Goal: Task Accomplishment & Management: Use online tool/utility

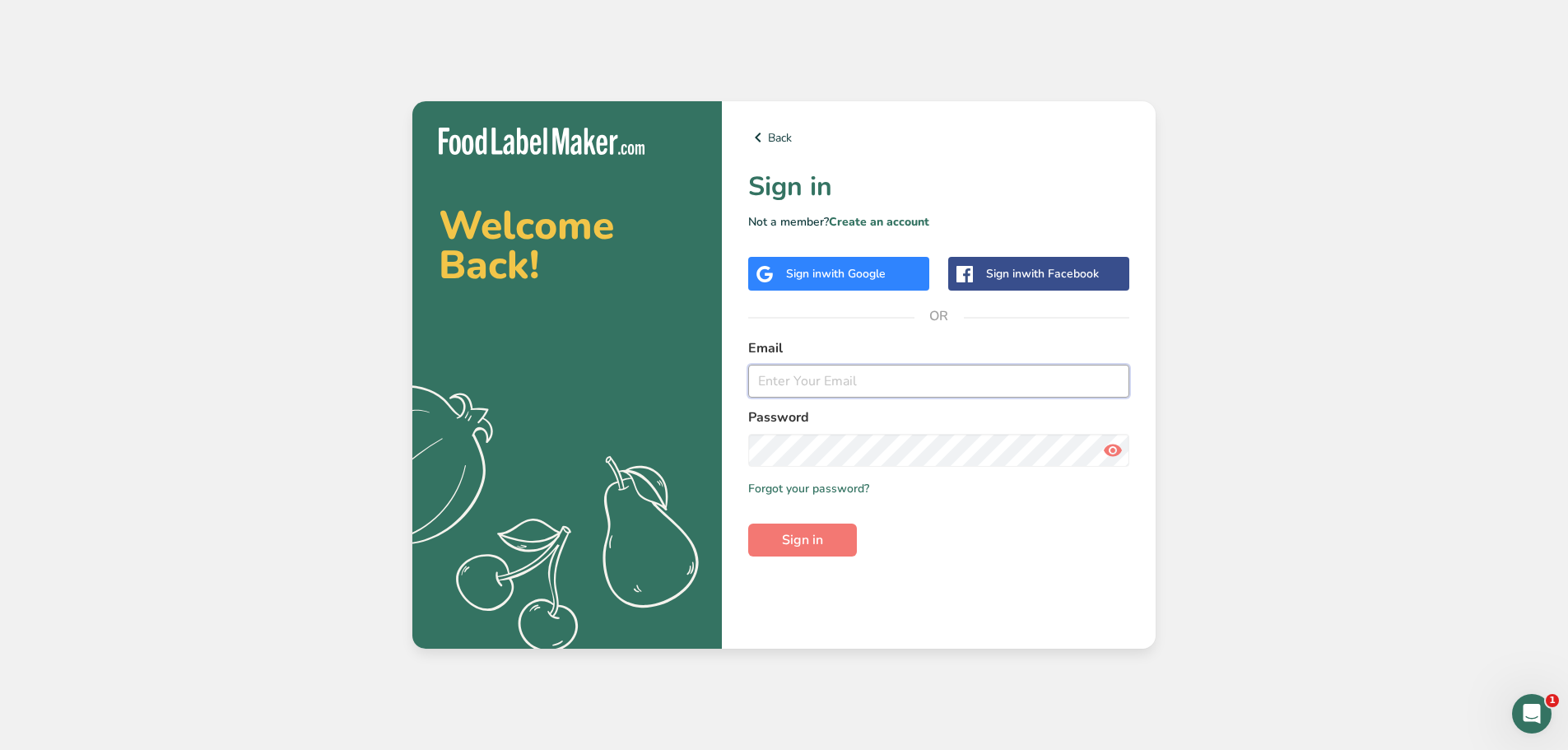
type input "[EMAIL_ADDRESS][DOMAIN_NAME]"
click at [801, 521] on form "Email [EMAIL_ADDRESS][DOMAIN_NAME] Password Remember me Forgot your password? S…" at bounding box center [938, 448] width 381 height 218
click at [798, 542] on span "Sign in" at bounding box center [803, 540] width 41 height 20
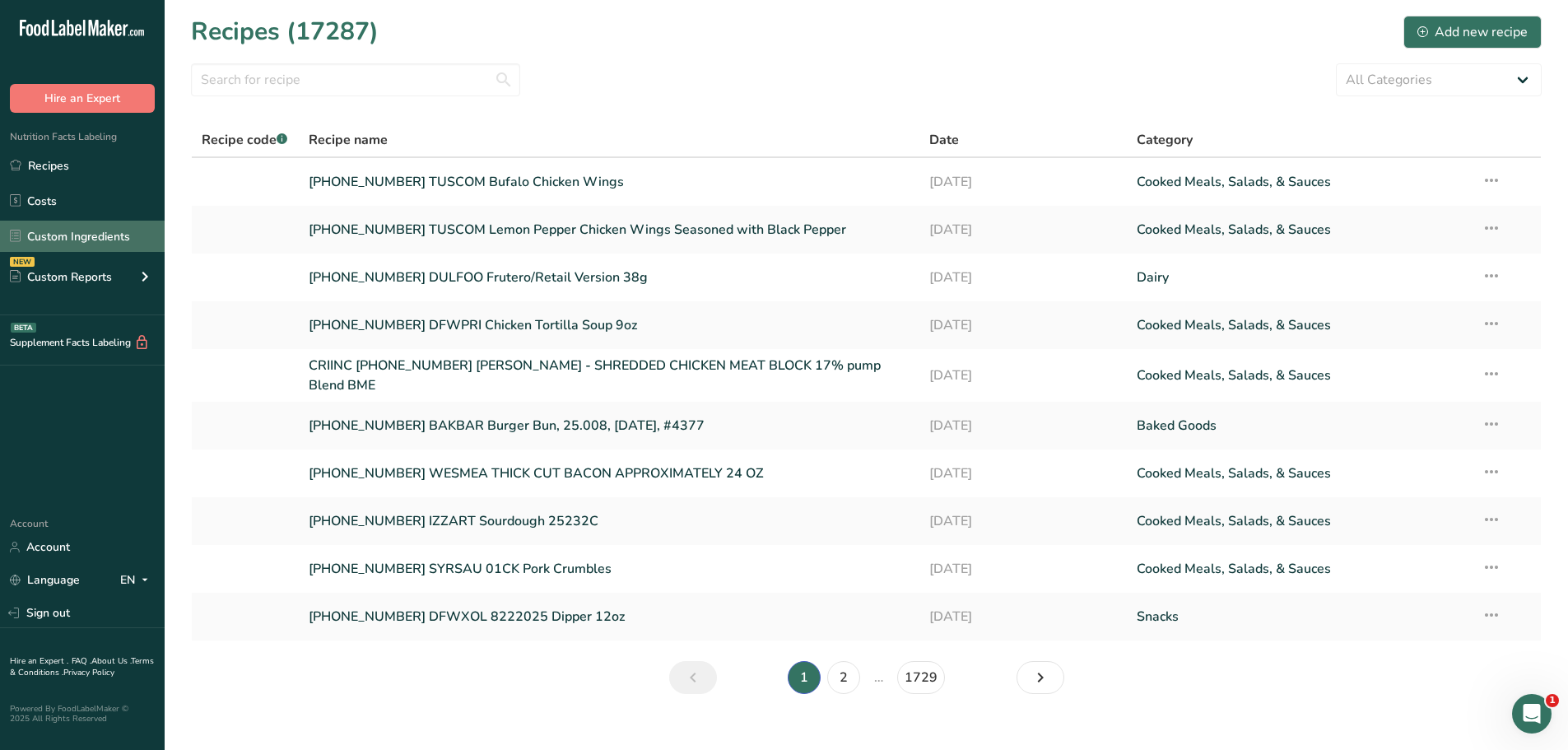
click at [101, 233] on link "Custom Ingredients" at bounding box center [82, 236] width 164 height 31
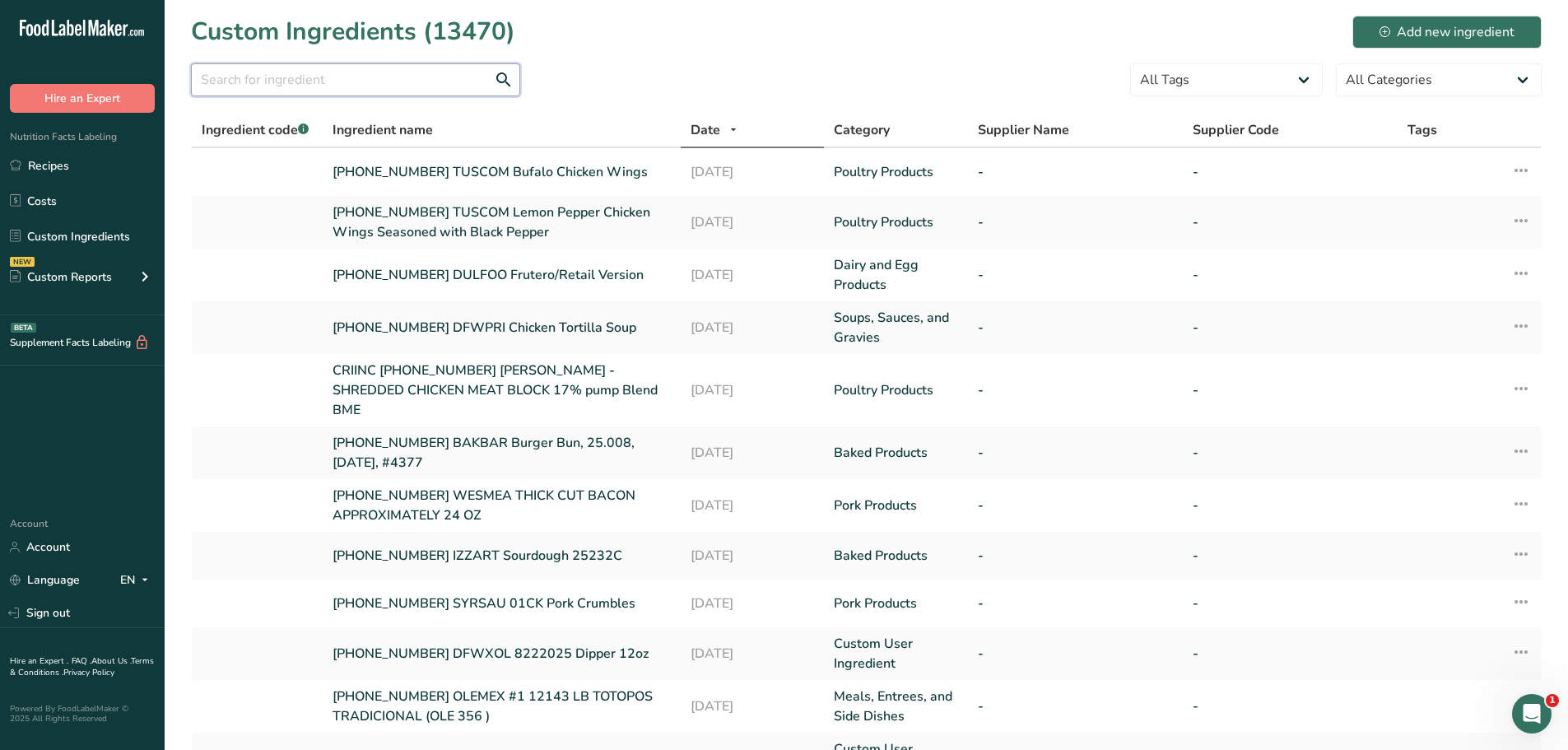
click at [321, 87] on input "text" at bounding box center [355, 80] width 330 height 33
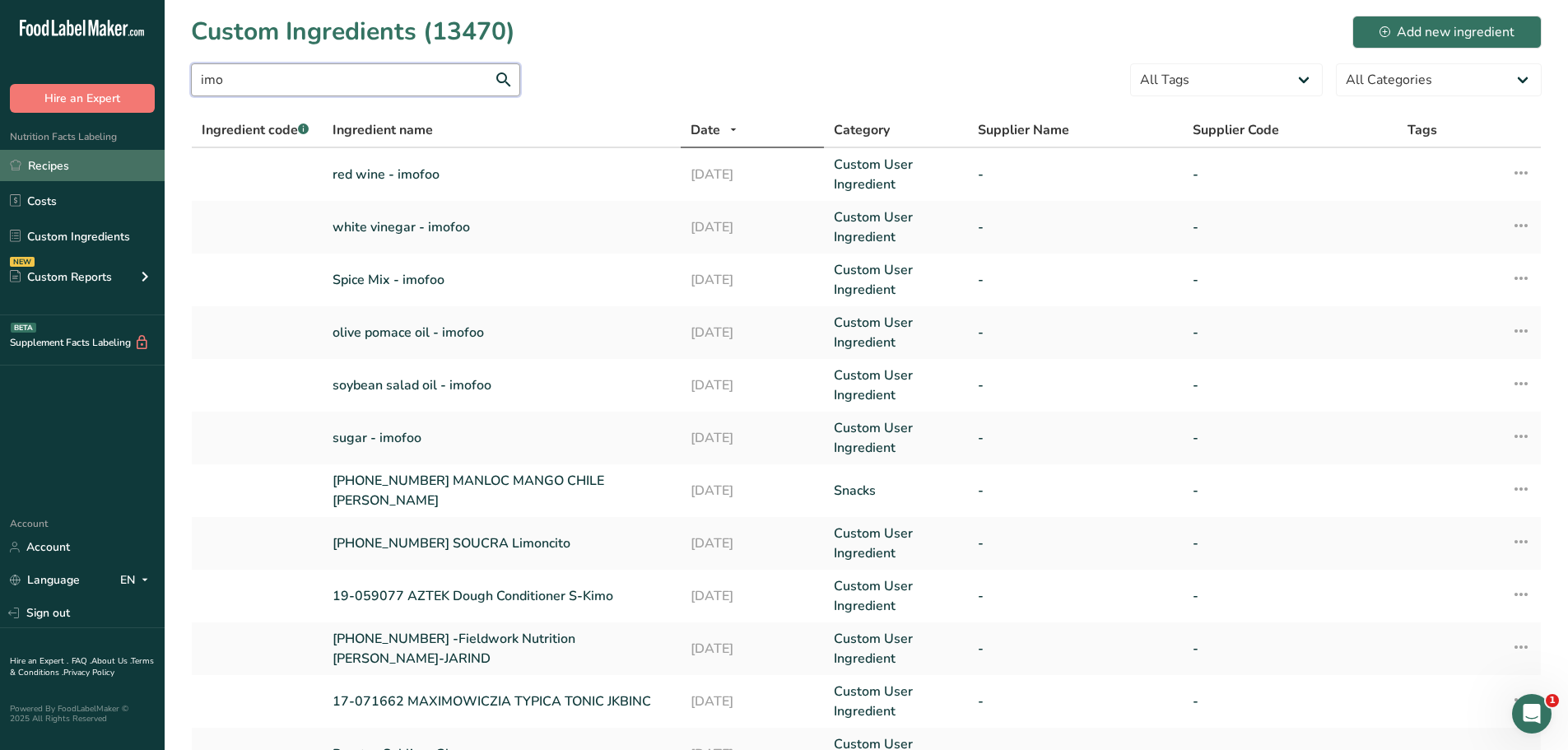
type input "imo"
click at [58, 165] on link "Recipes" at bounding box center [82, 165] width 164 height 31
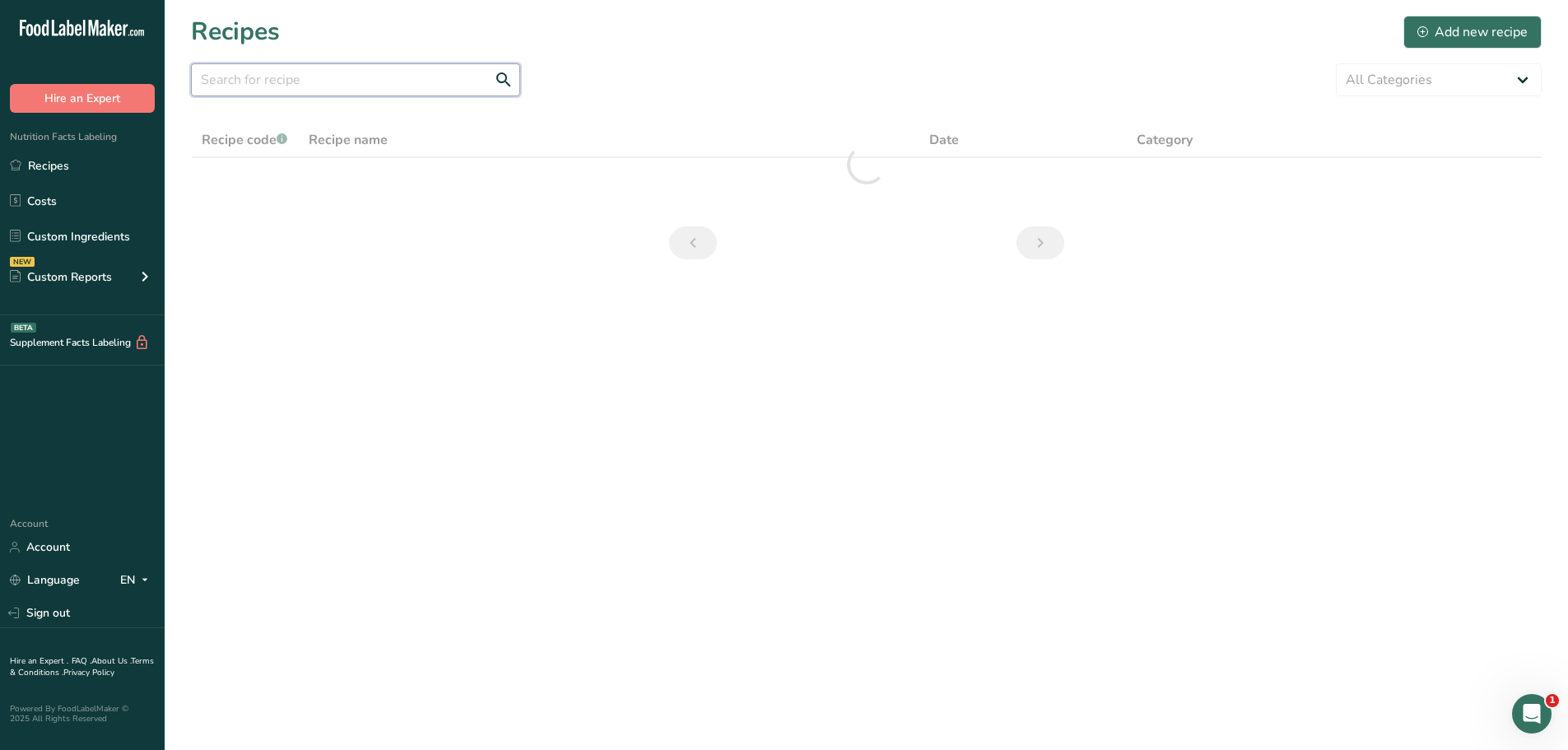
click at [373, 84] on input "text" at bounding box center [355, 80] width 330 height 33
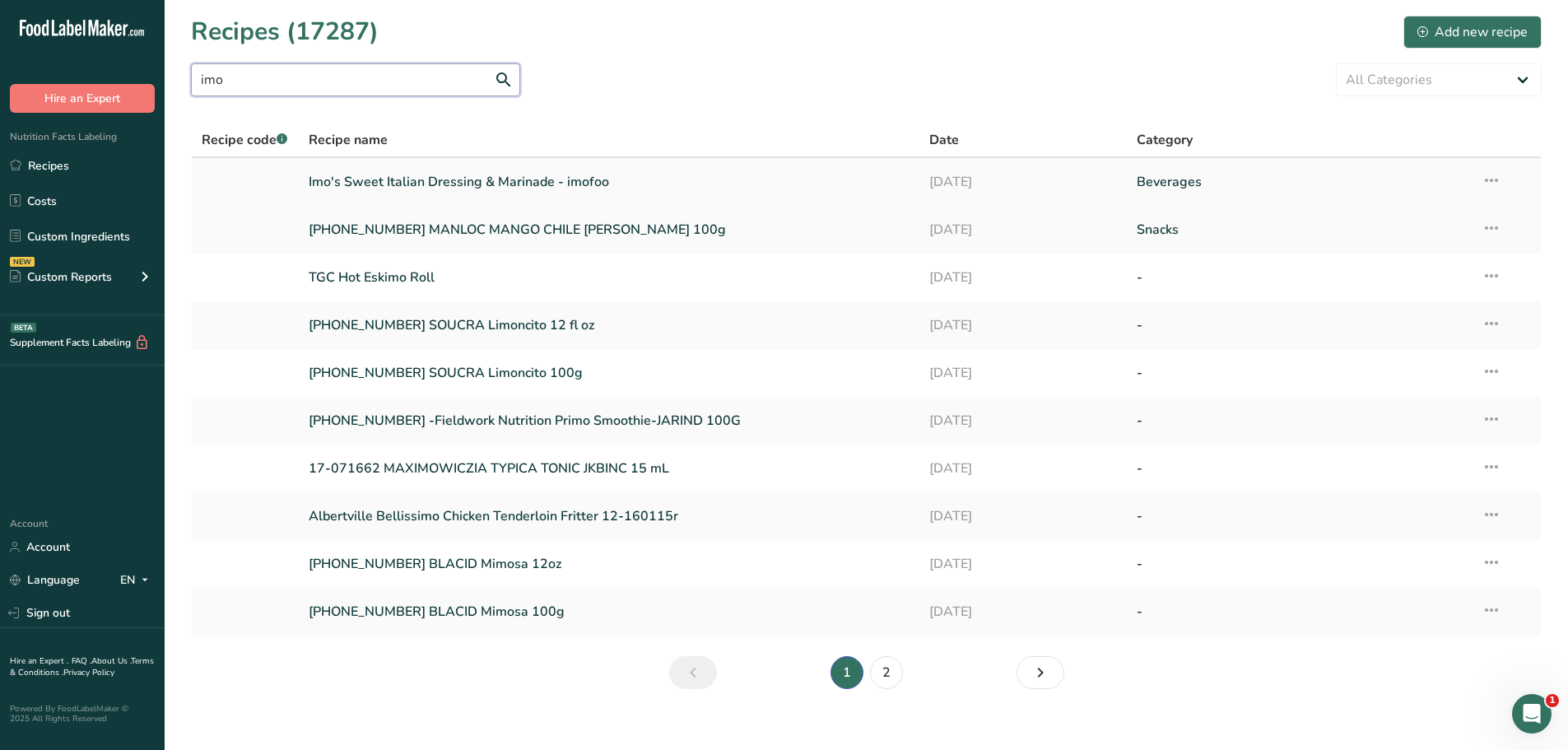
type input "imo"
click at [463, 180] on link "Imo's Sweet Italian Dressing & Marinade - imofoo" at bounding box center [610, 182] width 601 height 35
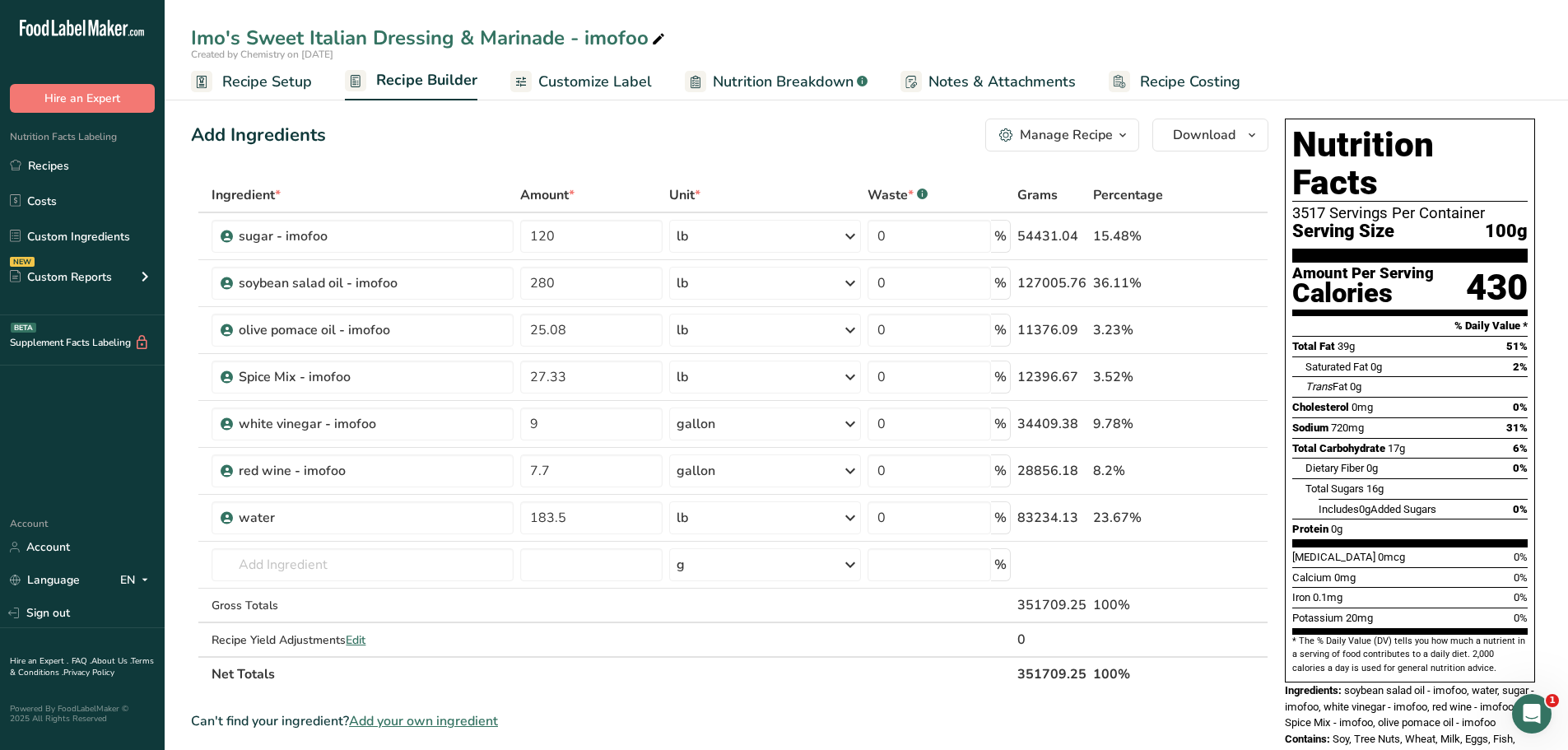
click at [577, 88] on span "Customize Label" at bounding box center [596, 82] width 114 height 22
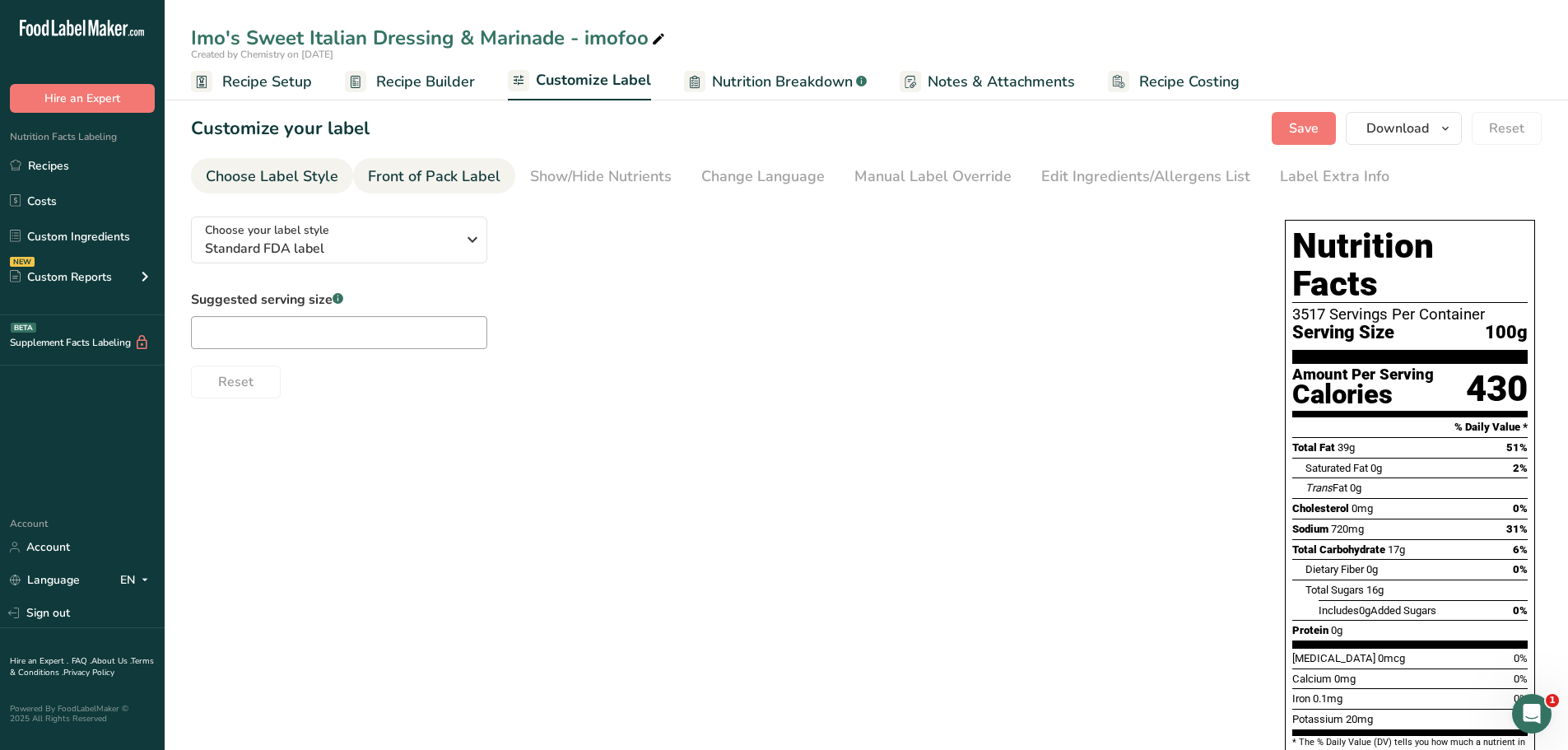
click at [415, 178] on div "Front of Pack Label" at bounding box center [434, 176] width 132 height 22
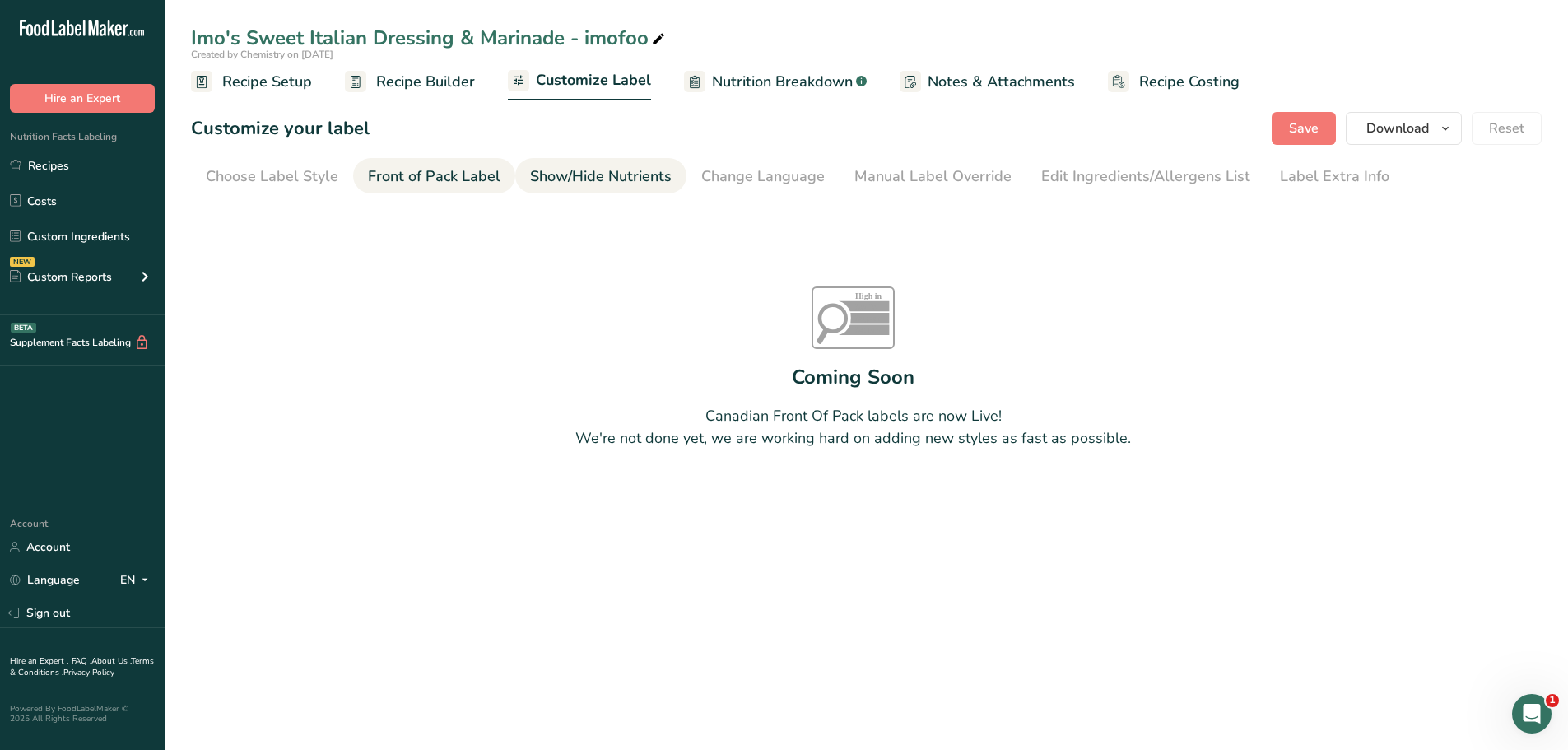
click at [567, 191] on link "Show/Hide Nutrients" at bounding box center [601, 176] width 141 height 37
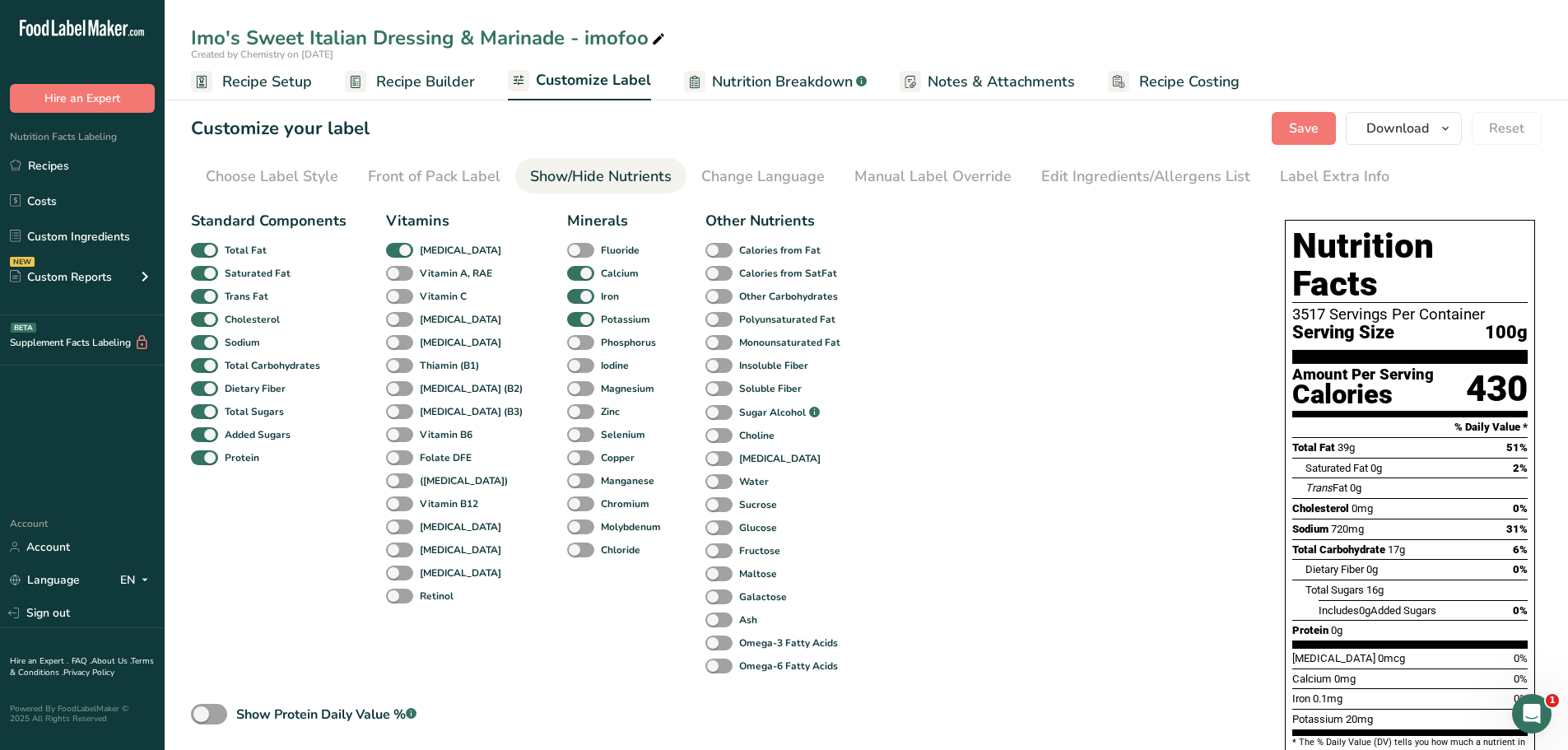
drag, startPoint x: 717, startPoint y: 181, endPoint x: 870, endPoint y: 198, distance: 153.9
click at [719, 181] on div "Change Language" at bounding box center [763, 176] width 123 height 22
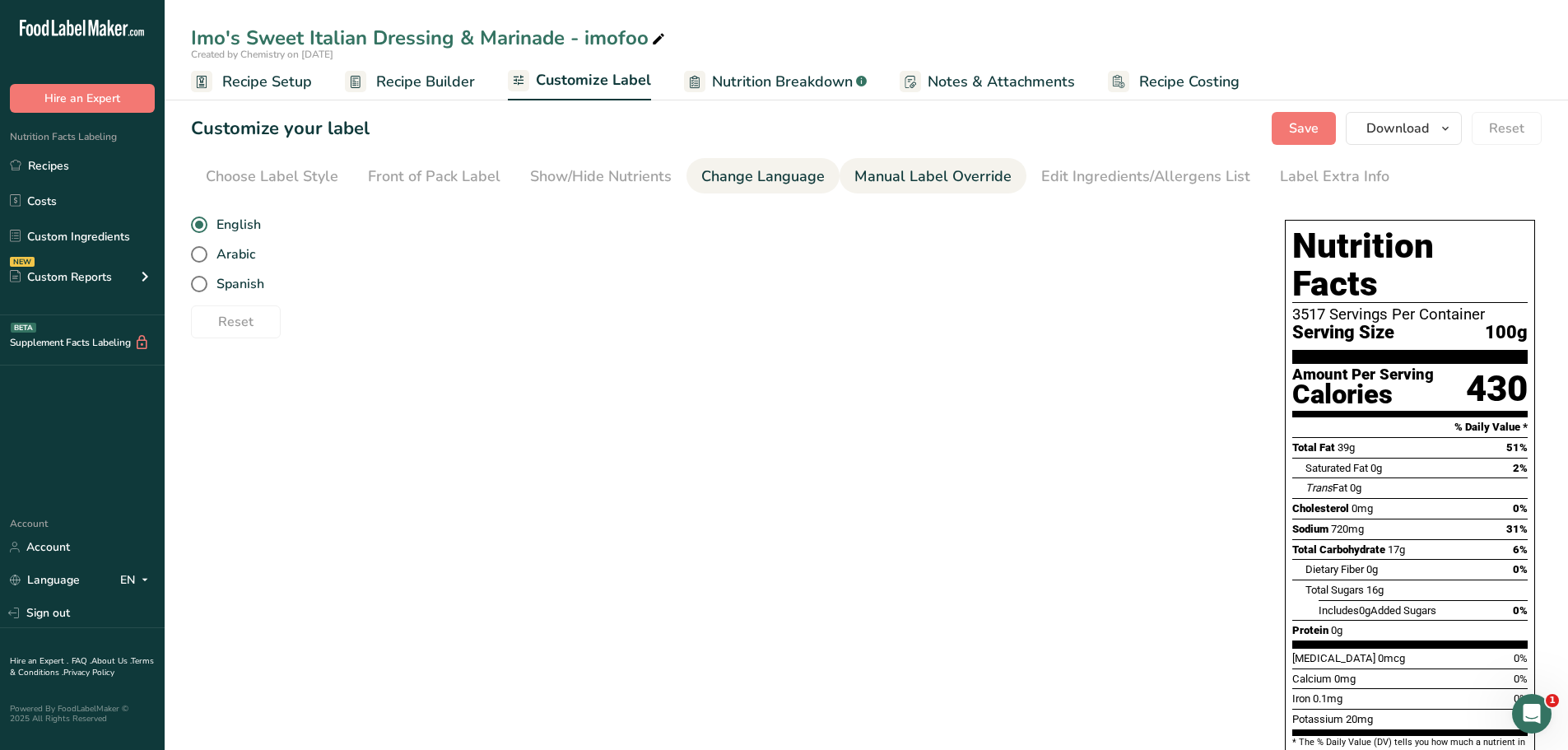
click at [910, 176] on div "Manual Label Override" at bounding box center [933, 176] width 157 height 22
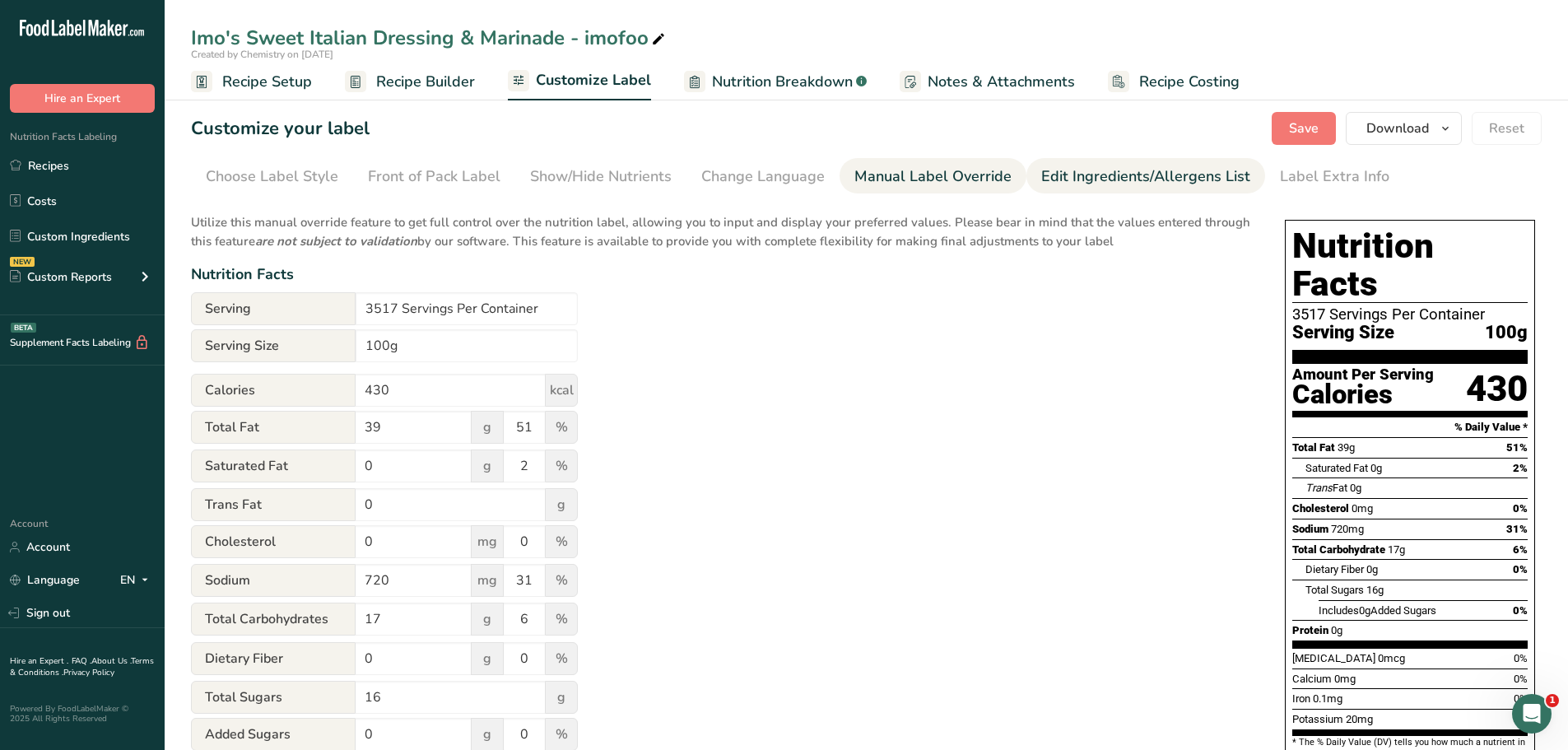
click at [1067, 176] on div "Edit Ingredients/Allergens List" at bounding box center [1146, 176] width 209 height 22
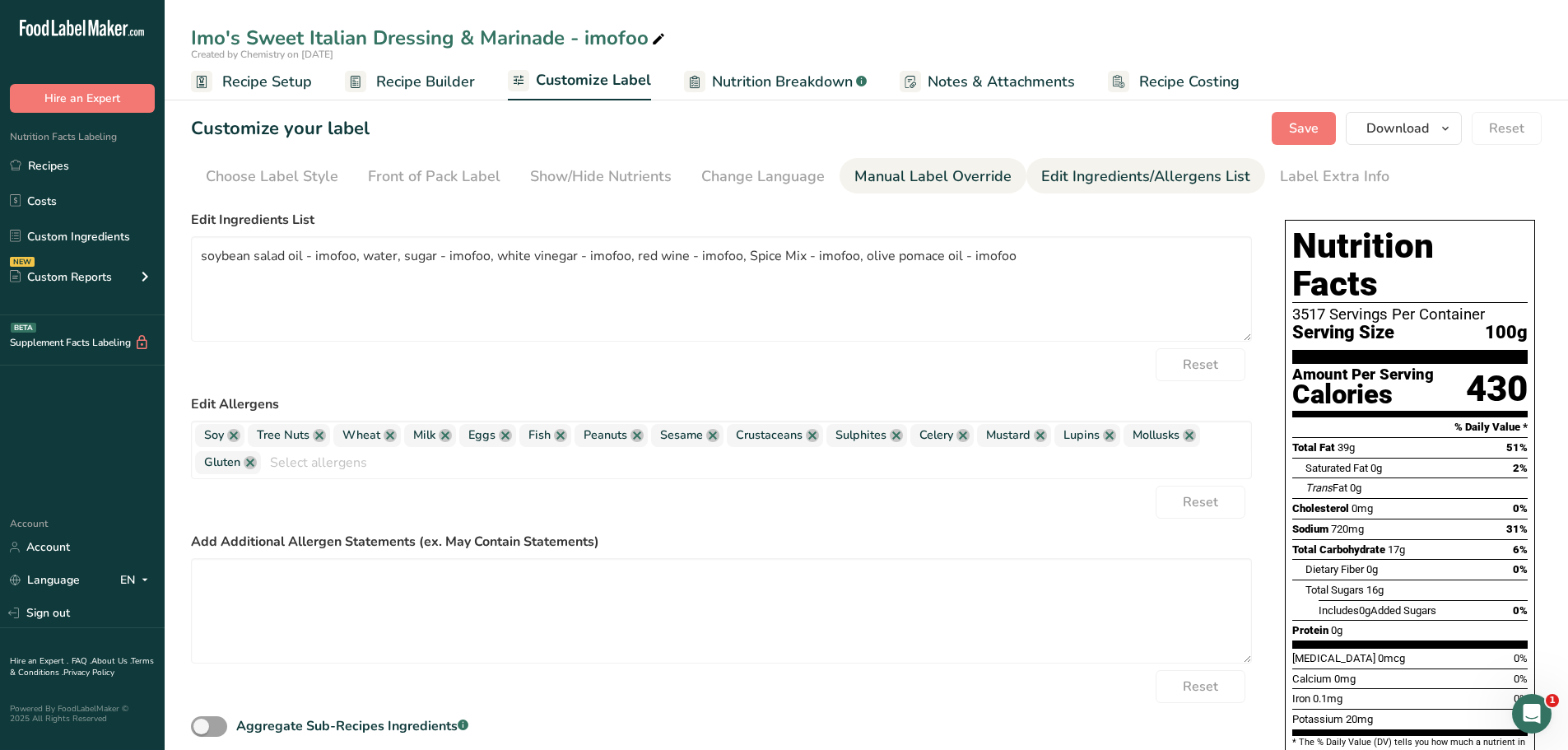
click at [967, 172] on div "Manual Label Override" at bounding box center [933, 176] width 157 height 22
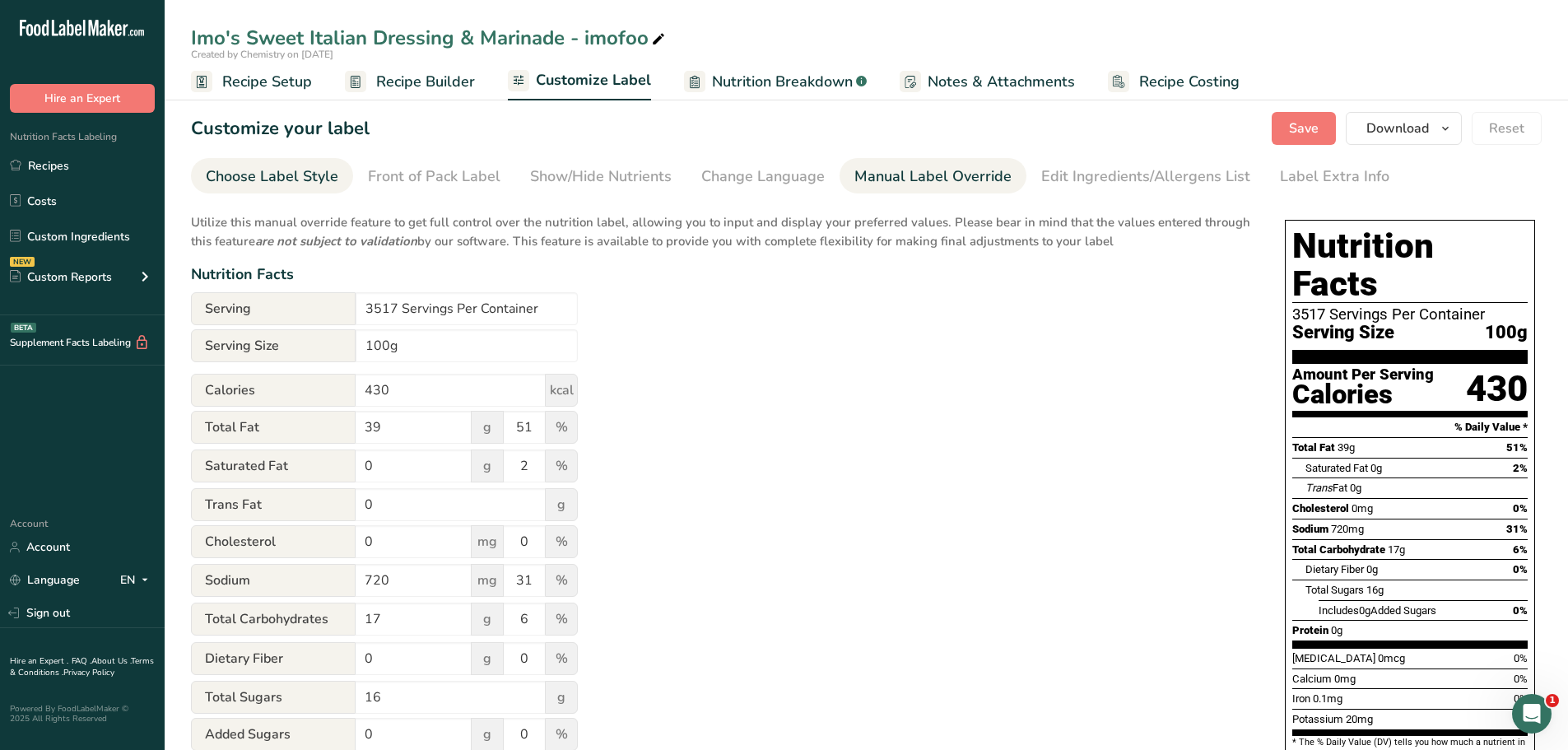
click at [266, 178] on div "Choose Label Style" at bounding box center [272, 176] width 132 height 22
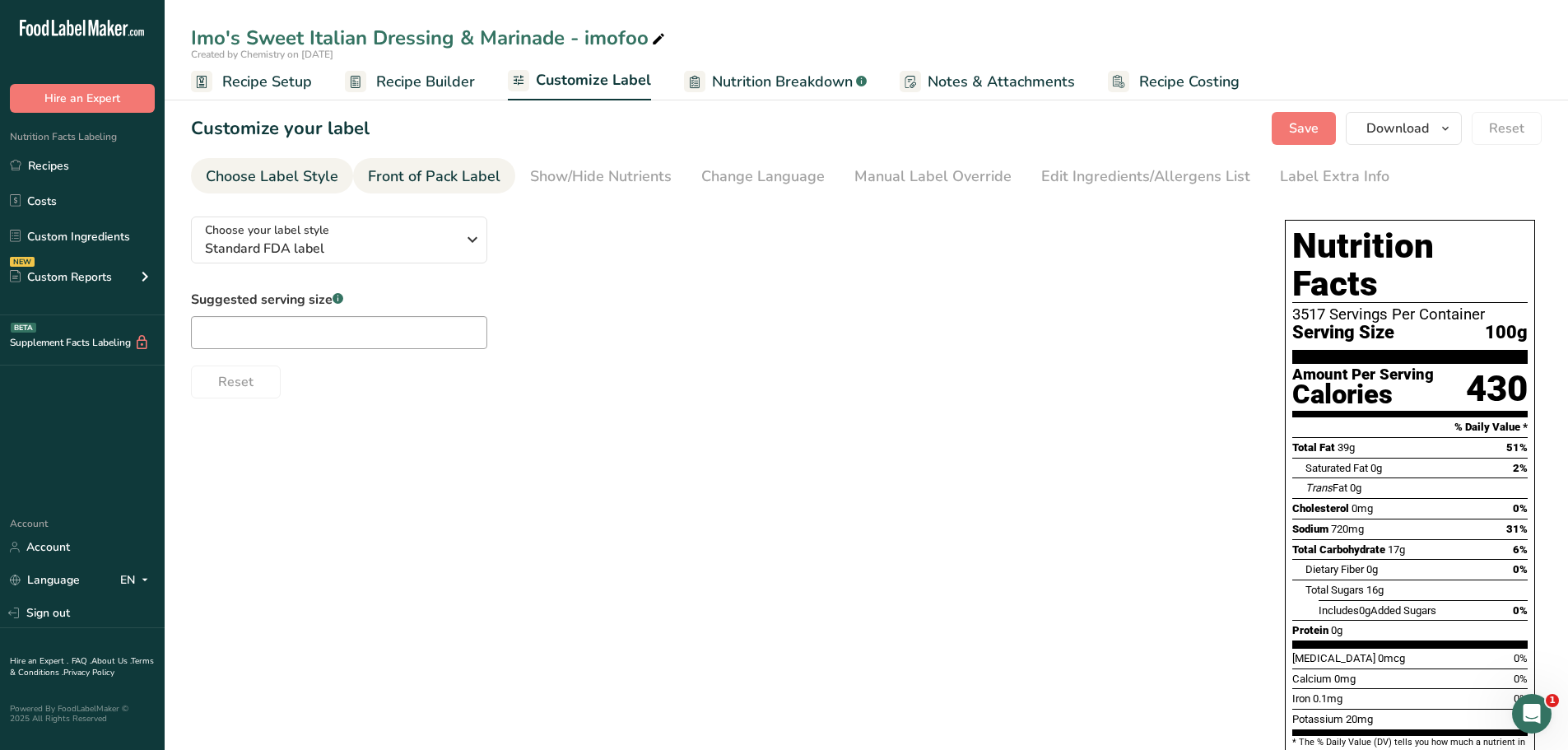
click at [391, 187] on div "Front of Pack Label" at bounding box center [434, 176] width 132 height 22
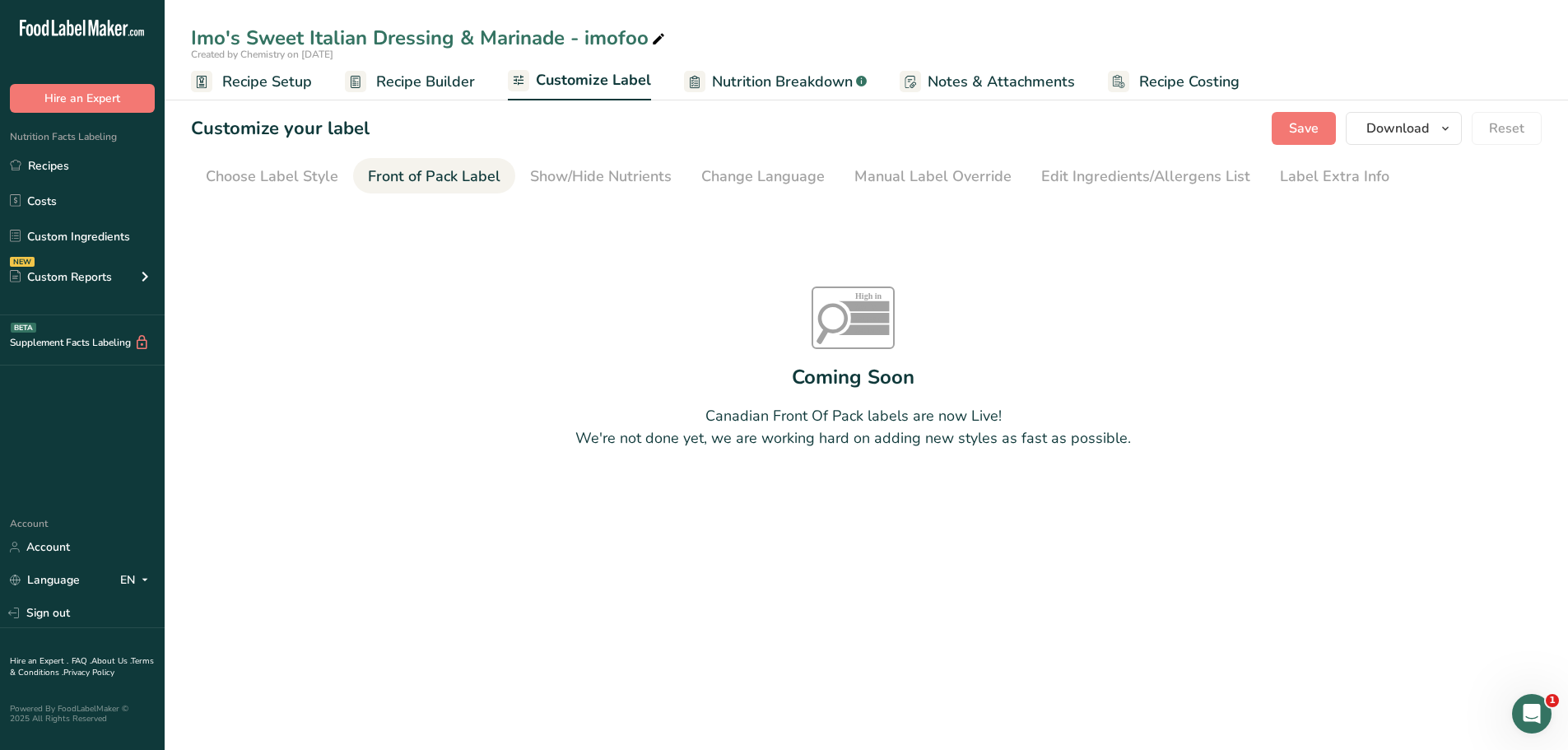
click at [302, 88] on span "Recipe Setup" at bounding box center [267, 82] width 90 height 22
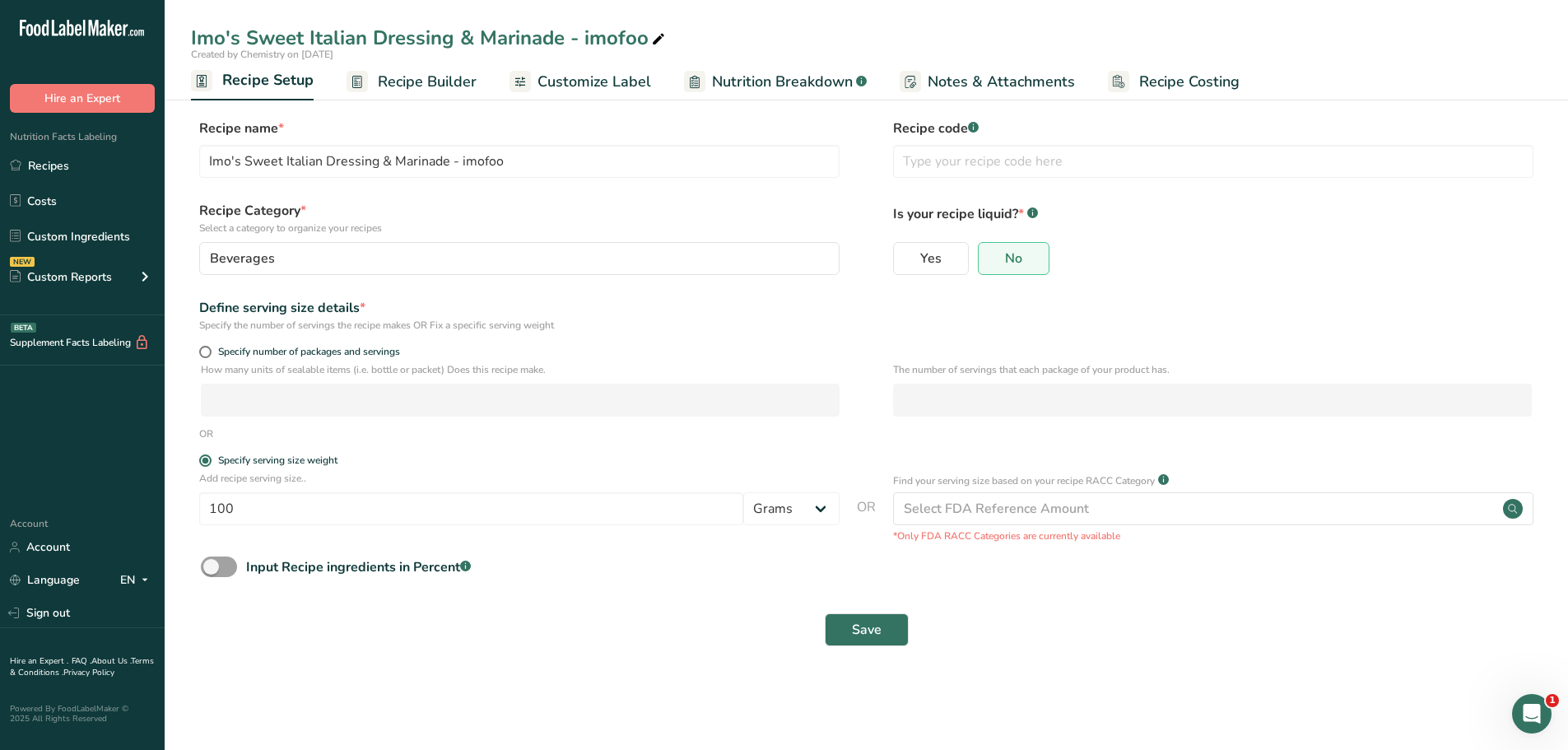
click at [585, 75] on span "Customize Label" at bounding box center [595, 82] width 114 height 22
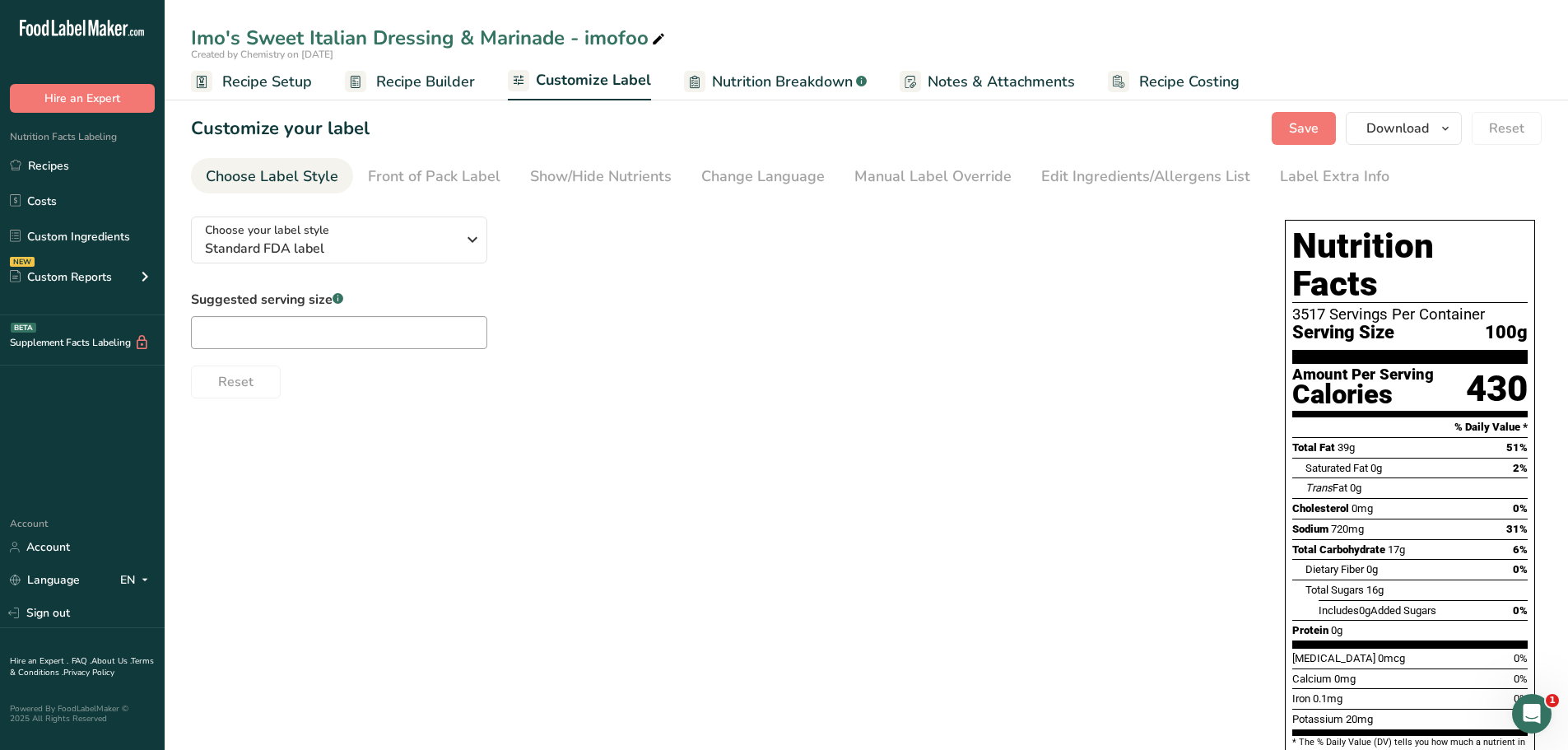
click at [785, 78] on span "Nutrition Breakdown" at bounding box center [782, 82] width 140 height 22
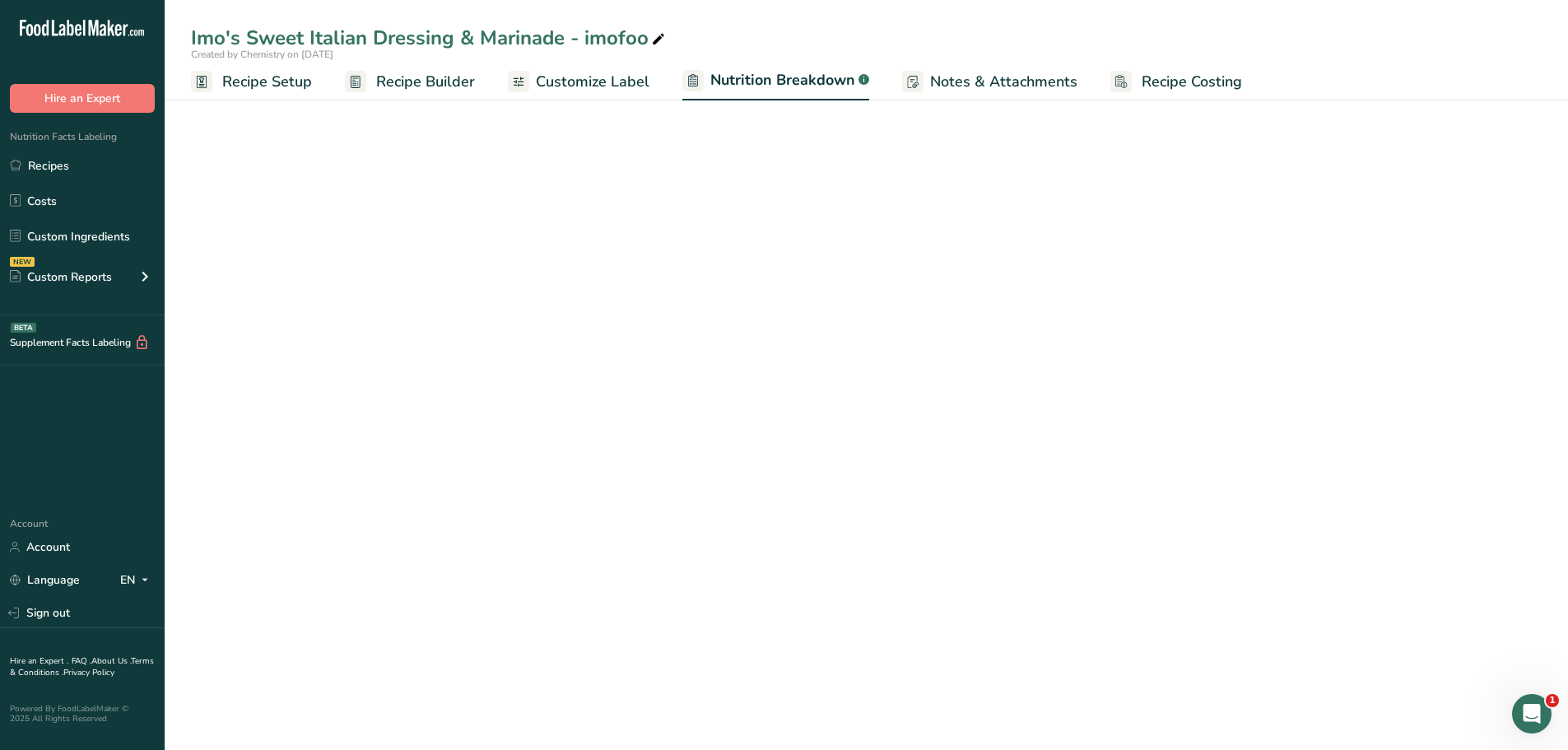
select select "Calories"
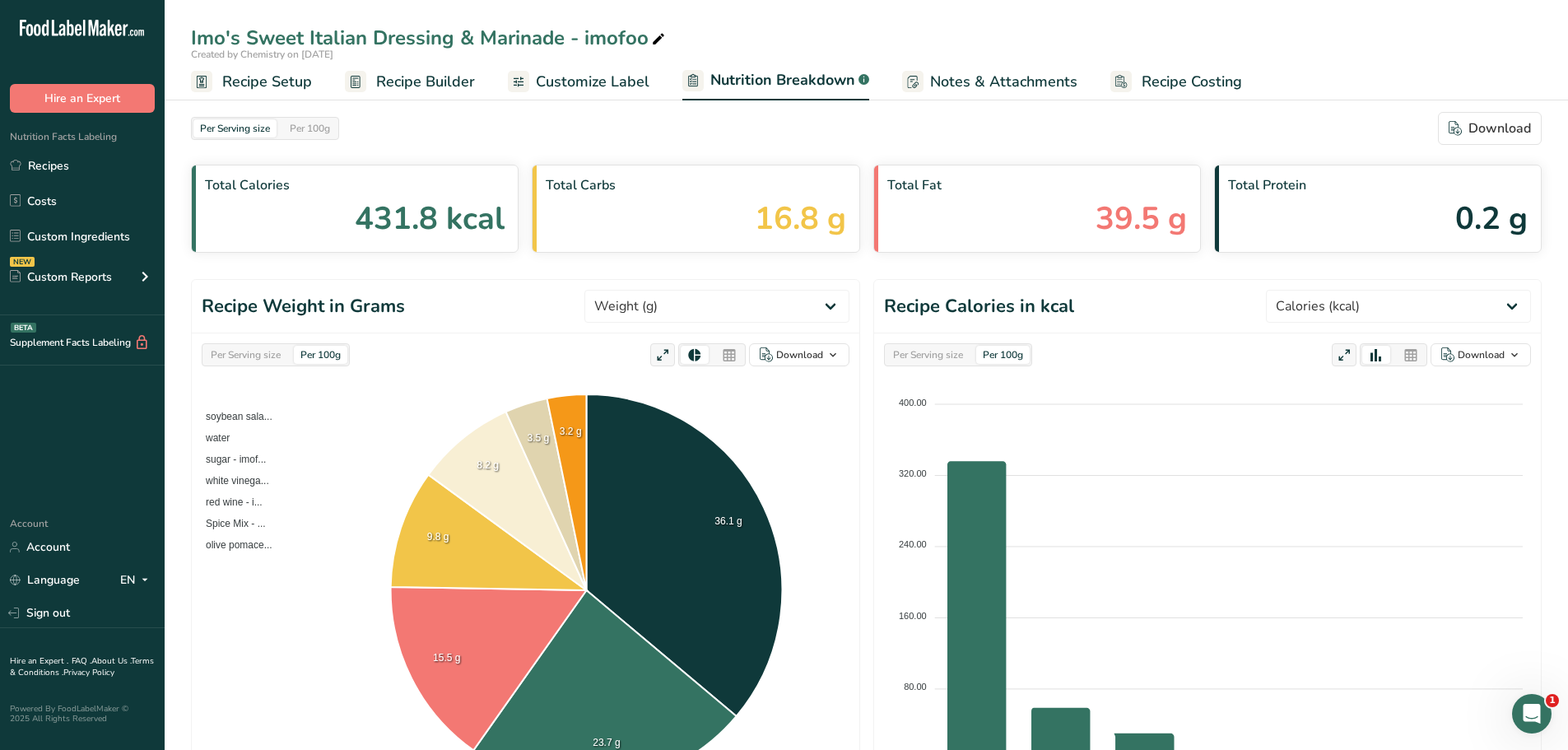
click at [398, 76] on span "Recipe Builder" at bounding box center [425, 82] width 99 height 22
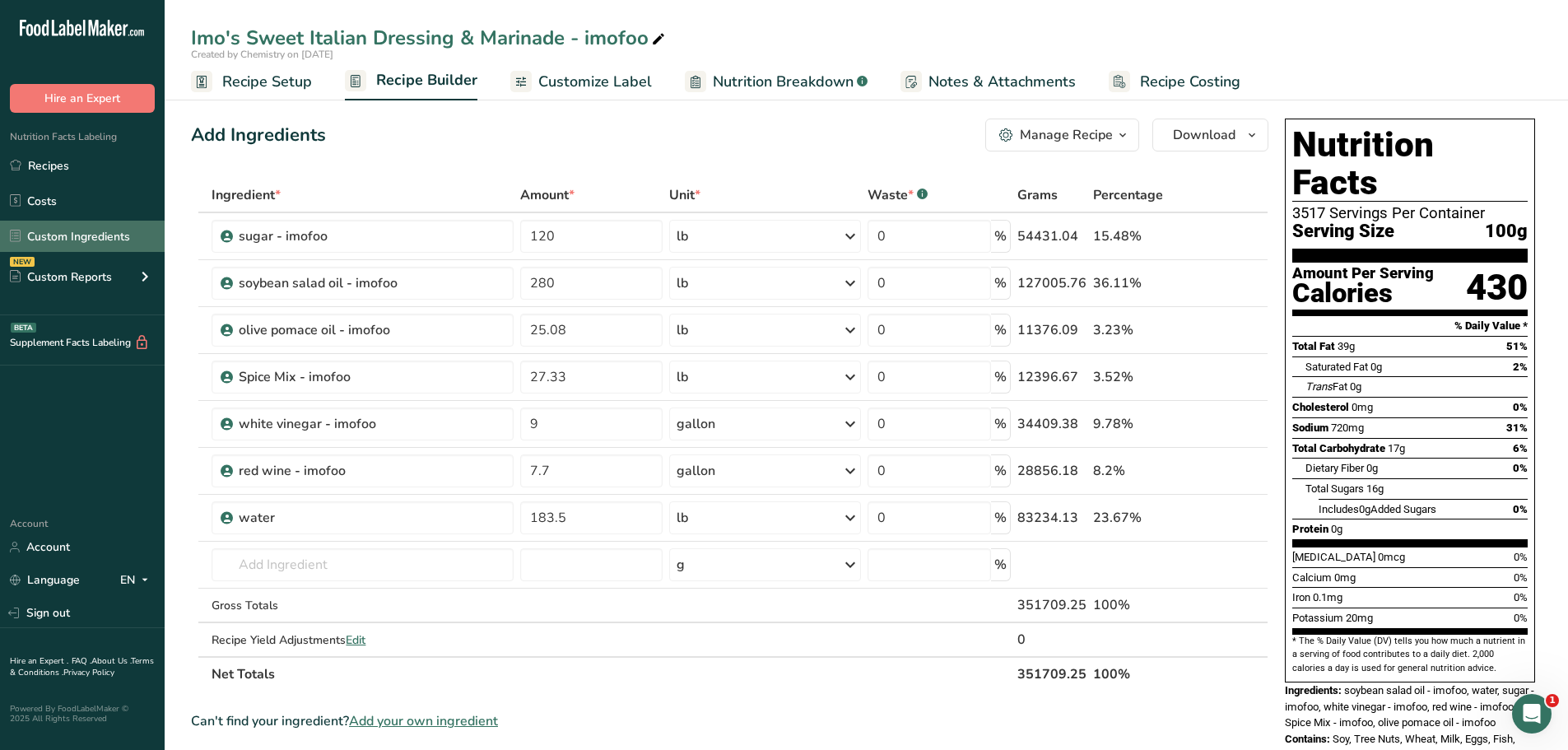
click at [59, 228] on link "Custom Ingredients" at bounding box center [82, 236] width 164 height 31
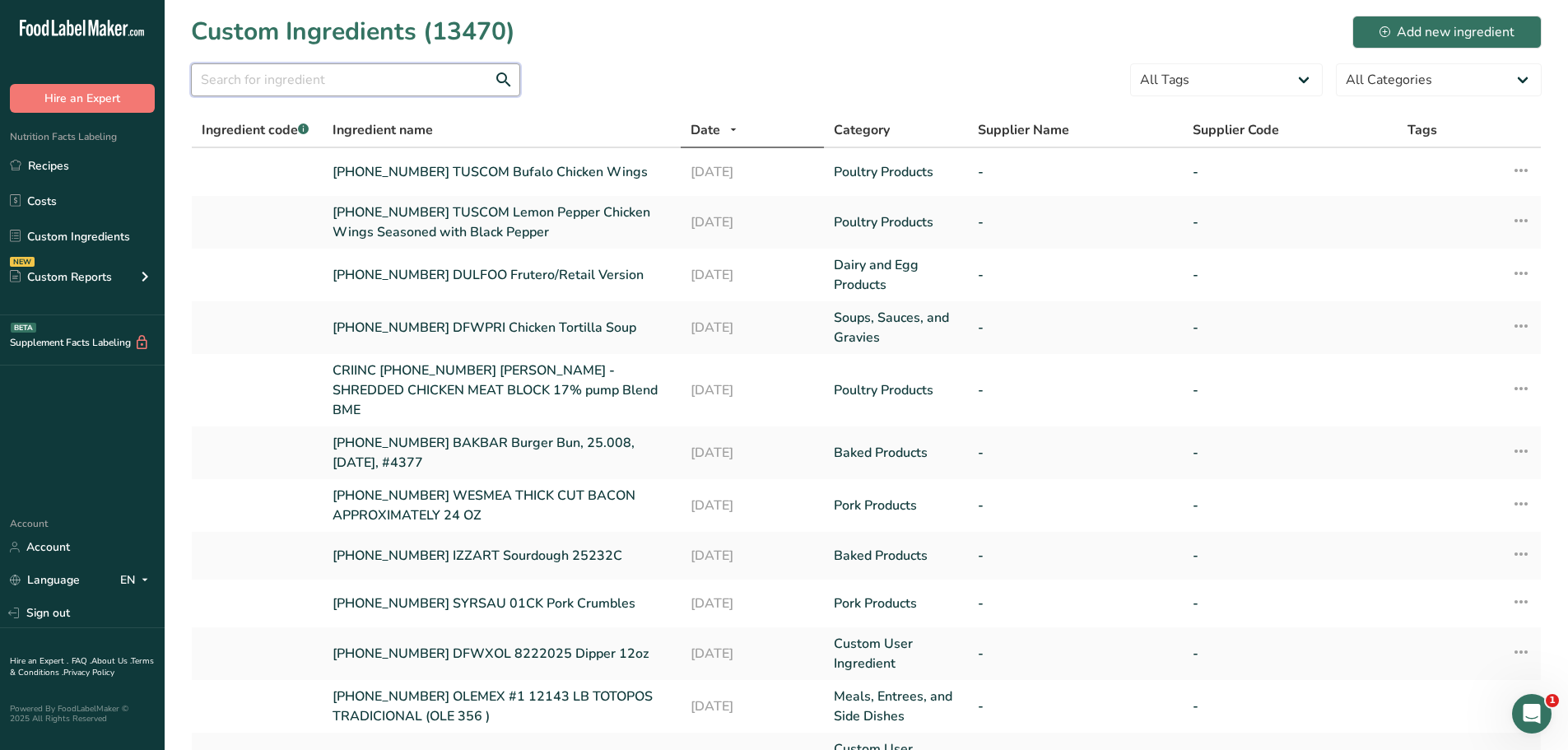
click at [340, 90] on input "text" at bounding box center [355, 80] width 330 height 33
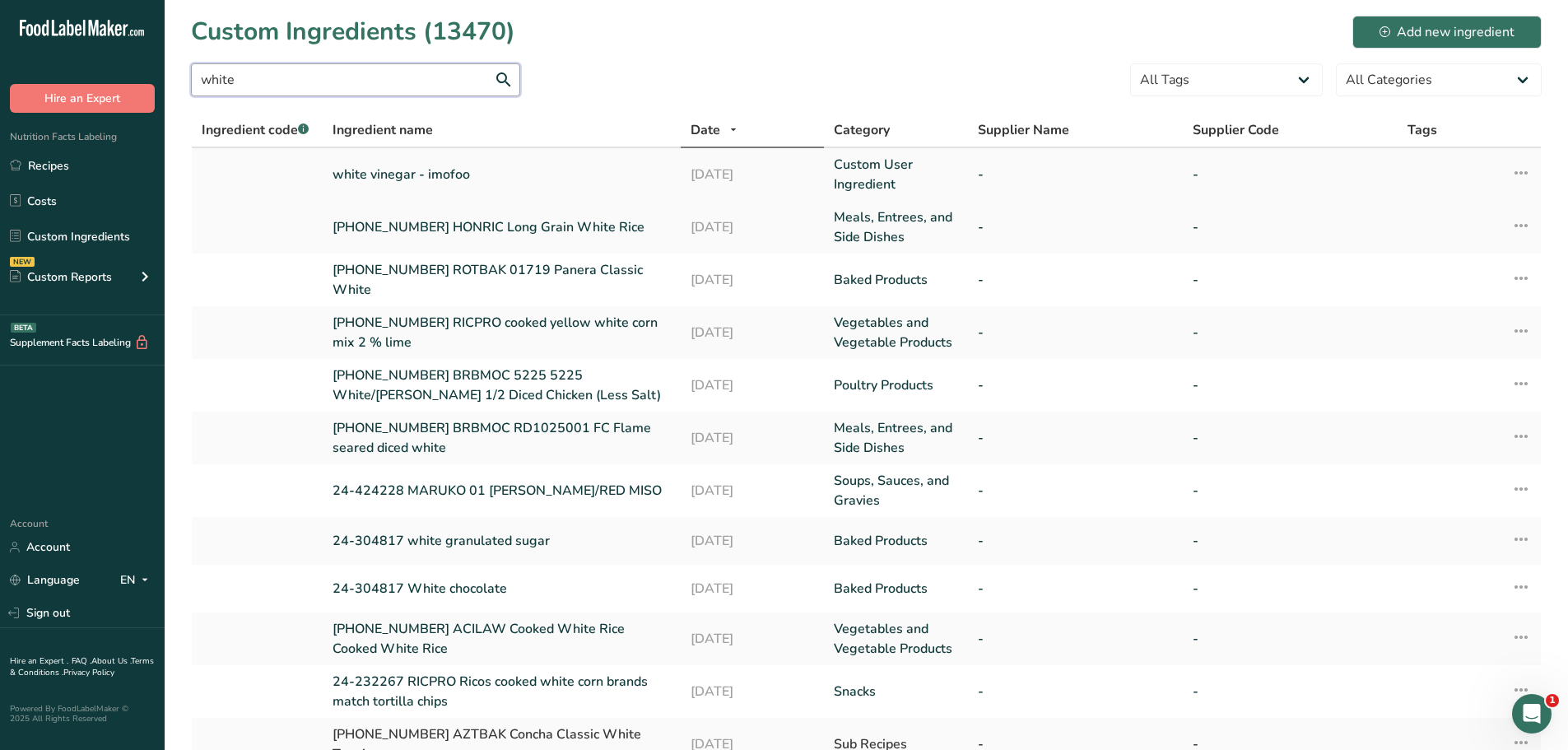
type input "white"
click at [383, 183] on link "white vinegar - imofoo" at bounding box center [502, 174] width 339 height 20
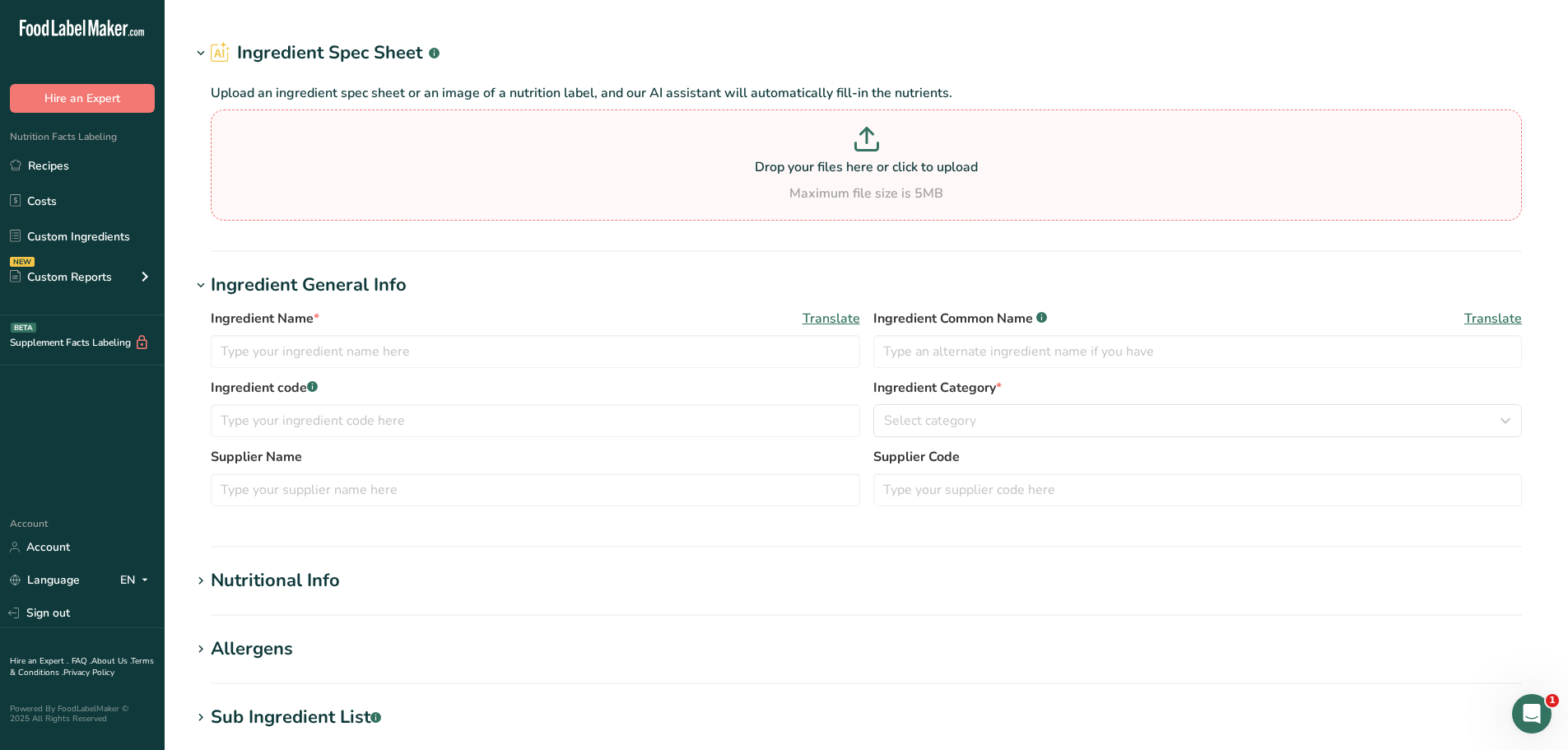
type input "white vinegar - imofoo"
type input "14"
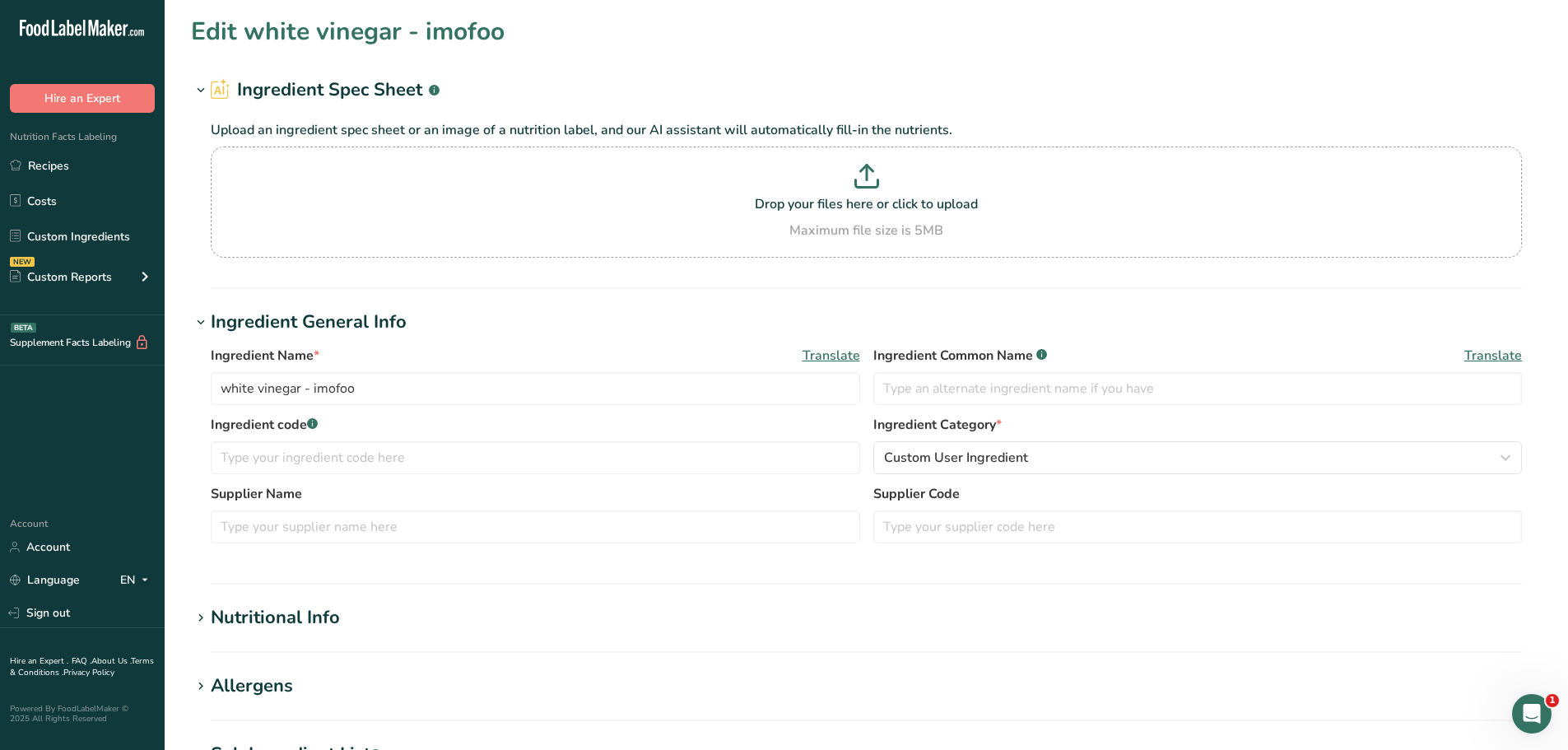
click at [281, 610] on div "Nutritional Info" at bounding box center [275, 617] width 129 height 27
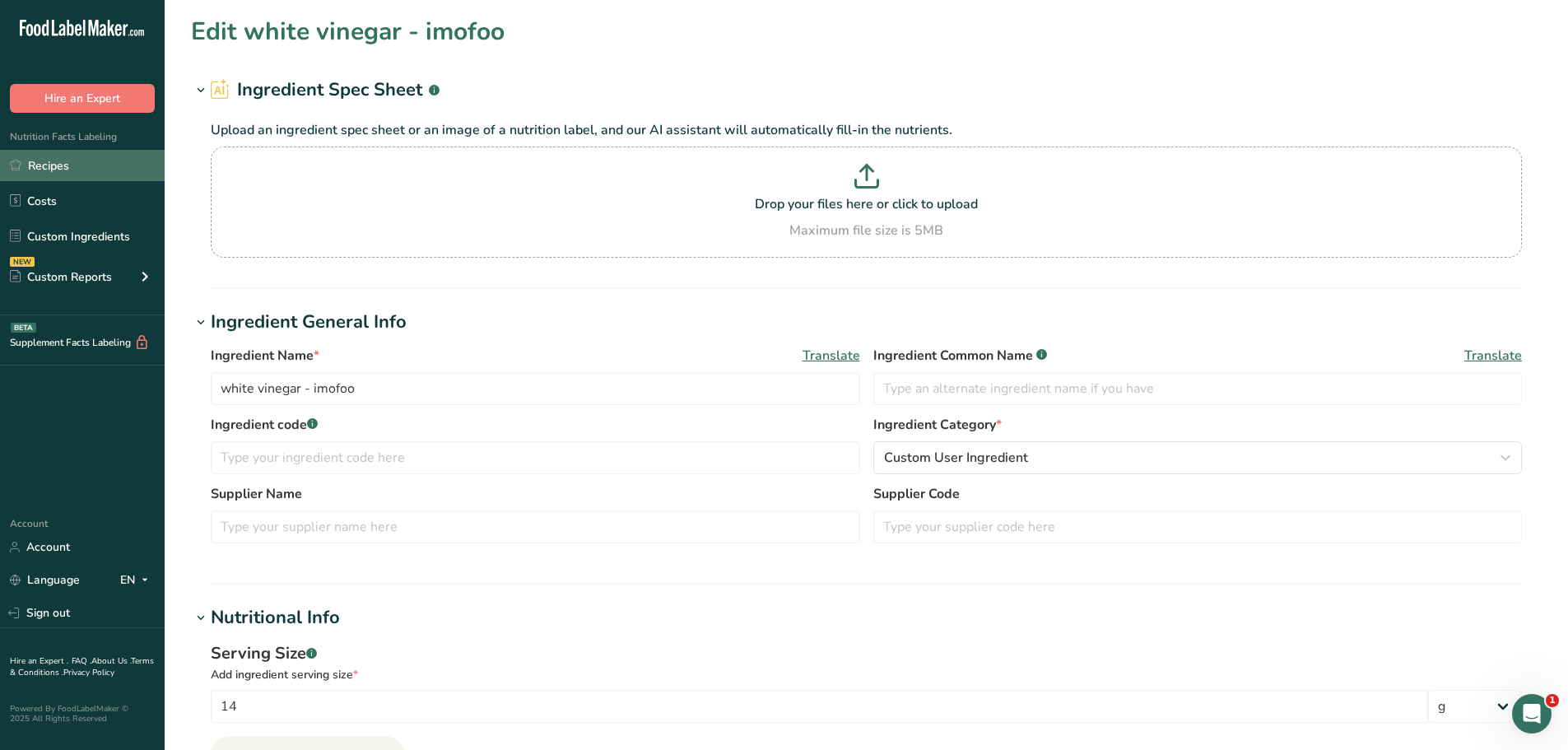
click at [88, 173] on link "Recipes" at bounding box center [82, 165] width 164 height 31
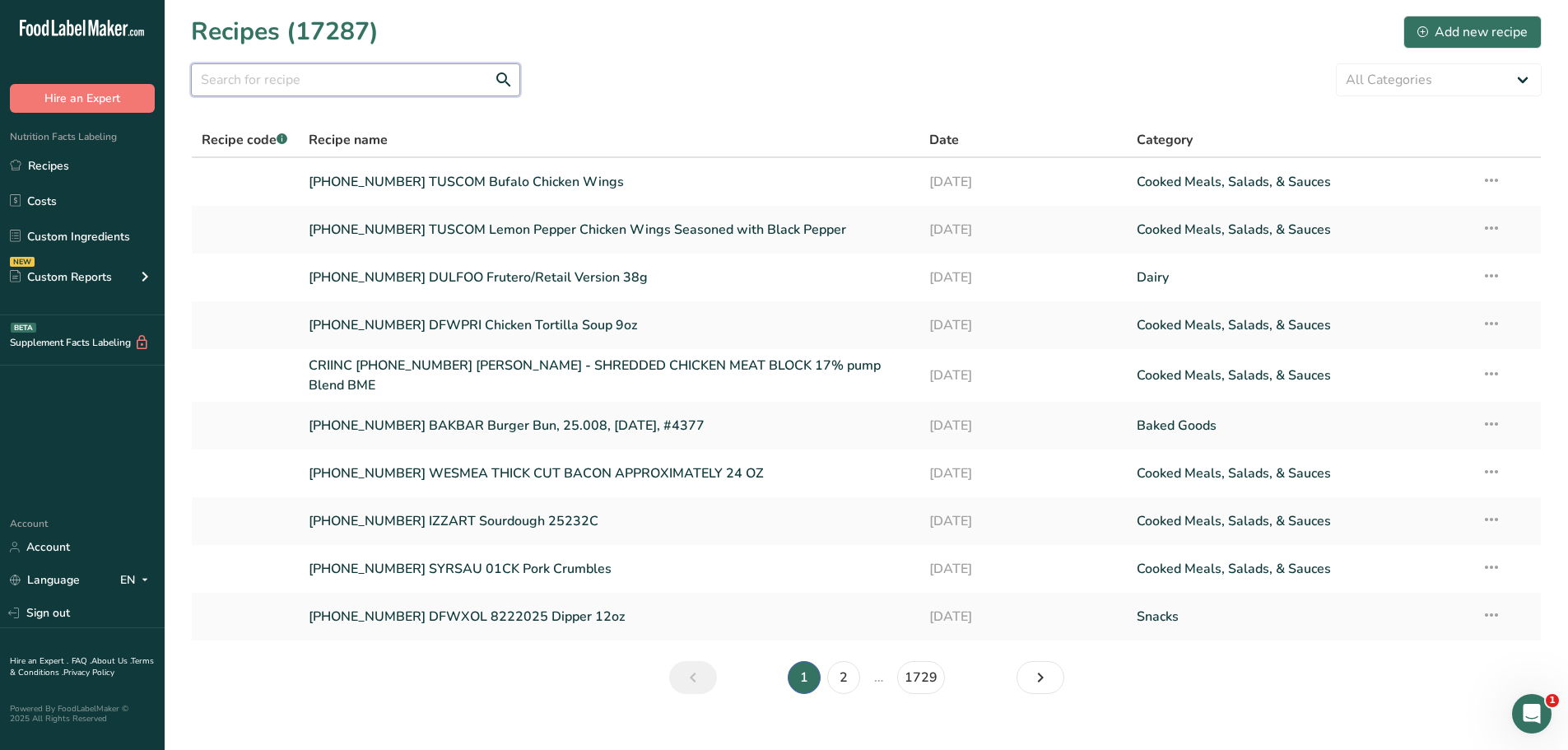
click at [348, 86] on input "text" at bounding box center [355, 80] width 330 height 33
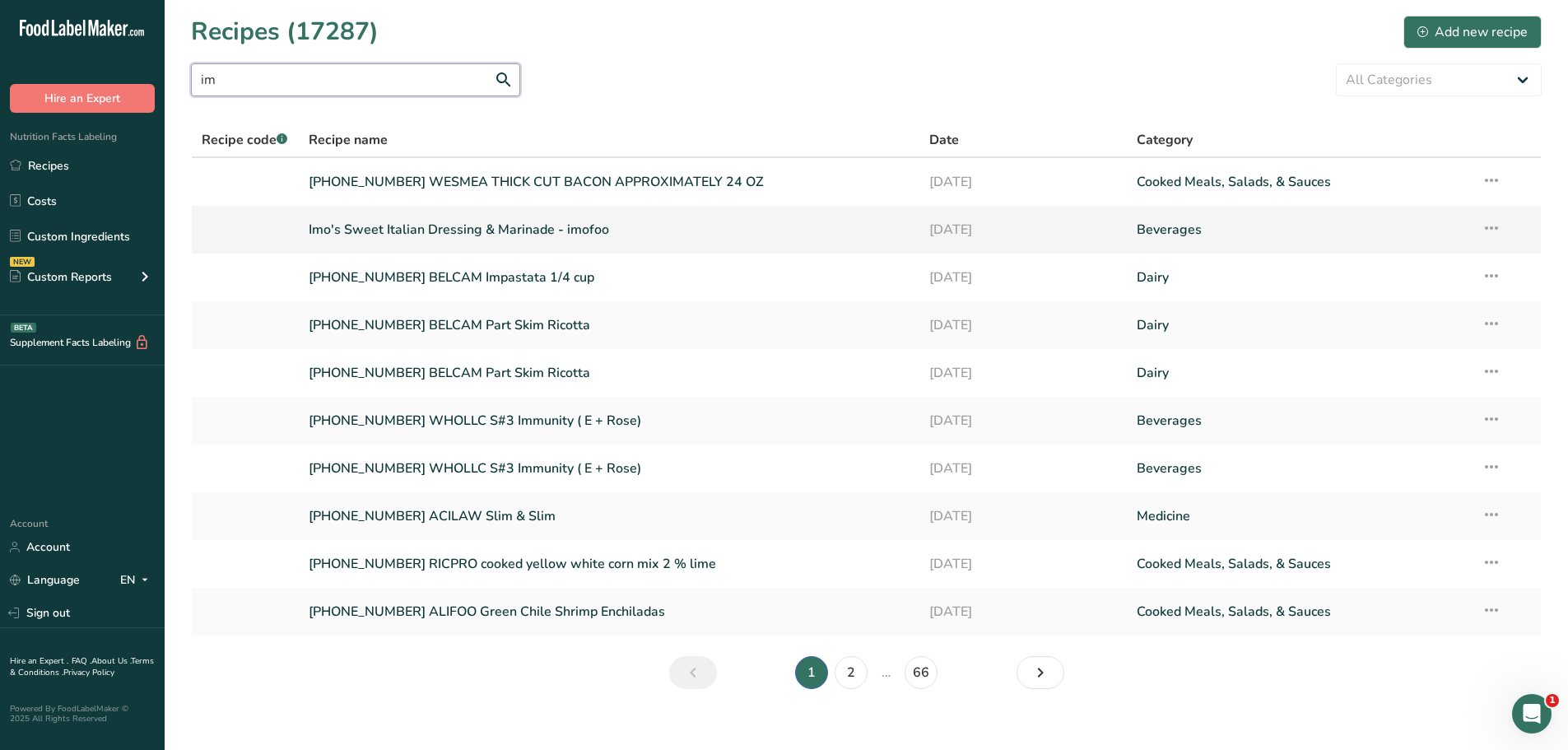
type input "im"
click at [428, 231] on link "Imo's Sweet Italian Dressing & Marinade - imofoo" at bounding box center [610, 230] width 601 height 35
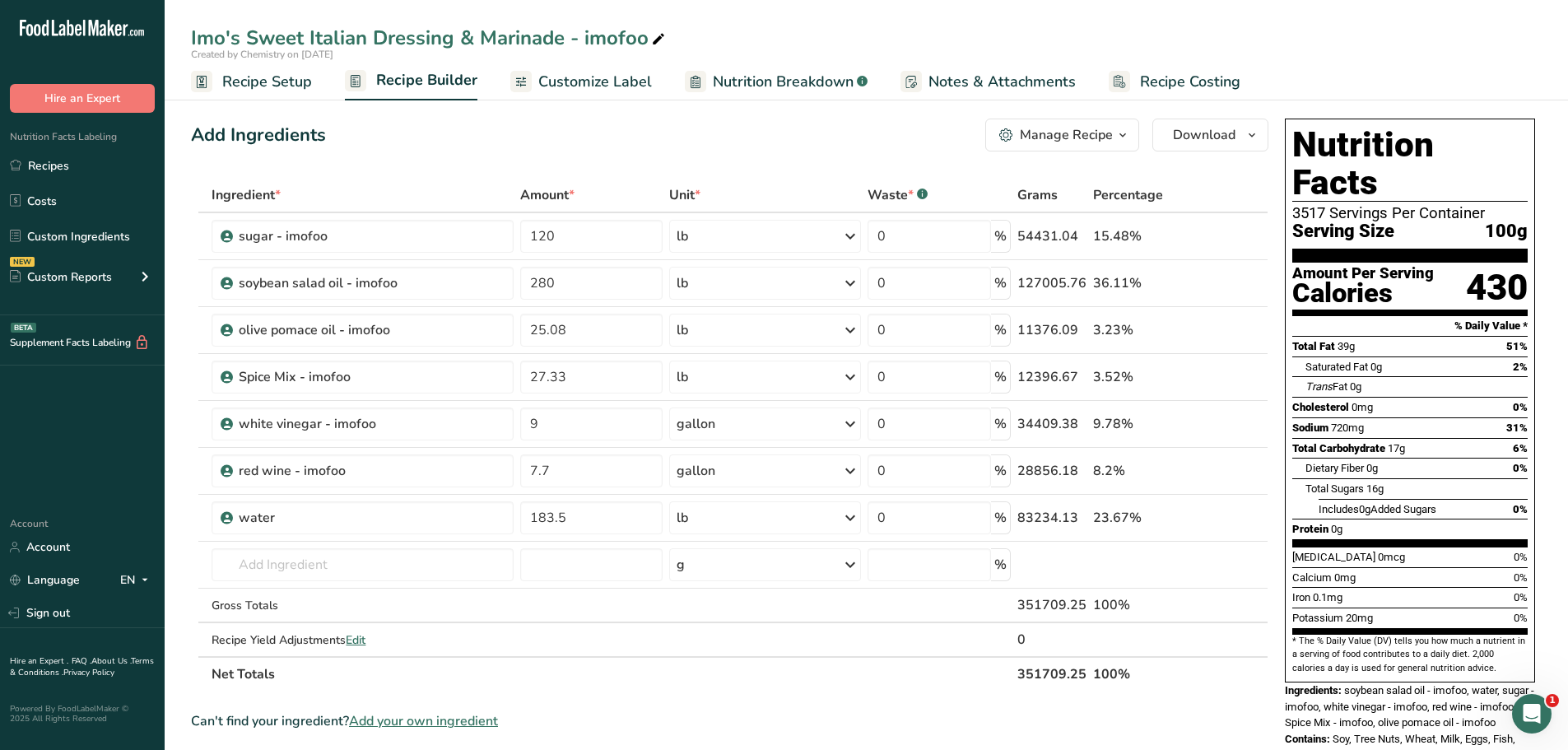
drag, startPoint x: 1487, startPoint y: 171, endPoint x: 1300, endPoint y: 168, distance: 187.0
click at [1300, 205] on div "3517 Servings Per Container" at bounding box center [1409, 213] width 235 height 17
click at [1413, 221] on div "Serving Size 100g" at bounding box center [1409, 231] width 235 height 21
click at [75, 175] on link "Recipes" at bounding box center [82, 165] width 164 height 31
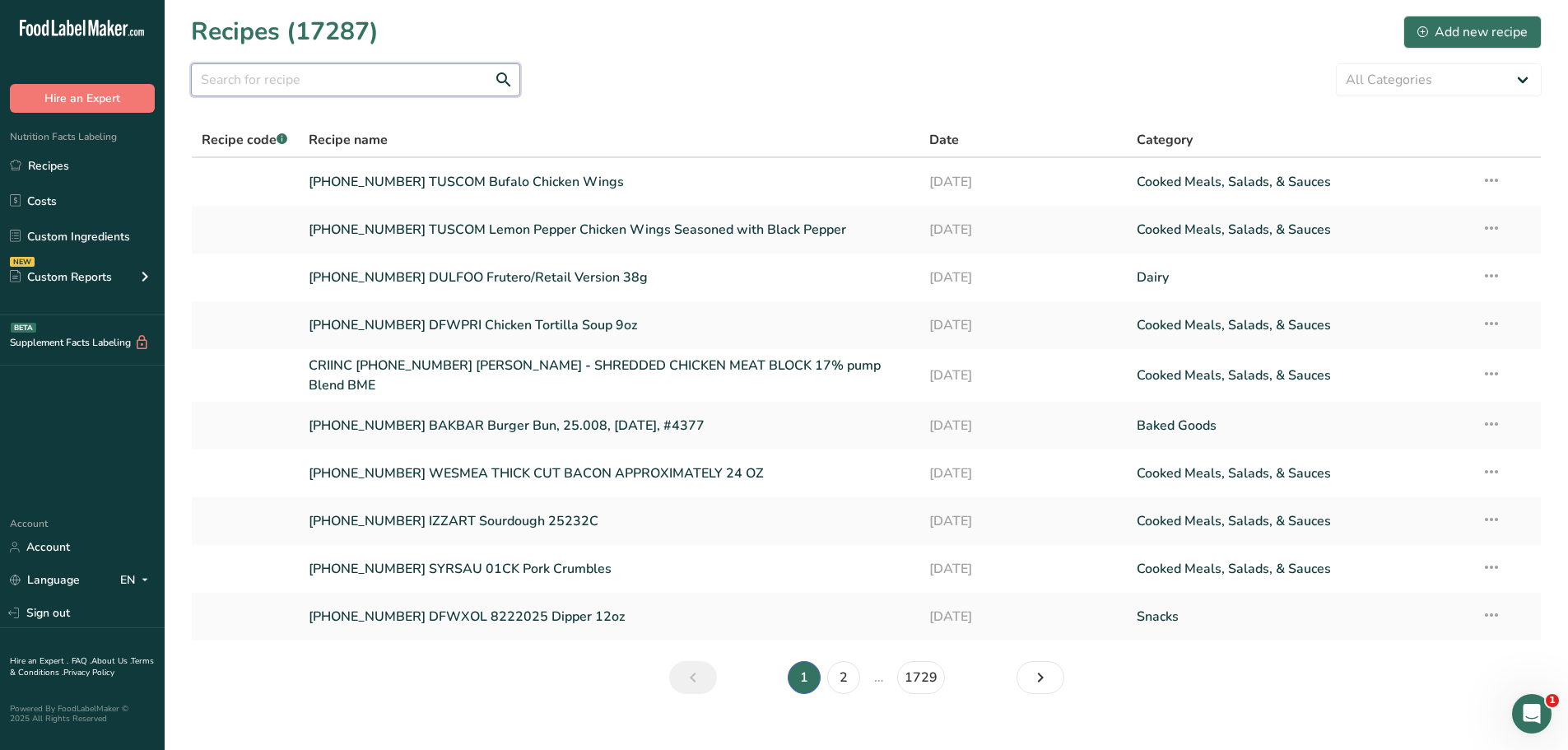
click at [307, 83] on input "text" at bounding box center [355, 80] width 330 height 33
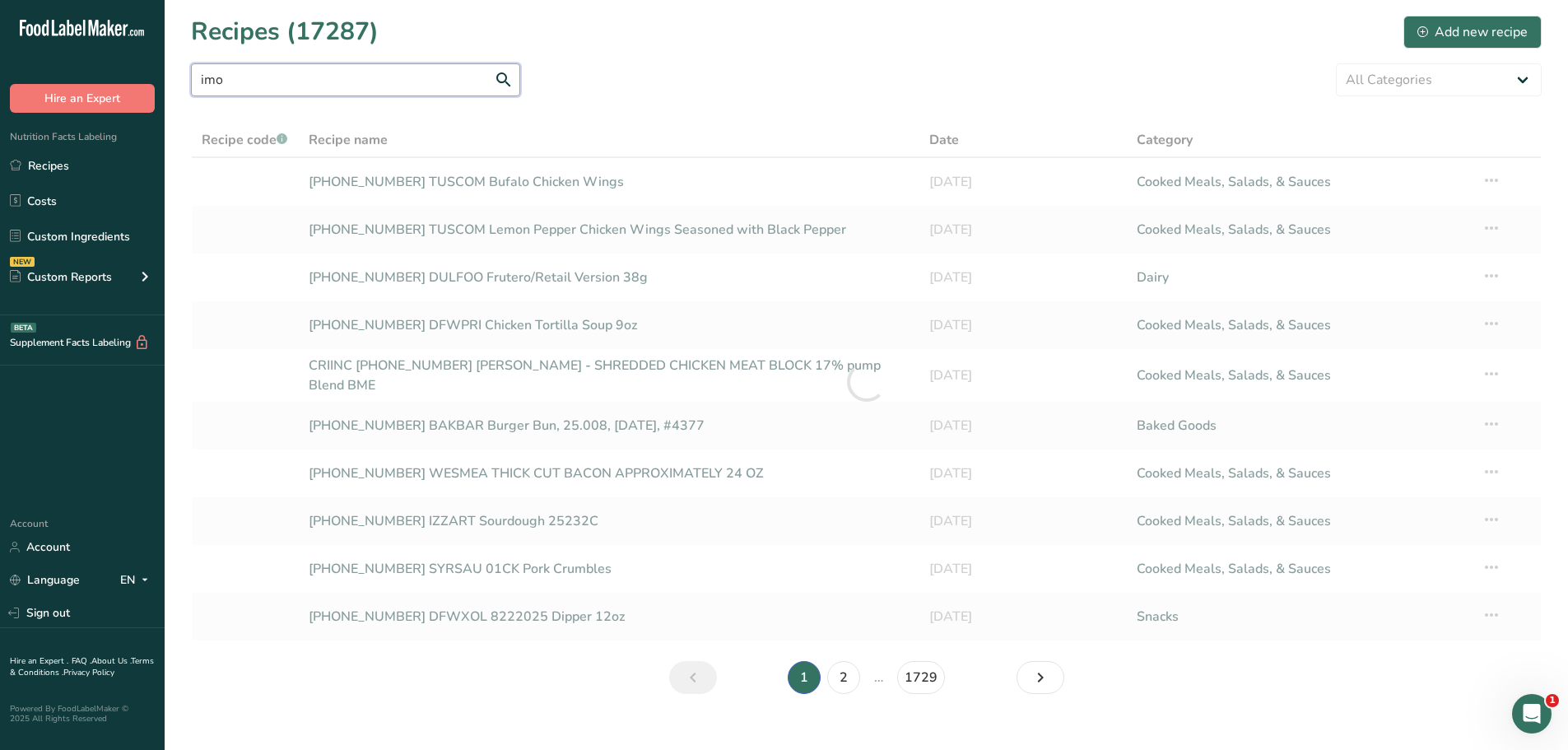
type input "imo"
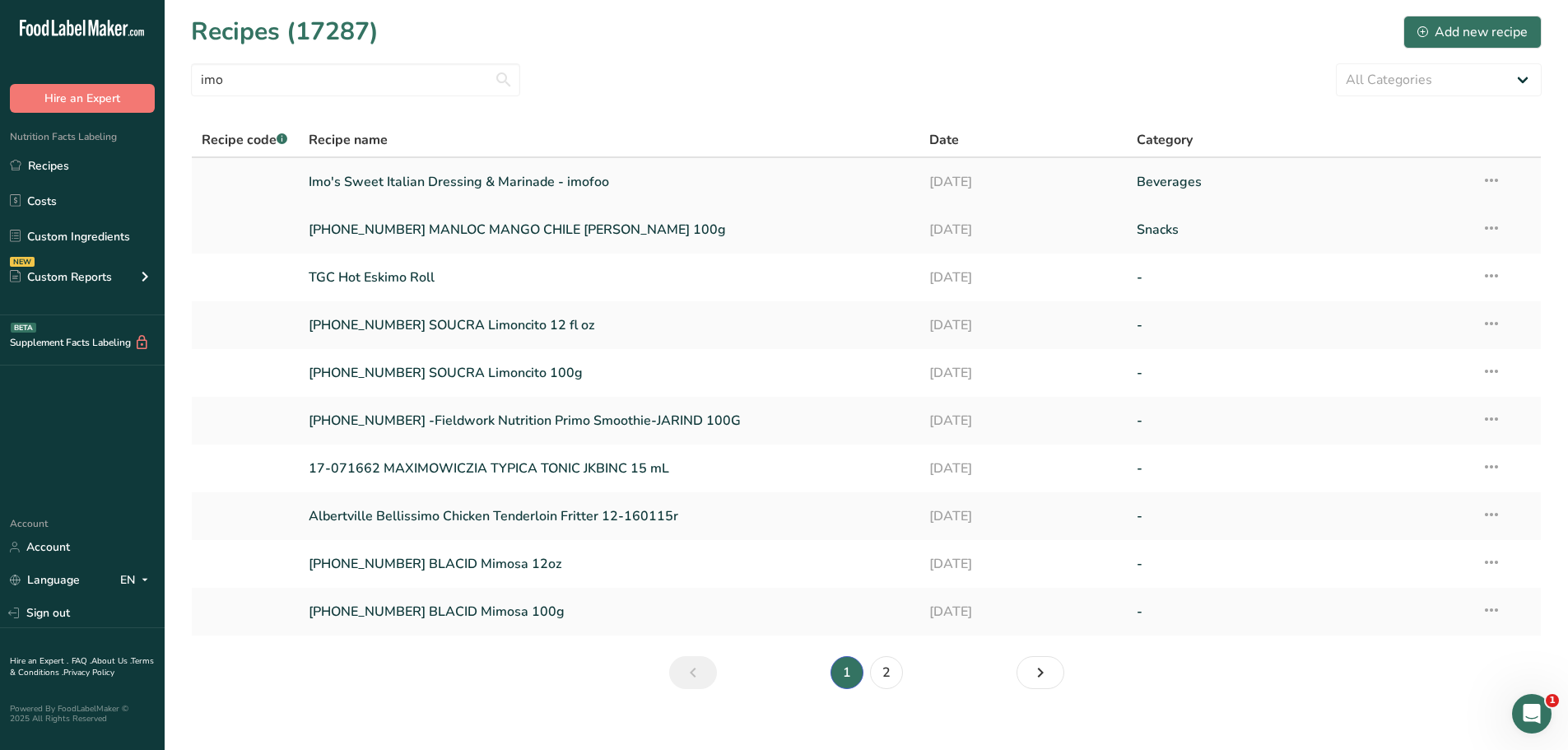
click at [435, 188] on link "Imo's Sweet Italian Dressing & Marinade - imofoo" at bounding box center [610, 182] width 601 height 35
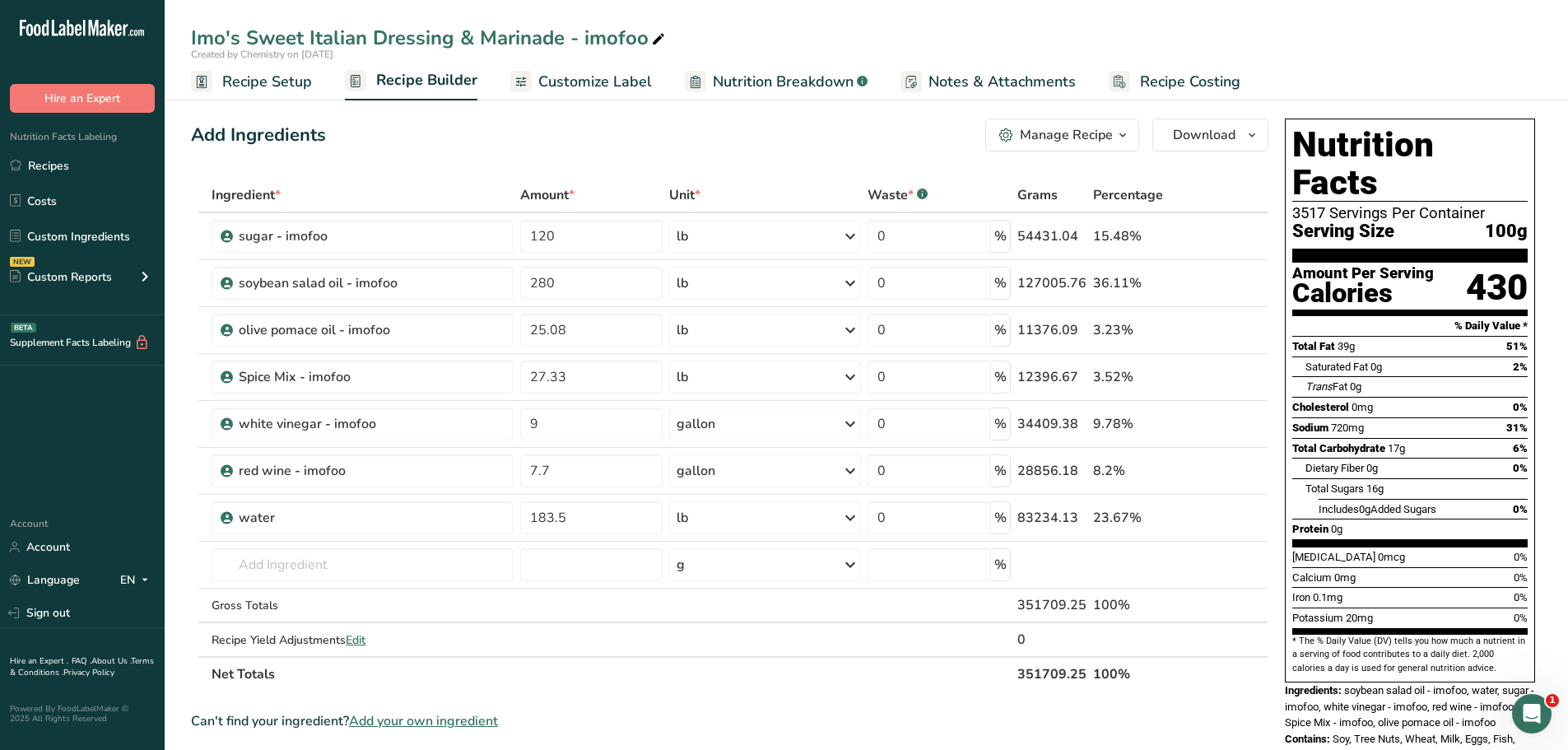
click at [283, 86] on span "Recipe Setup" at bounding box center [267, 82] width 90 height 22
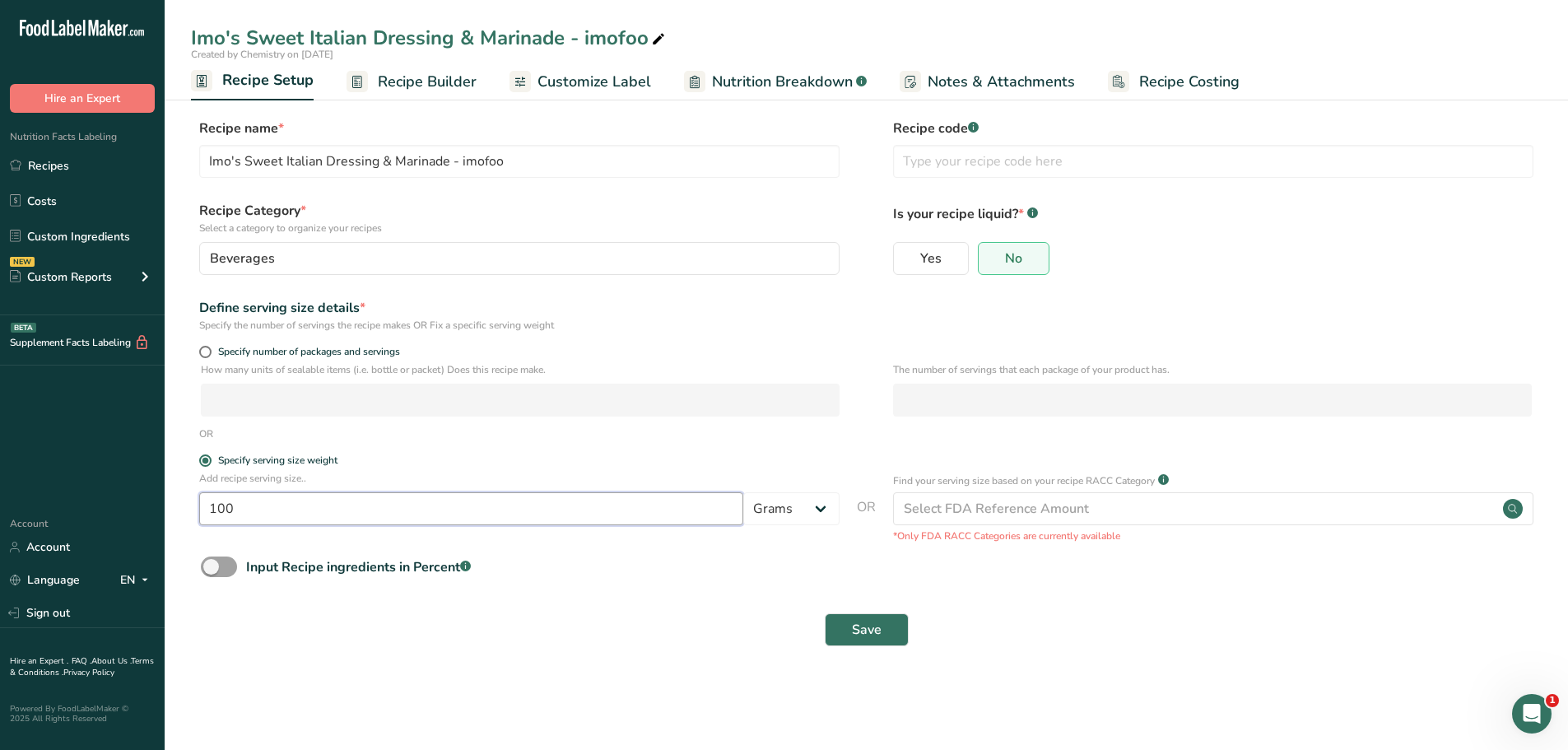
click at [264, 513] on input "100" at bounding box center [471, 509] width 544 height 33
click at [207, 349] on span at bounding box center [205, 352] width 12 height 12
click at [207, 349] on input "Specify number of packages and servings" at bounding box center [204, 352] width 11 height 11
radio input "true"
radio input "false"
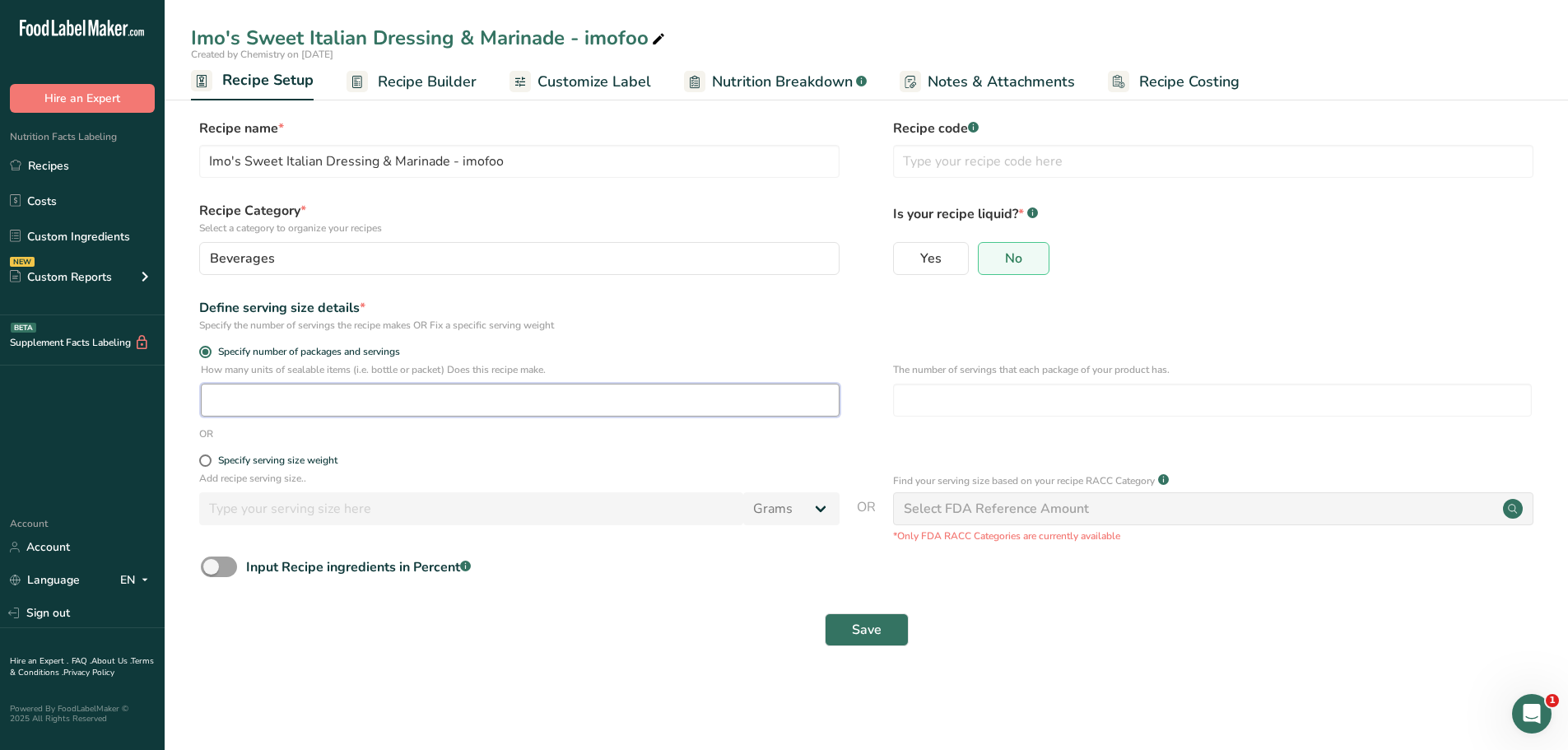
click at [335, 405] on input "number" at bounding box center [520, 400] width 639 height 33
type input "30"
click at [934, 403] on input "number" at bounding box center [1212, 400] width 639 height 33
click at [1048, 404] on input "number" at bounding box center [1212, 400] width 639 height 33
type input "3"
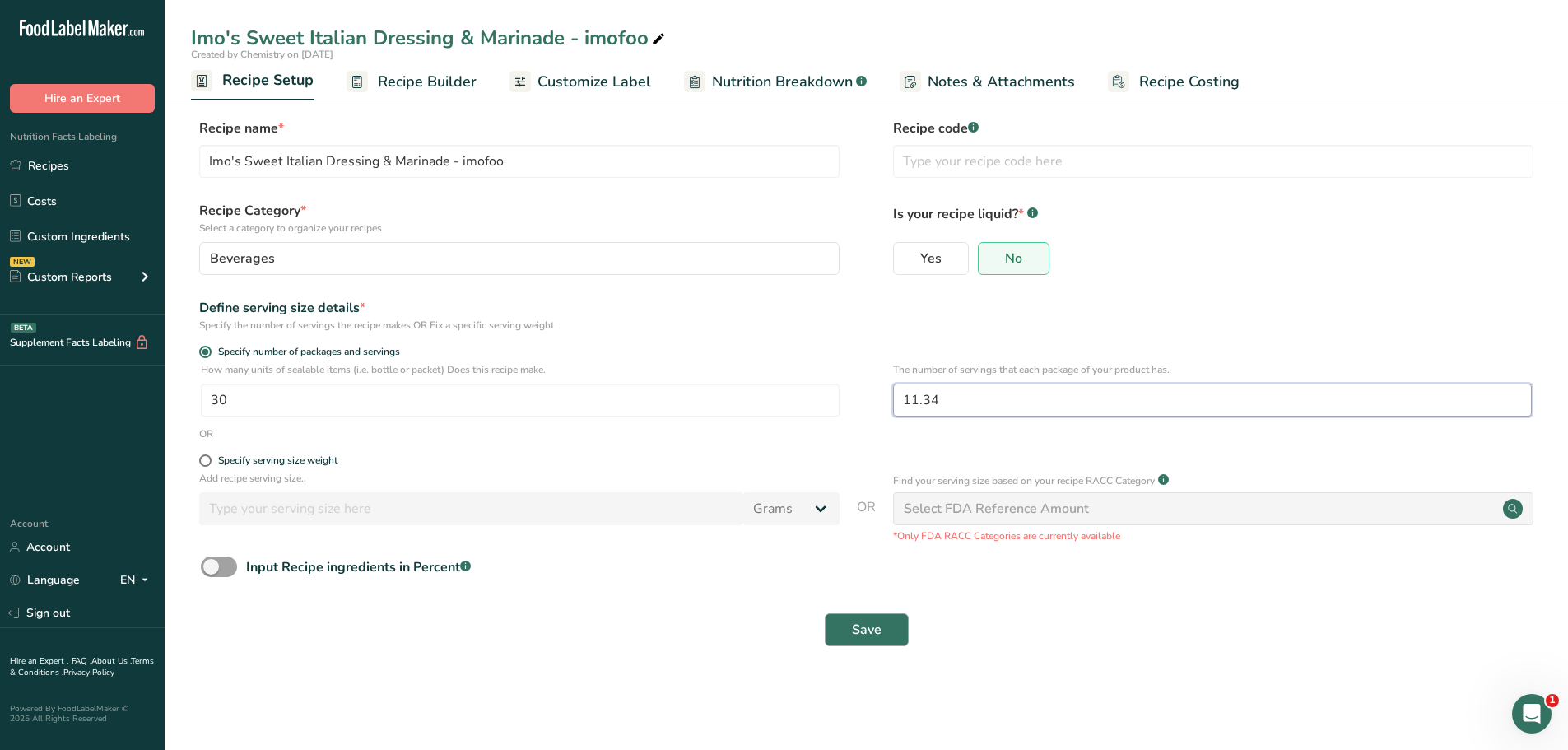
type input "11.34"
click at [833, 628] on button "Save" at bounding box center [867, 629] width 84 height 33
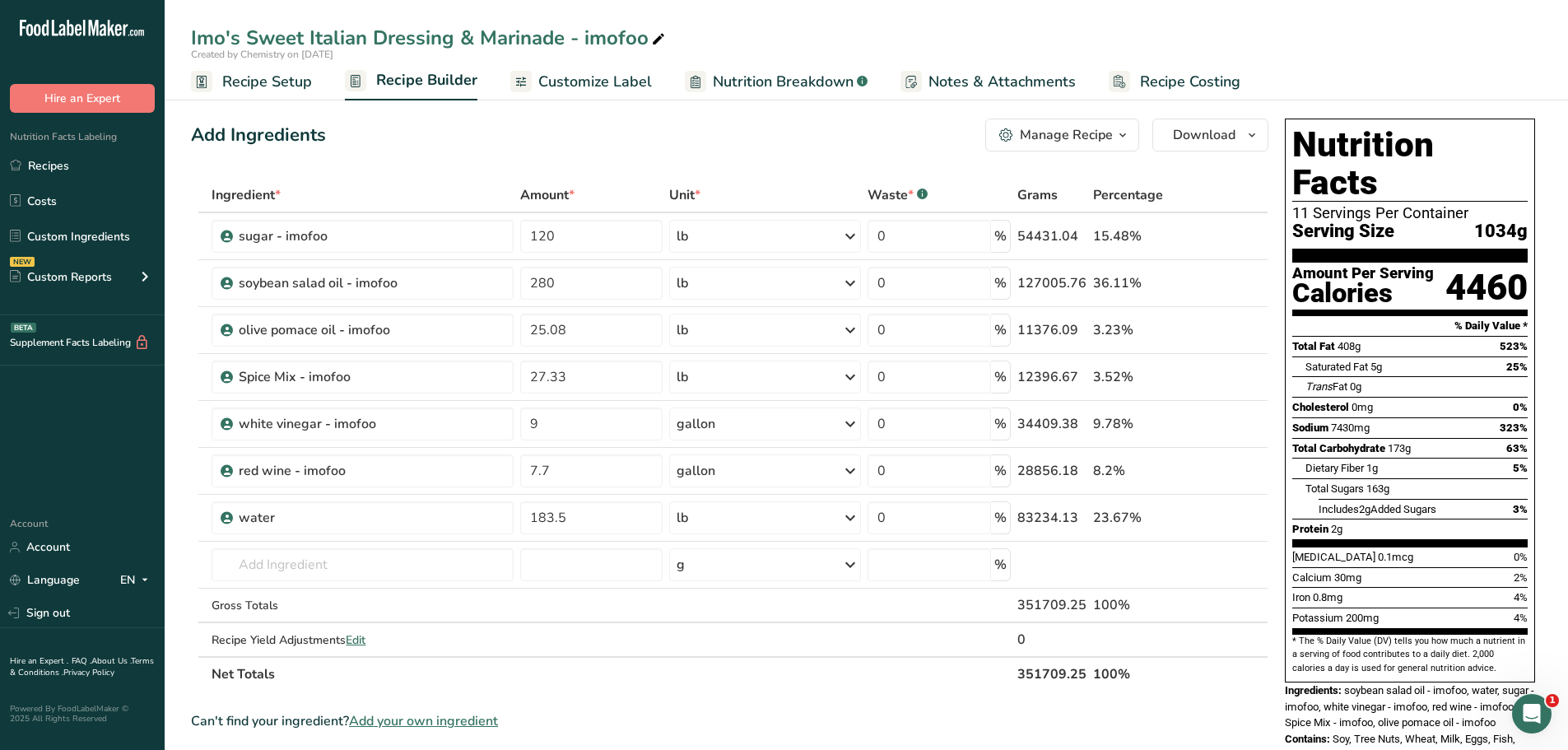
click at [259, 83] on span "Recipe Setup" at bounding box center [267, 82] width 90 height 22
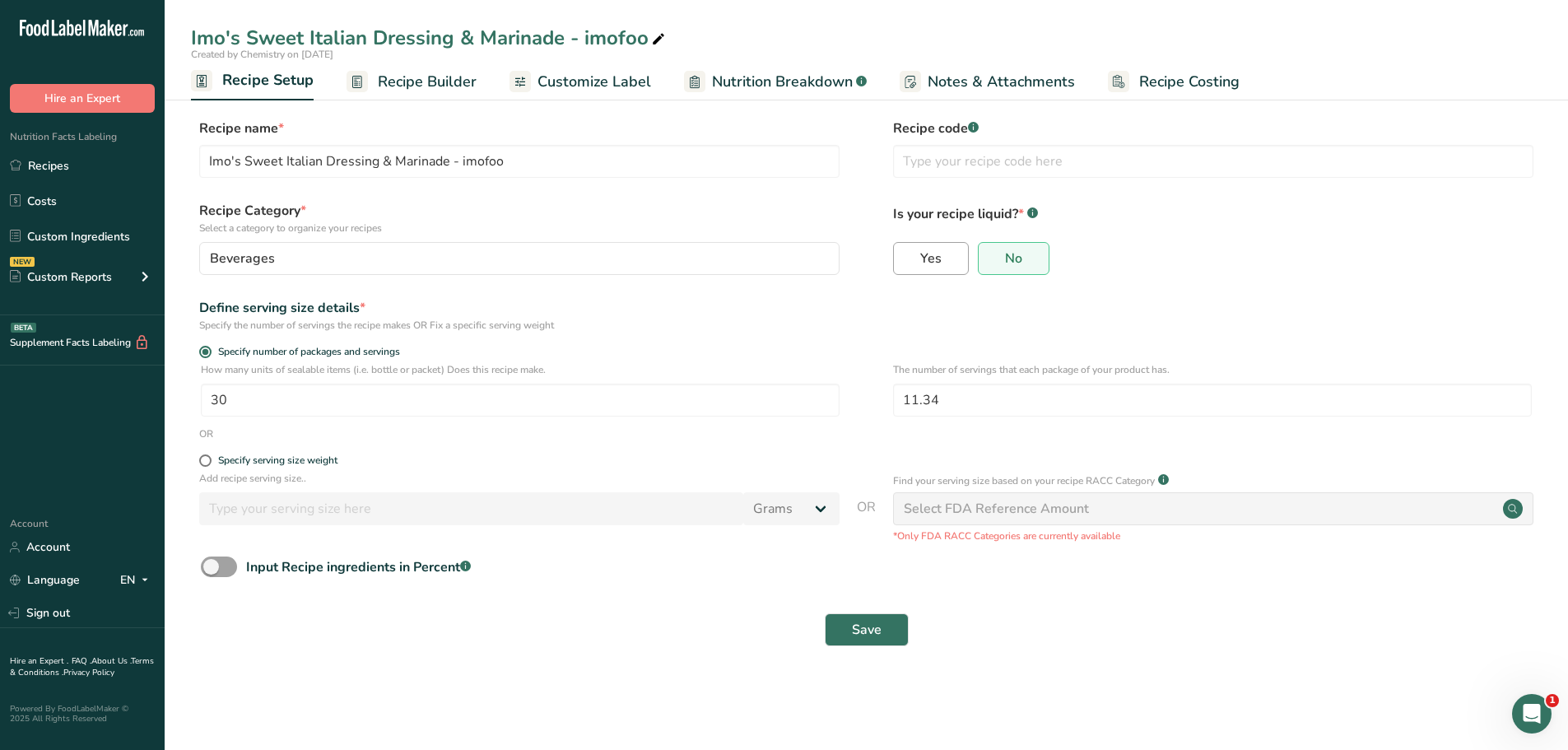
click at [942, 267] on label "Yes" at bounding box center [931, 259] width 76 height 33
click at [905, 263] on input "Yes" at bounding box center [899, 258] width 11 height 11
radio input "true"
radio input "false"
select select "22"
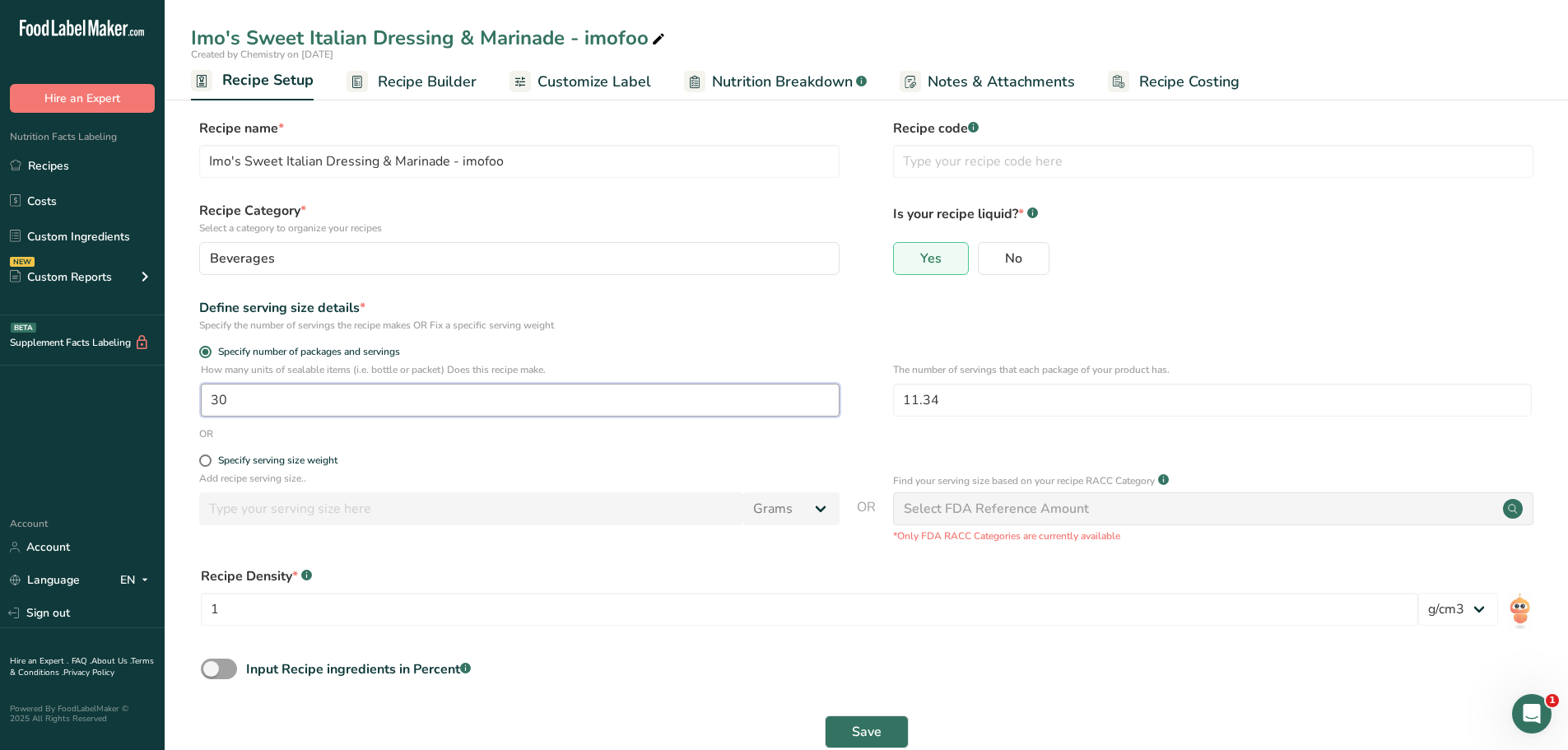
drag, startPoint x: 283, startPoint y: 413, endPoint x: 45, endPoint y: 396, distance: 238.6
click at [45, 400] on div ".a-20{fill:#fff;} Hire an Expert Nutrition Facts Labeling Recipes Costs Custom …" at bounding box center [784, 392] width 1568 height 785
type input "1"
click at [665, 288] on form "Recipe name * Imo's Sweet Italian Dressing & Marinade - imofoo Recipe code .a-a…" at bounding box center [866, 438] width 1351 height 639
click at [878, 729] on span "Save" at bounding box center [867, 732] width 30 height 20
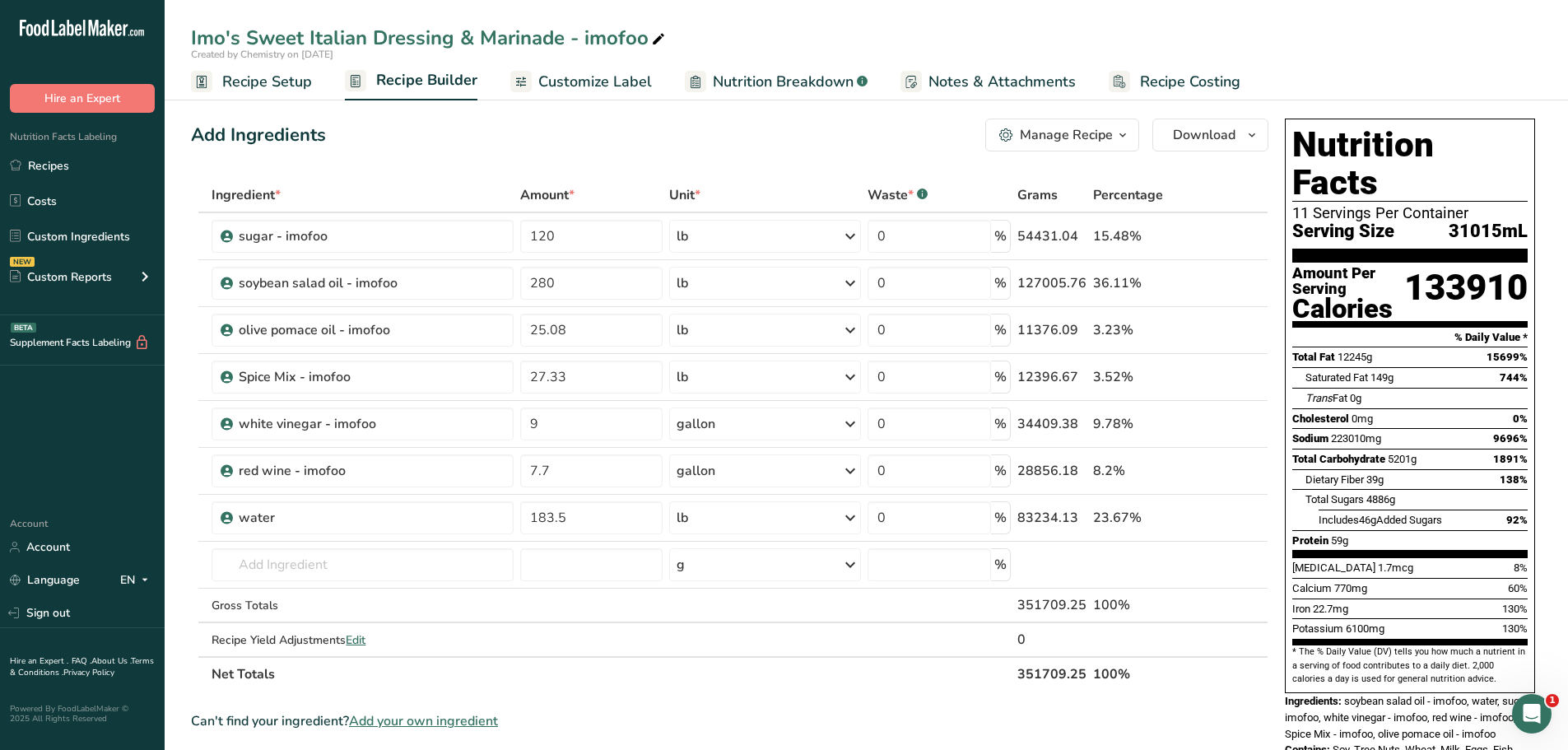
click at [276, 80] on span "Recipe Setup" at bounding box center [267, 82] width 90 height 22
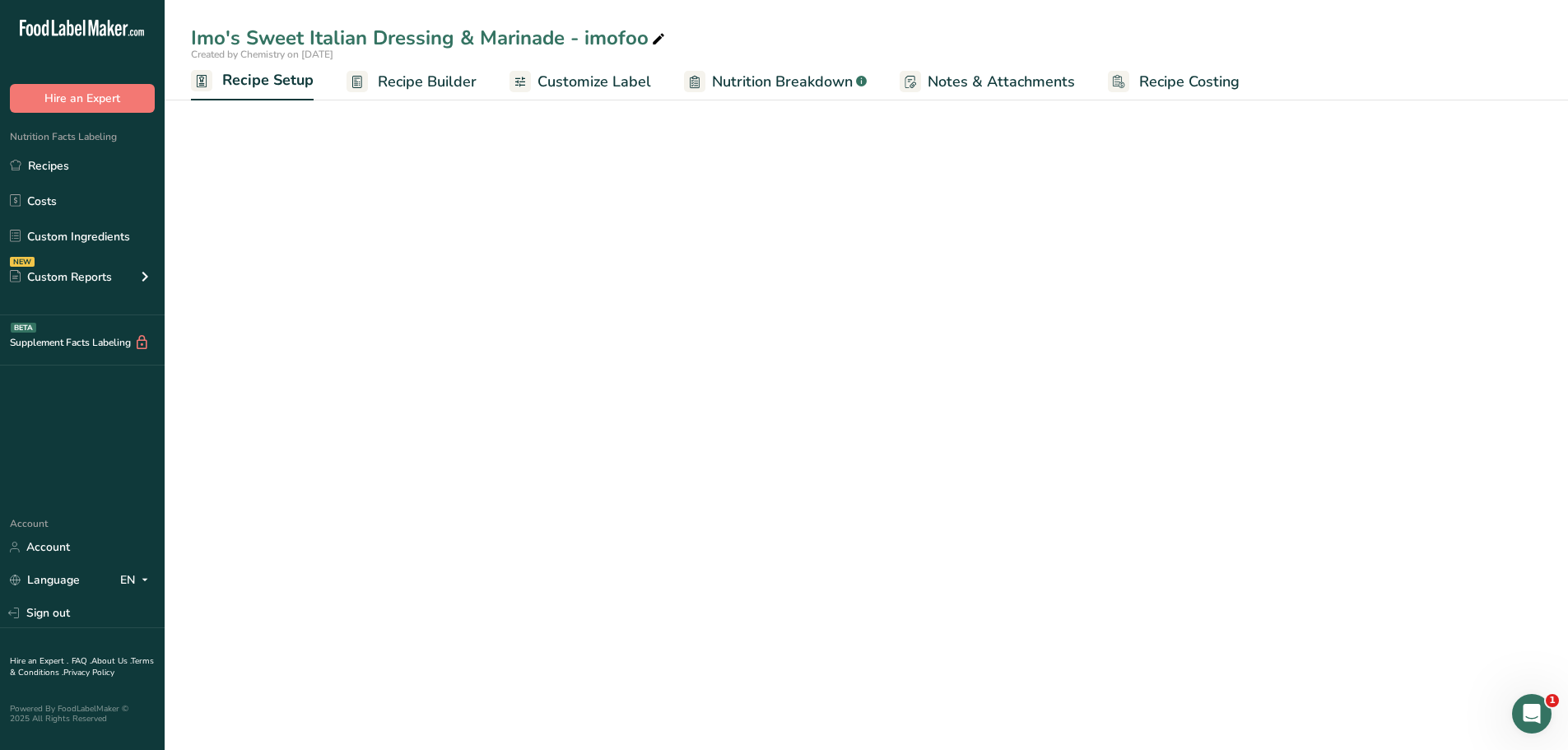
select select "22"
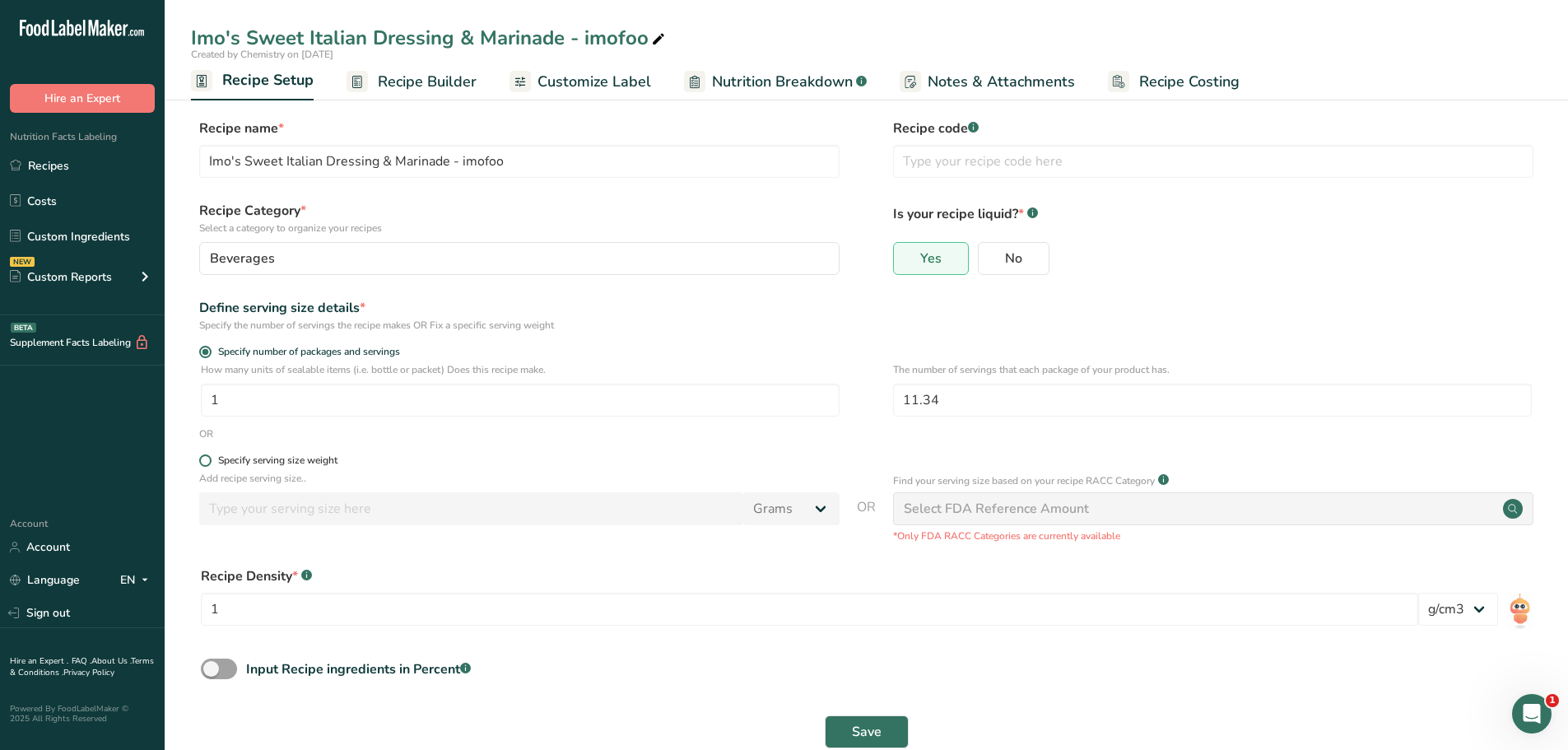
click at [204, 465] on span at bounding box center [205, 460] width 12 height 12
click at [204, 465] on input "Specify serving size weight" at bounding box center [204, 460] width 11 height 11
radio input "true"
radio input "false"
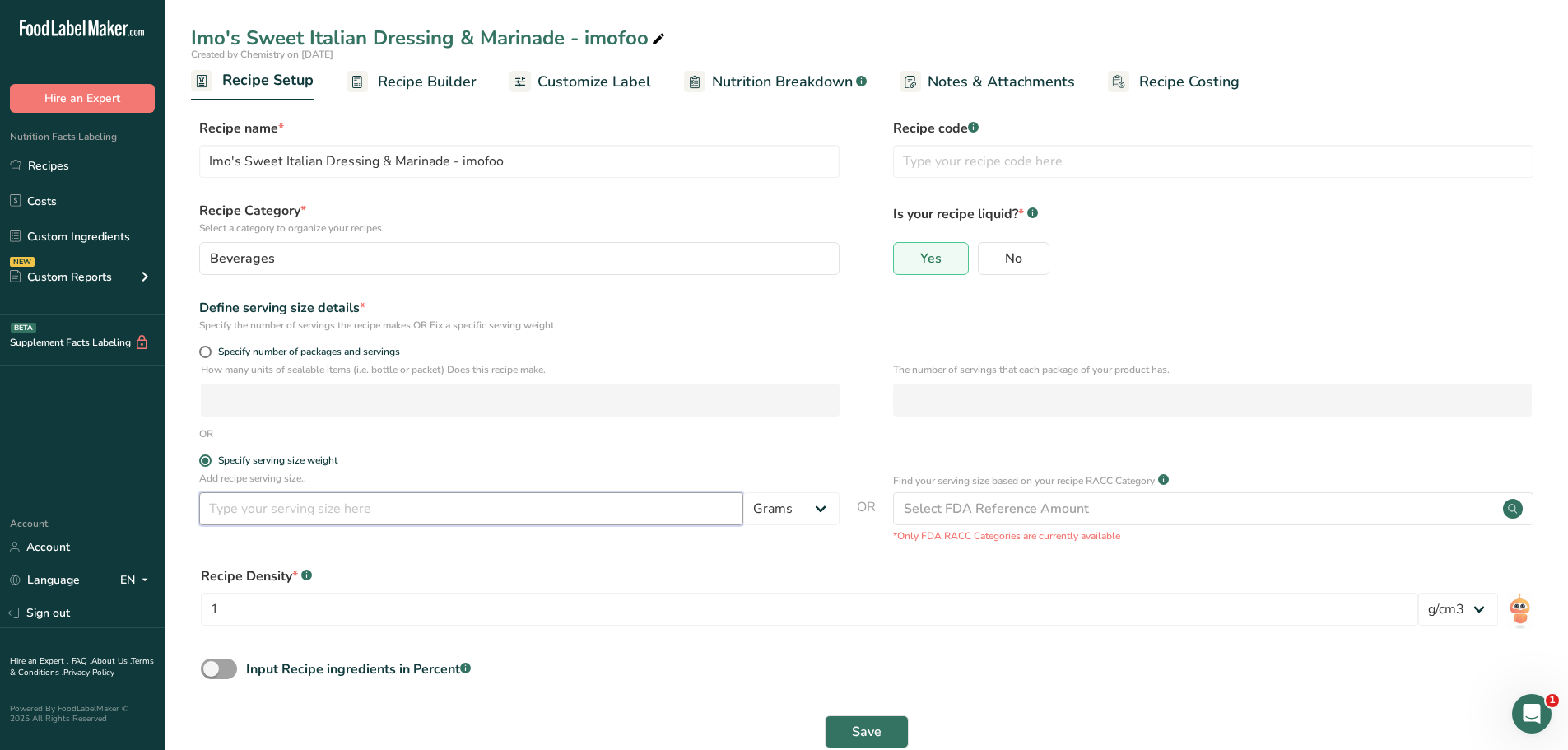
click at [275, 519] on input "number" at bounding box center [471, 509] width 544 height 33
type input "30"
click at [858, 726] on span "Save" at bounding box center [867, 732] width 30 height 20
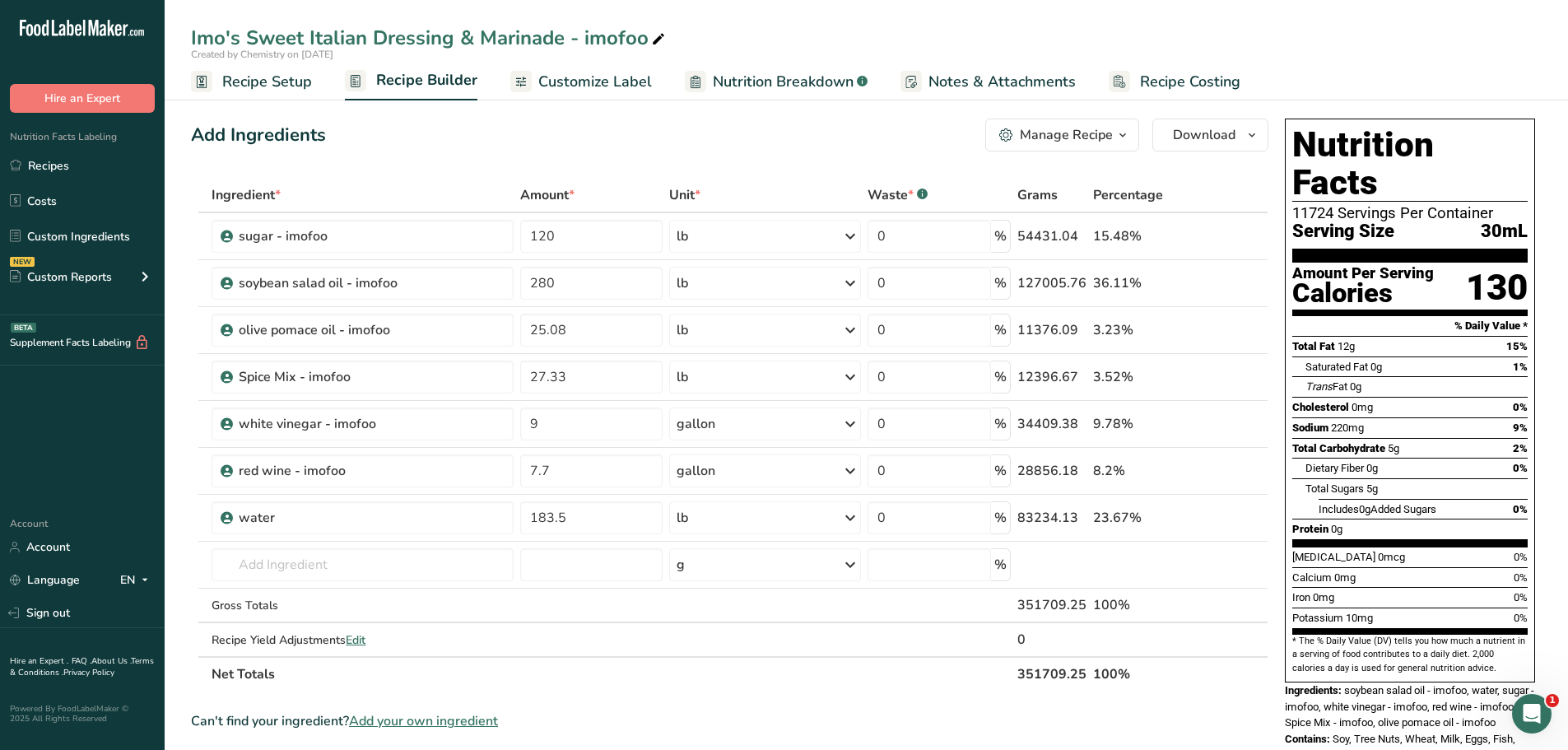
click at [251, 71] on span "Recipe Setup" at bounding box center [267, 82] width 90 height 22
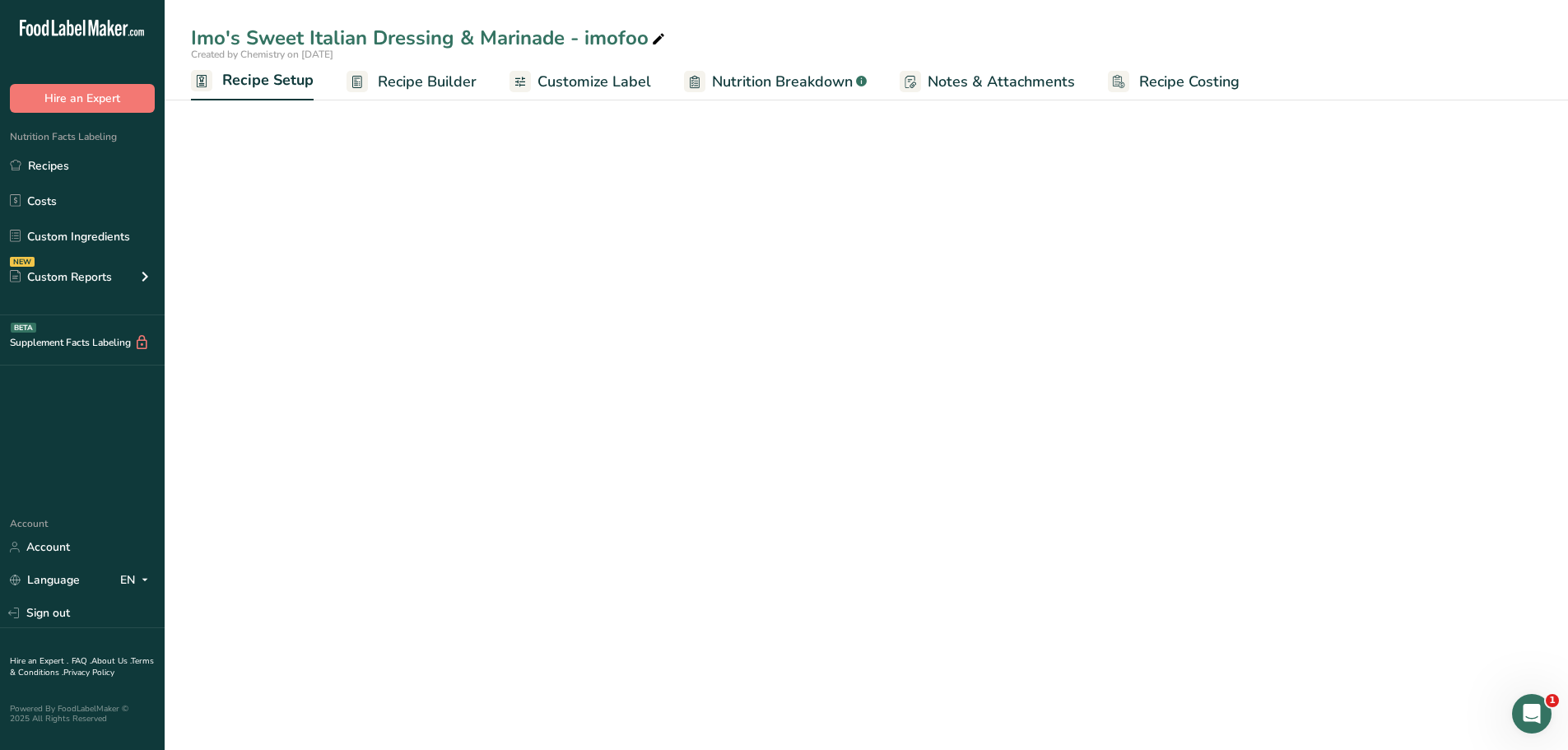
select select "22"
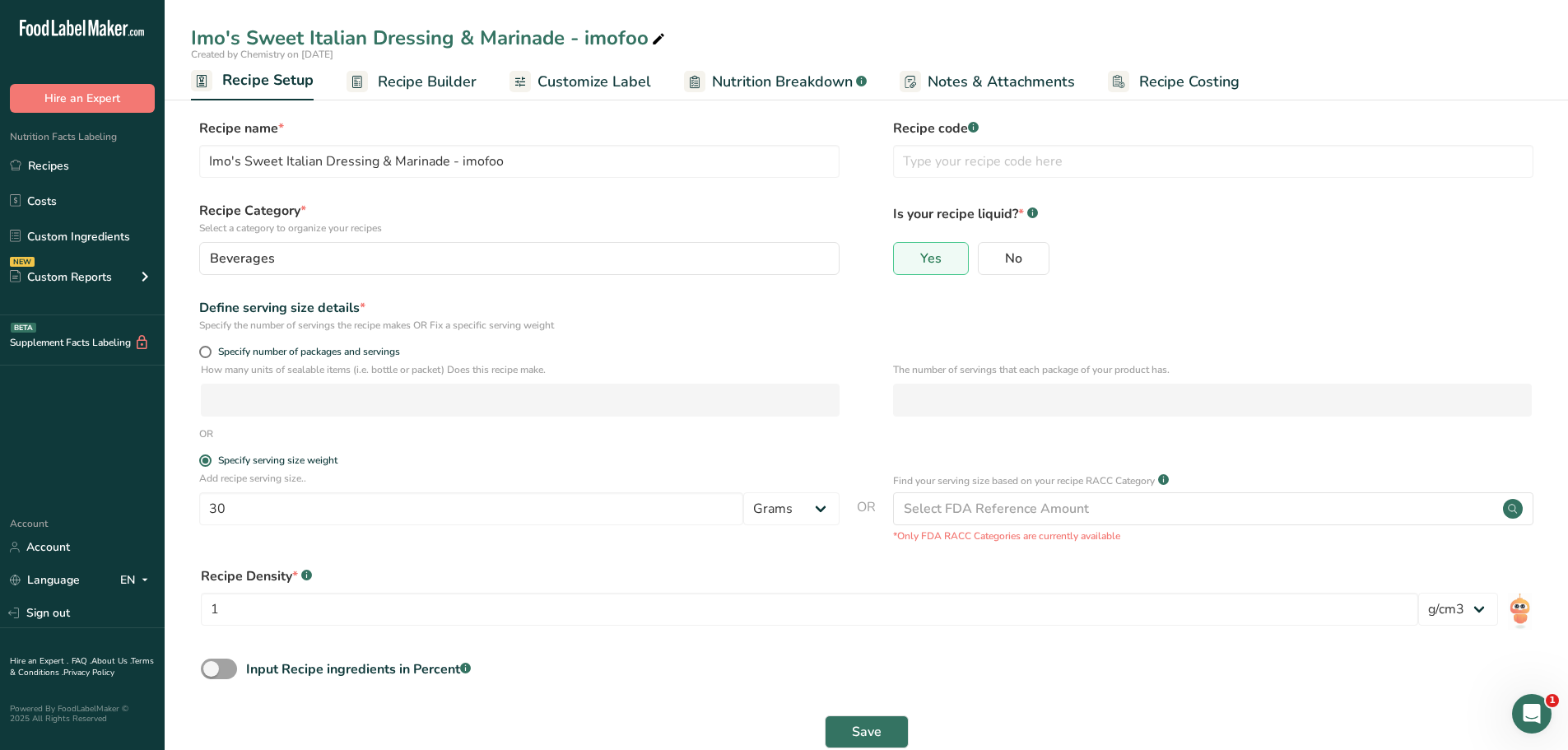
click at [443, 91] on span "Recipe Builder" at bounding box center [427, 82] width 99 height 22
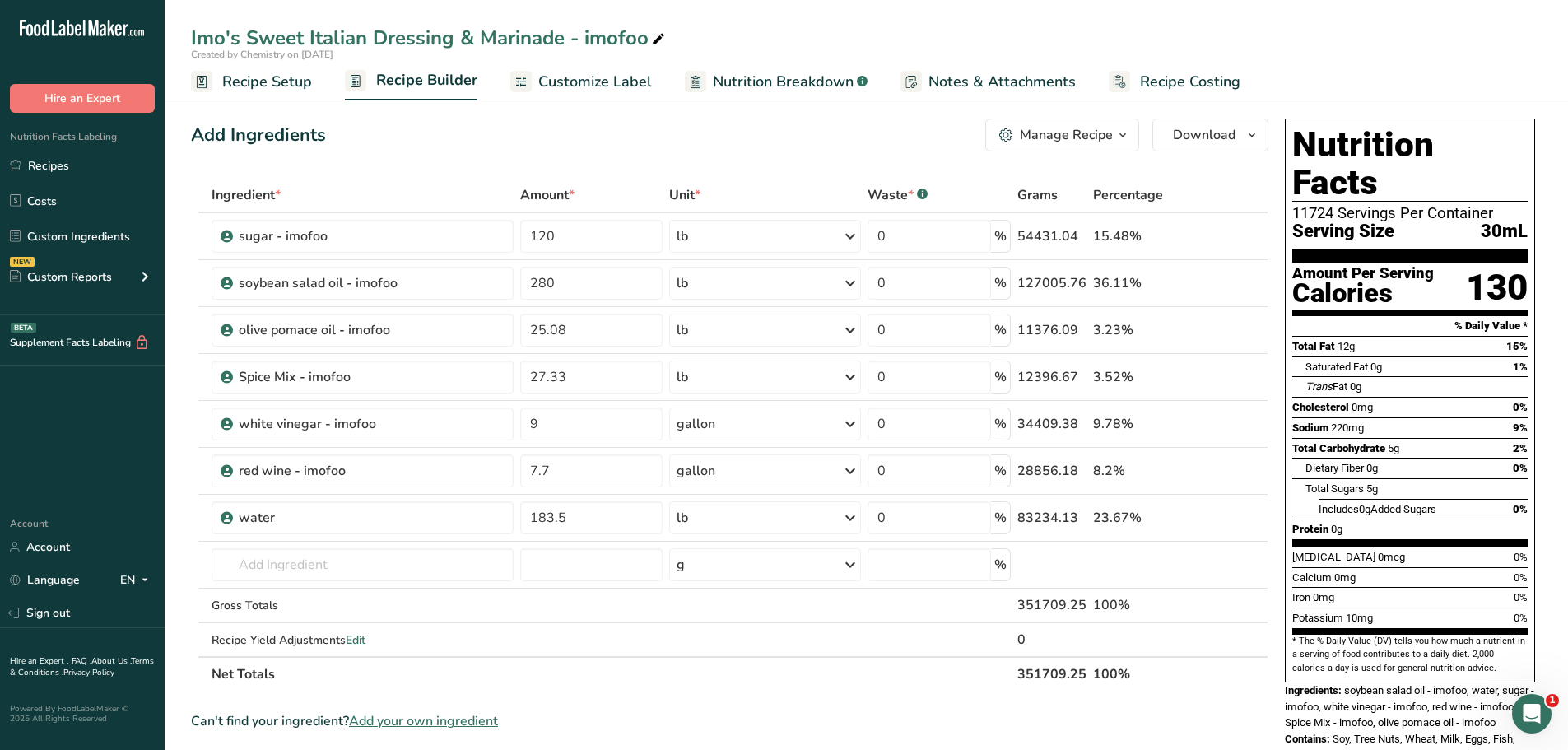
click at [1105, 136] on div "Manage Recipe" at bounding box center [1067, 135] width 93 height 20
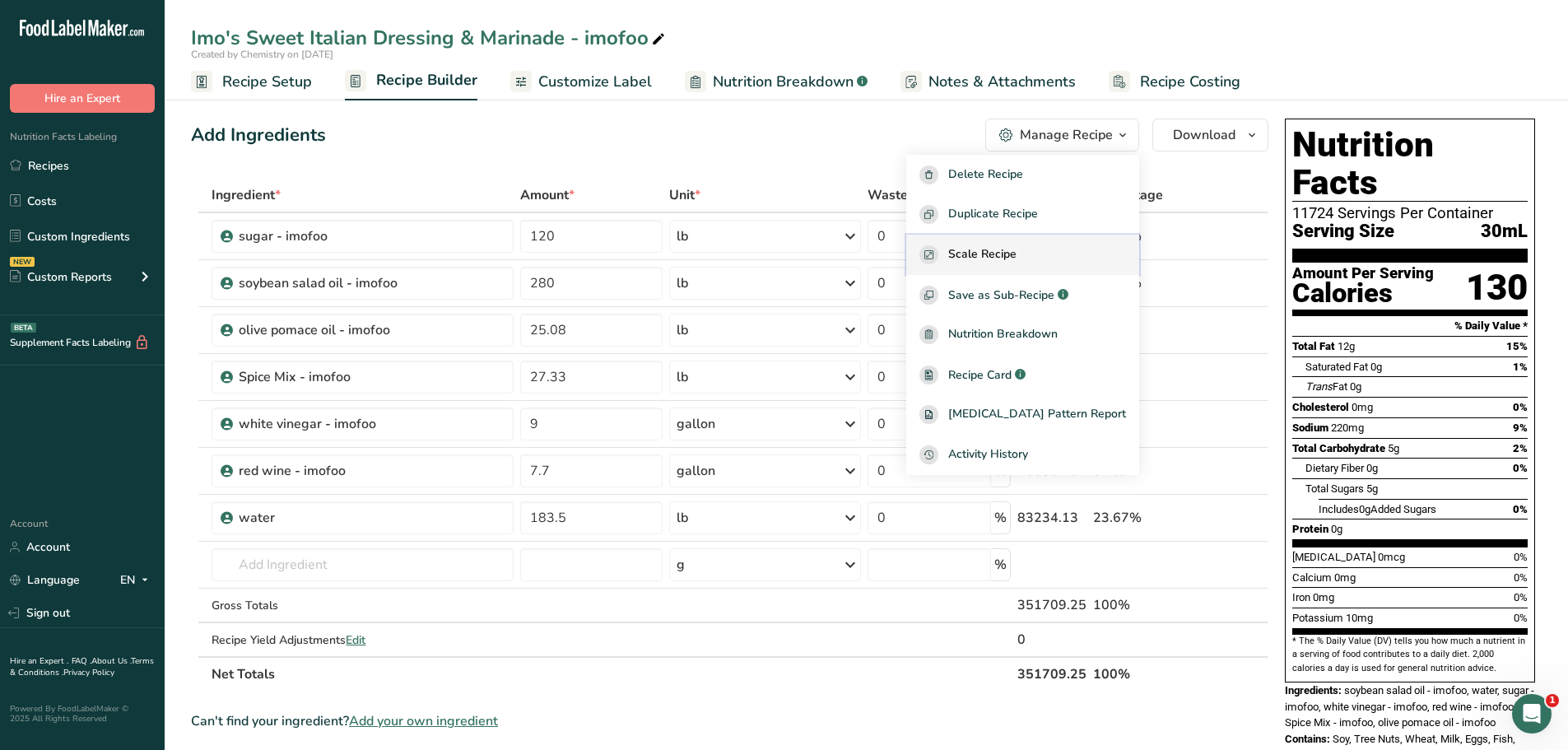
click at [1017, 246] on span "Scale Recipe" at bounding box center [982, 254] width 69 height 19
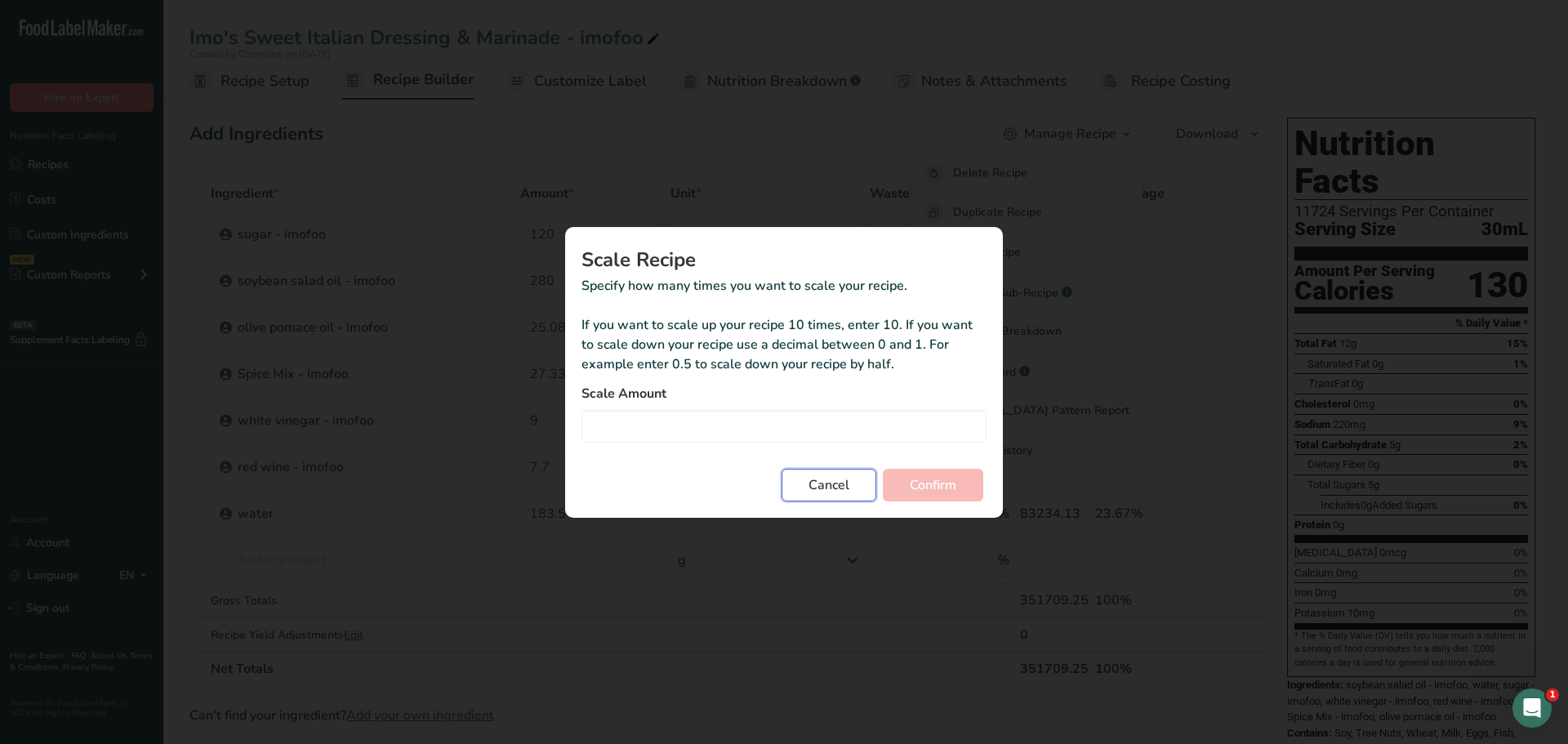
click at [836, 482] on span "Cancel" at bounding box center [829, 485] width 41 height 20
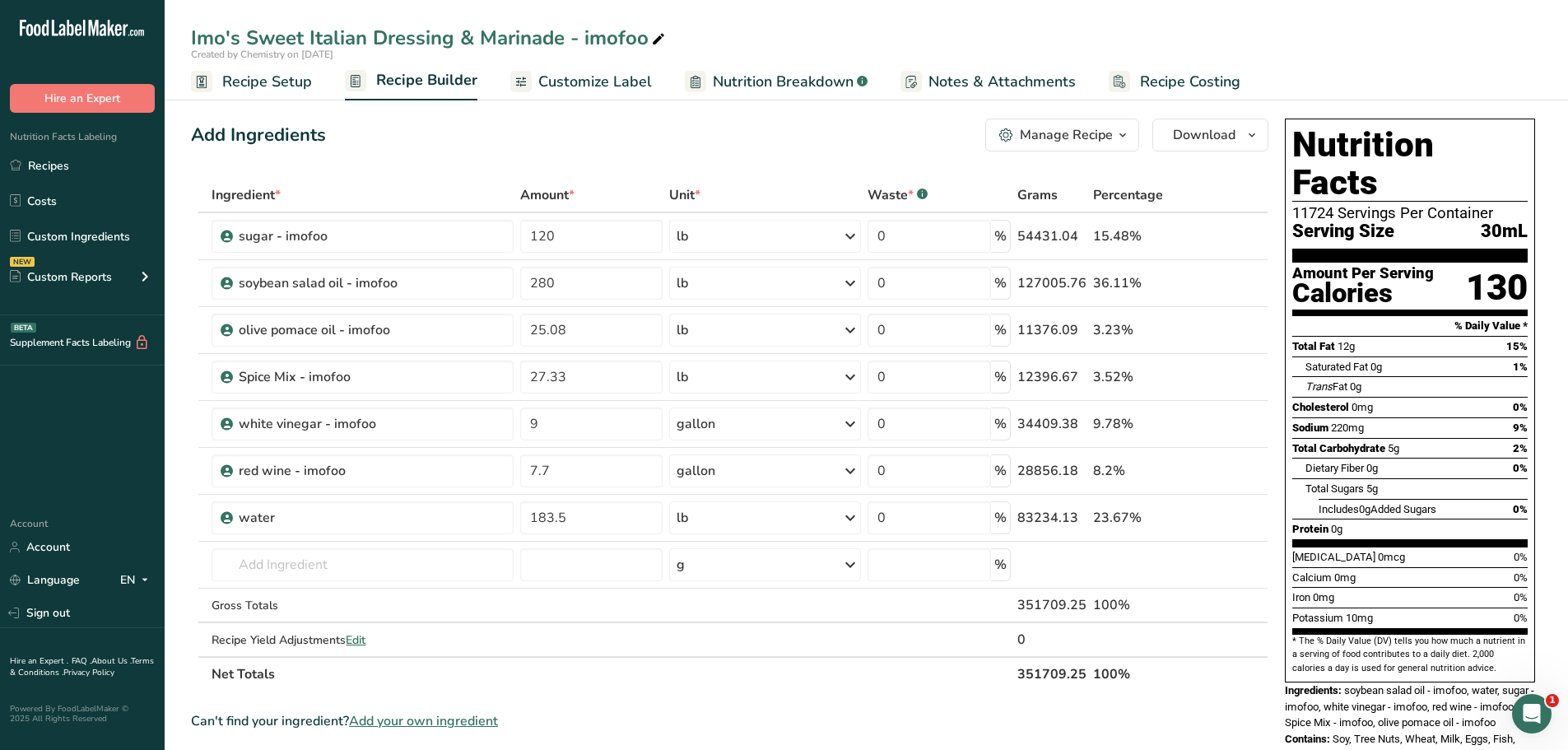
click at [1085, 141] on div "Manage Recipe" at bounding box center [1067, 135] width 93 height 20
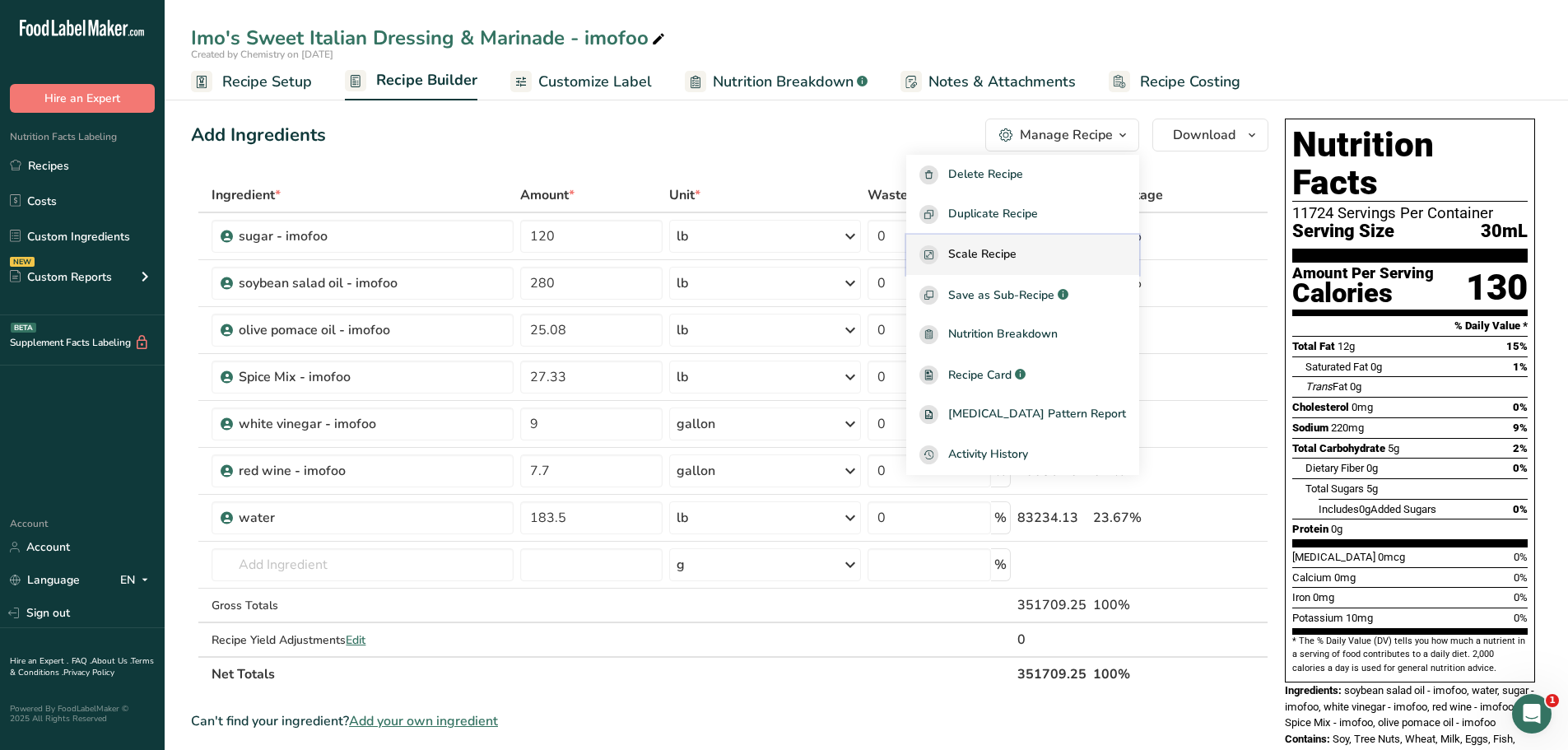
click at [1017, 249] on span "Scale Recipe" at bounding box center [982, 254] width 69 height 19
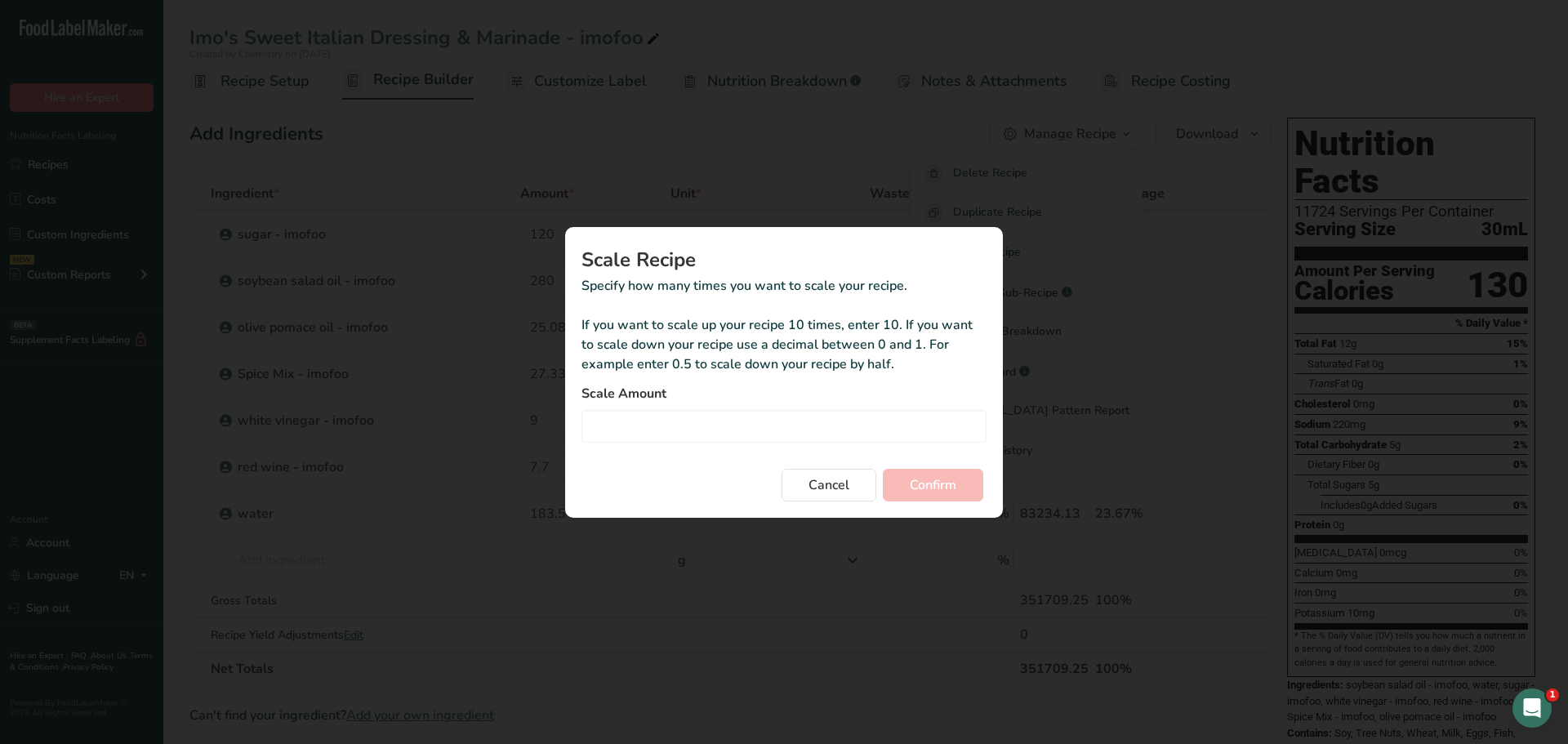
click at [743, 444] on form "Scale Amount Cancel Confirm" at bounding box center [784, 442] width 405 height 117
click at [745, 431] on input "Duplicate recipe modal" at bounding box center [784, 426] width 405 height 33
click at [624, 415] on input "Duplicate recipe modal" at bounding box center [784, 426] width 405 height 33
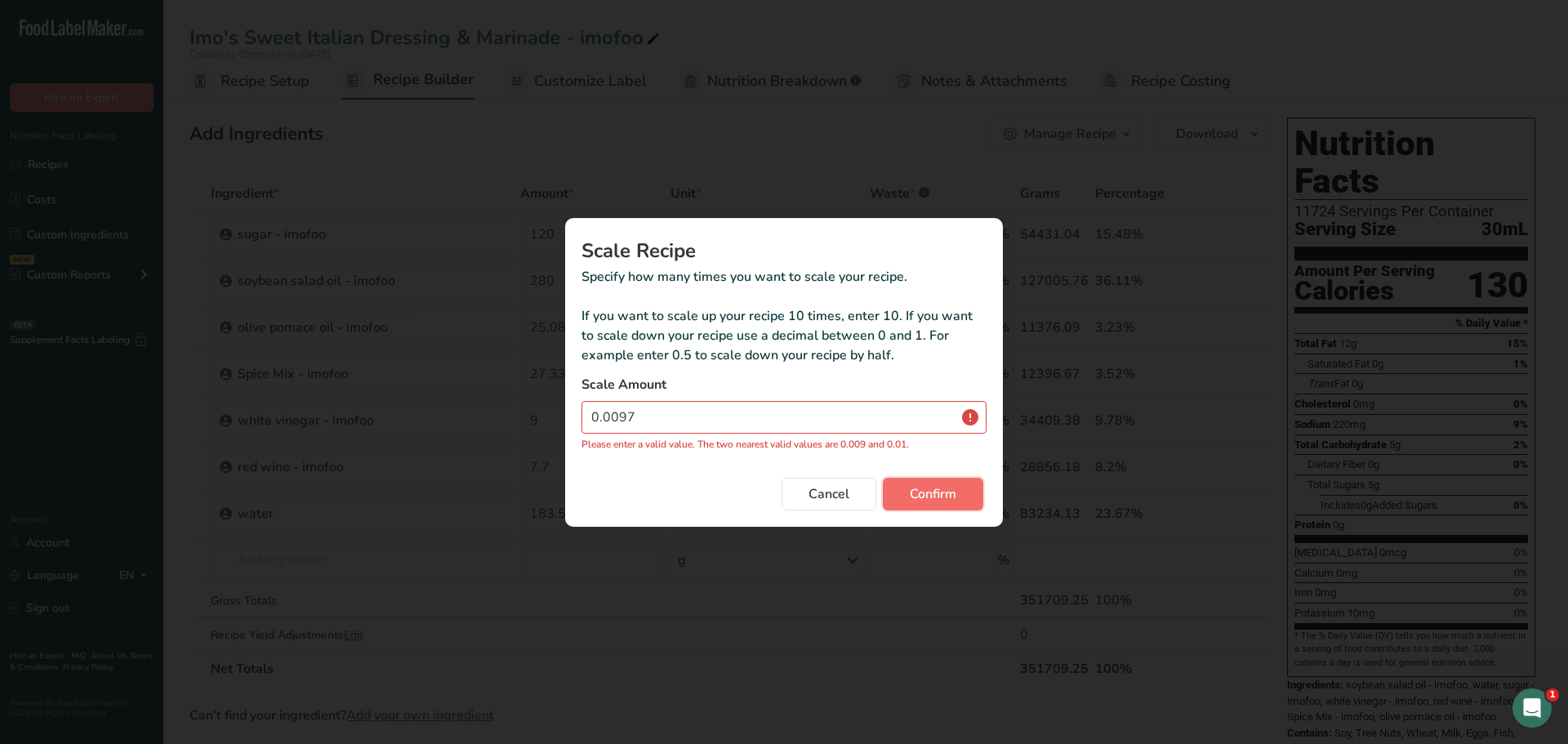
click at [936, 485] on span "Confirm" at bounding box center [933, 494] width 47 height 20
click at [715, 417] on input "0.0097" at bounding box center [784, 417] width 405 height 33
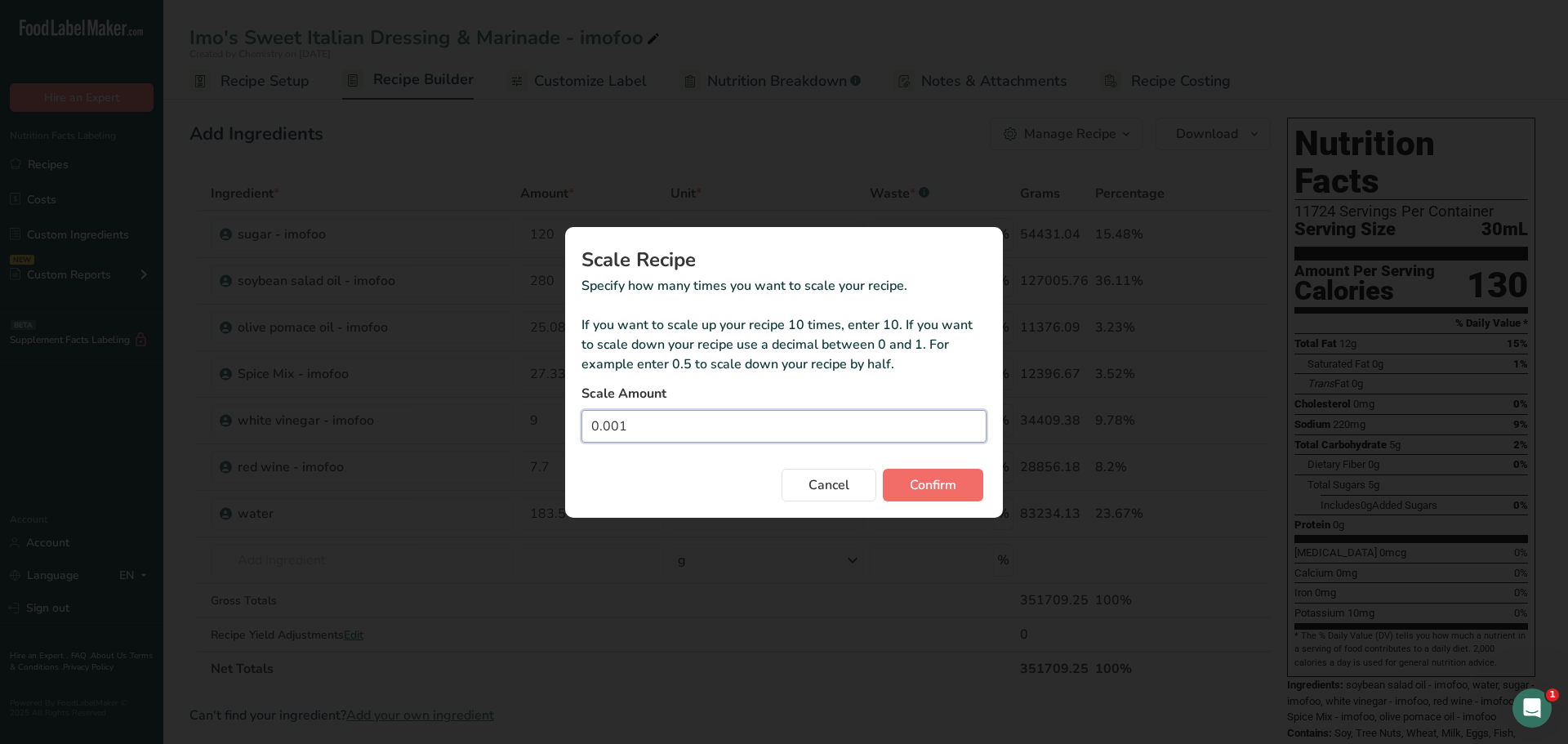
type input "0.001"
click at [953, 479] on span "Confirm" at bounding box center [933, 485] width 47 height 20
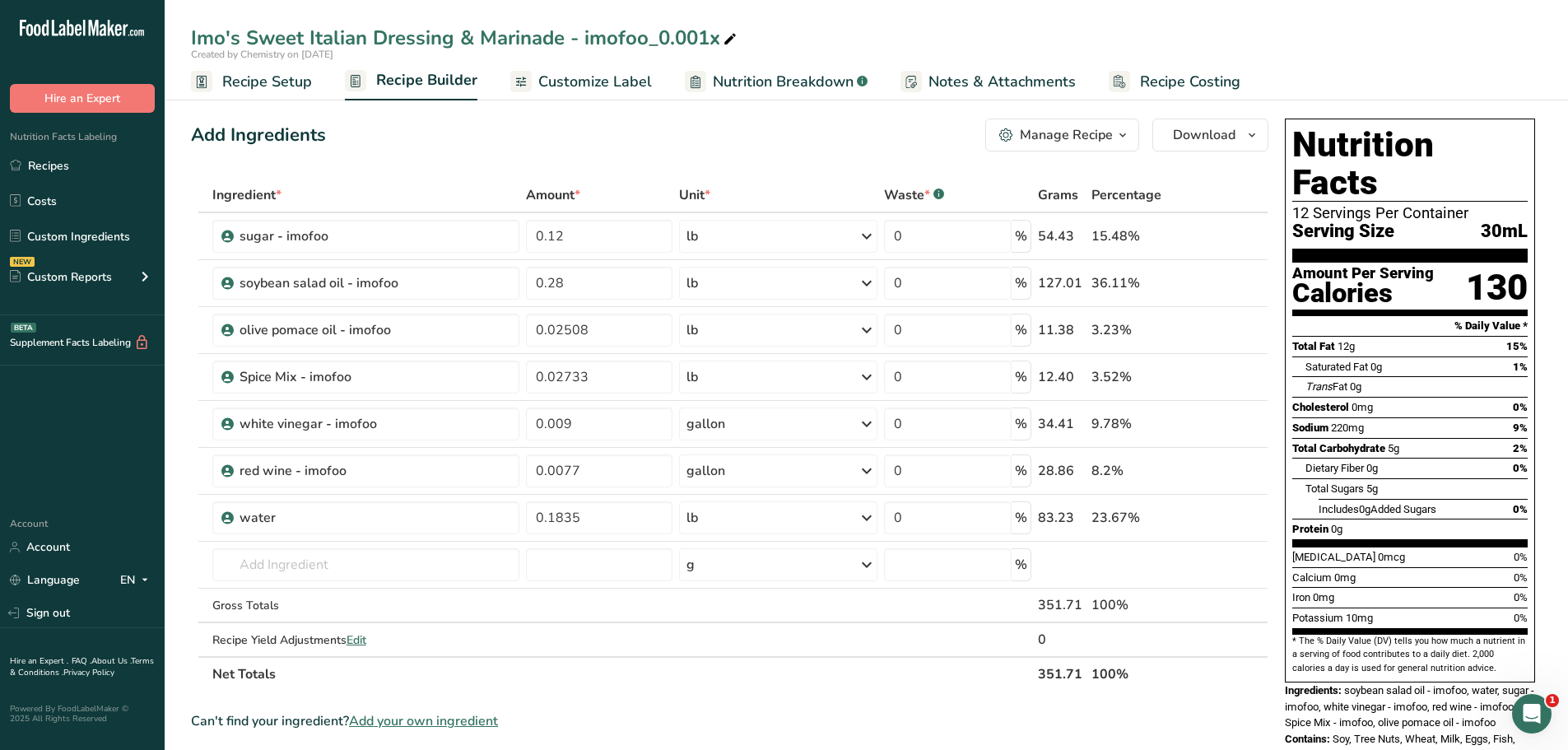
click at [270, 83] on span "Recipe Setup" at bounding box center [267, 82] width 90 height 22
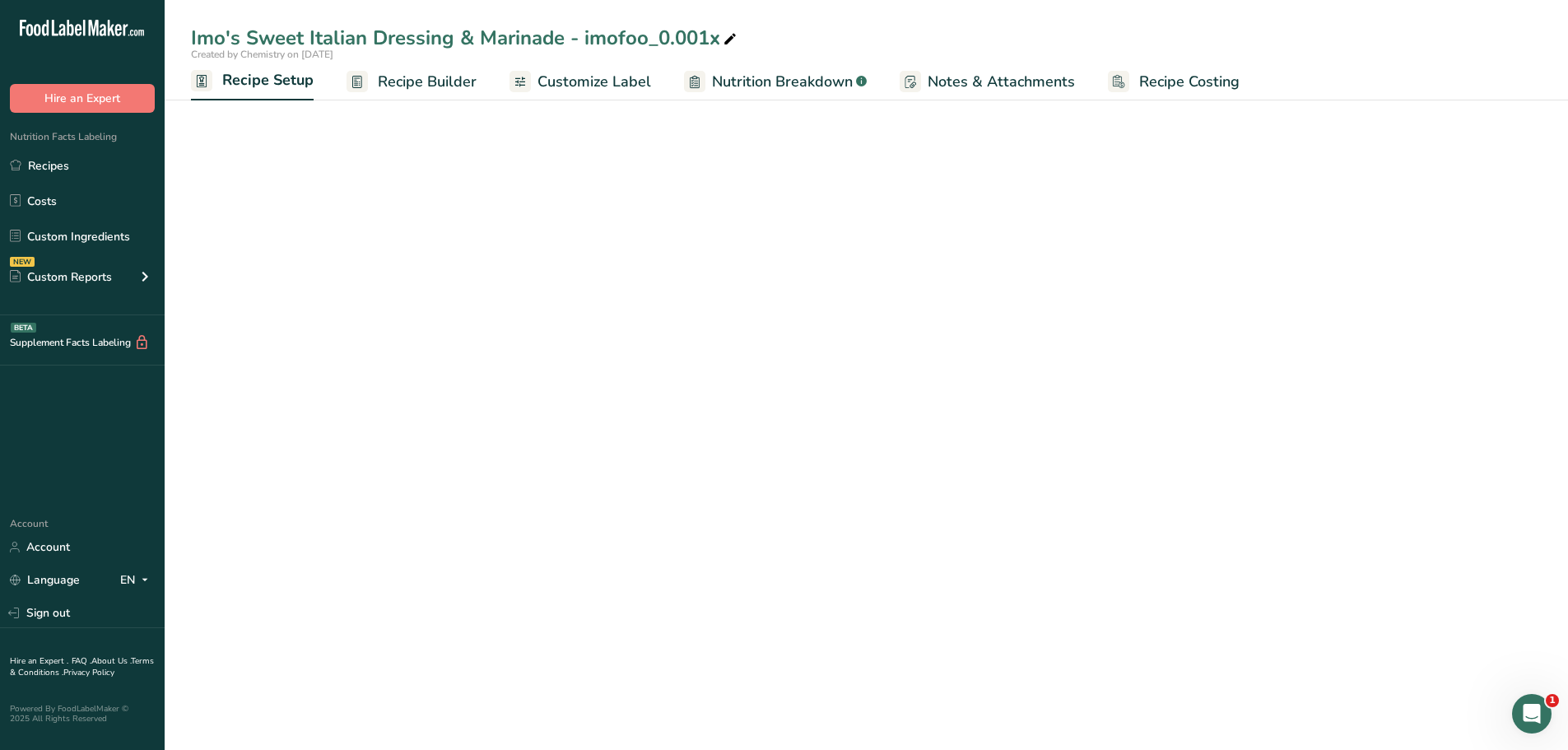
select select "22"
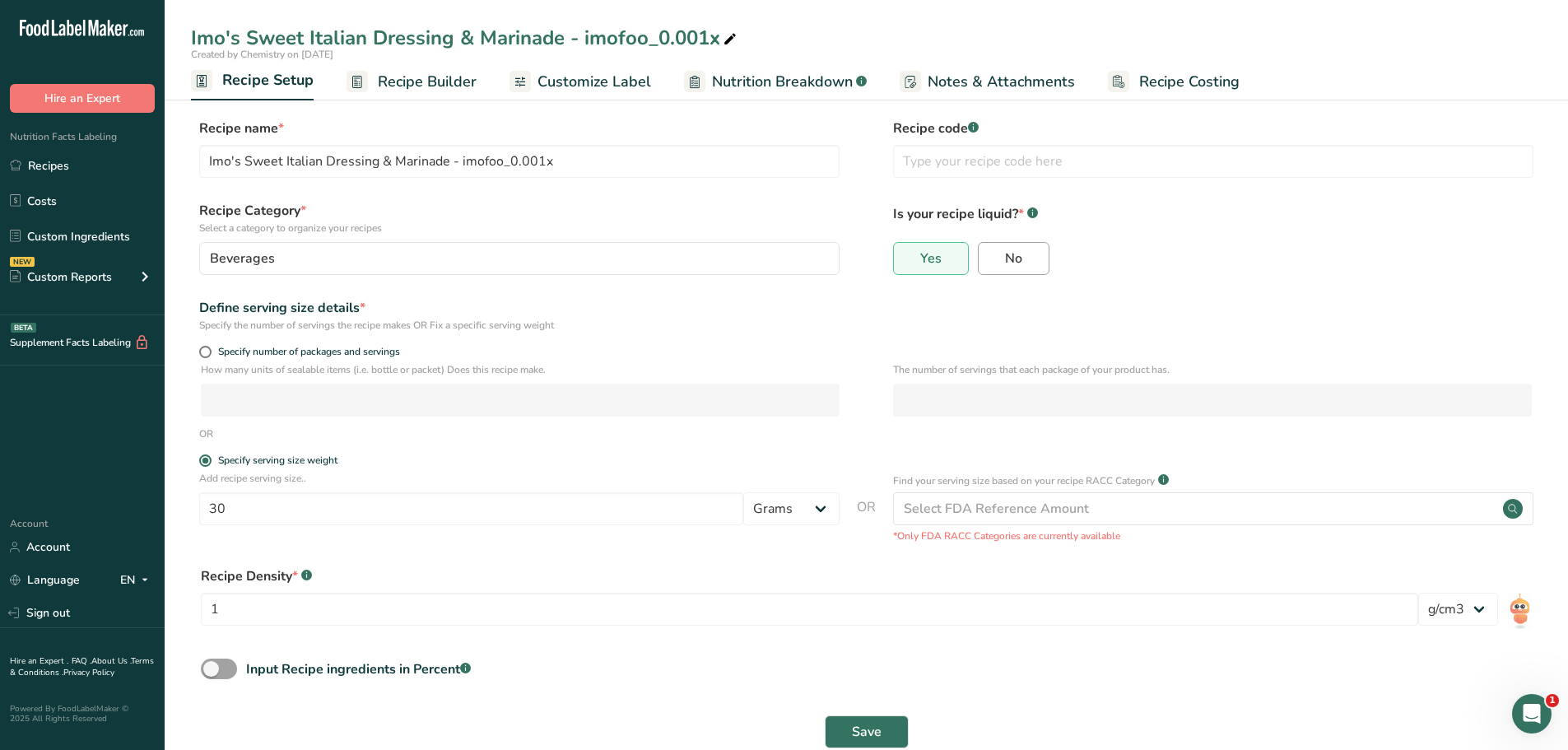
click at [1005, 253] on span "No" at bounding box center [1014, 259] width 17 height 17
click at [990, 253] on input "No" at bounding box center [984, 258] width 11 height 11
radio input "true"
radio input "false"
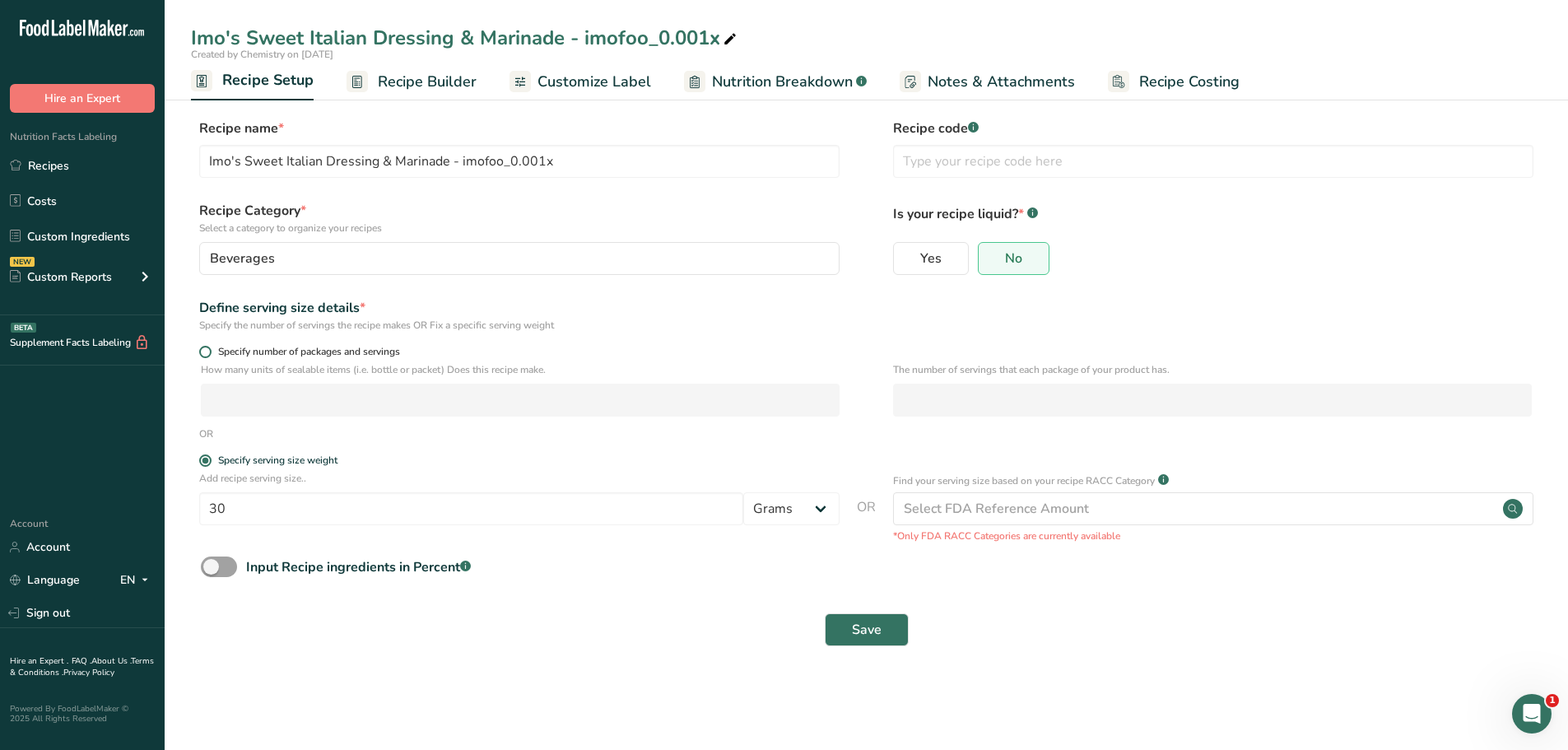
click at [206, 355] on span at bounding box center [205, 352] width 12 height 12
click at [206, 355] on input "Specify number of packages and servings" at bounding box center [204, 352] width 11 height 11
radio input "true"
radio input "false"
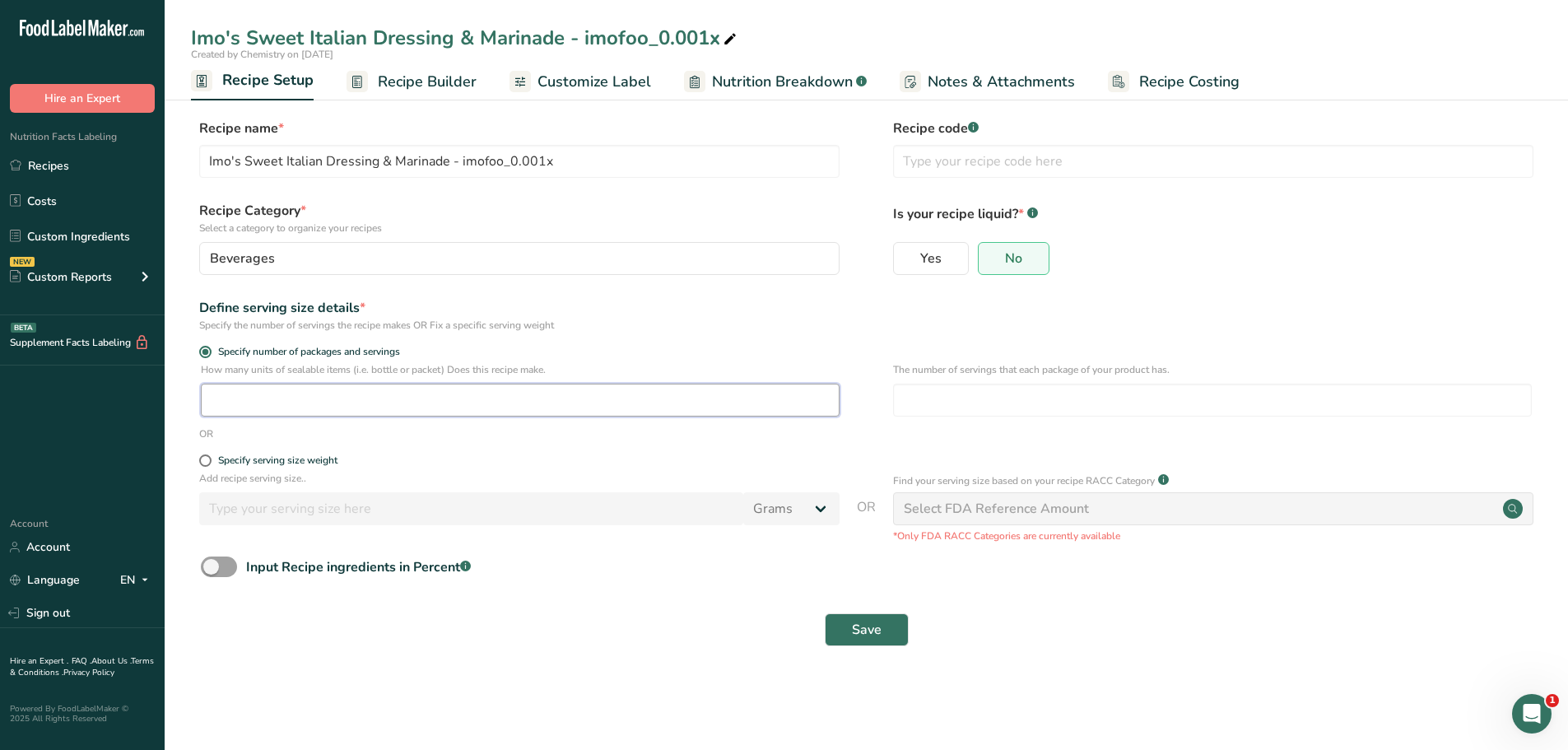
click at [279, 402] on input "number" at bounding box center [520, 400] width 639 height 33
type input "1"
click at [924, 401] on input "number" at bounding box center [1212, 400] width 639 height 33
type input "30"
click at [862, 625] on span "Save" at bounding box center [867, 629] width 30 height 20
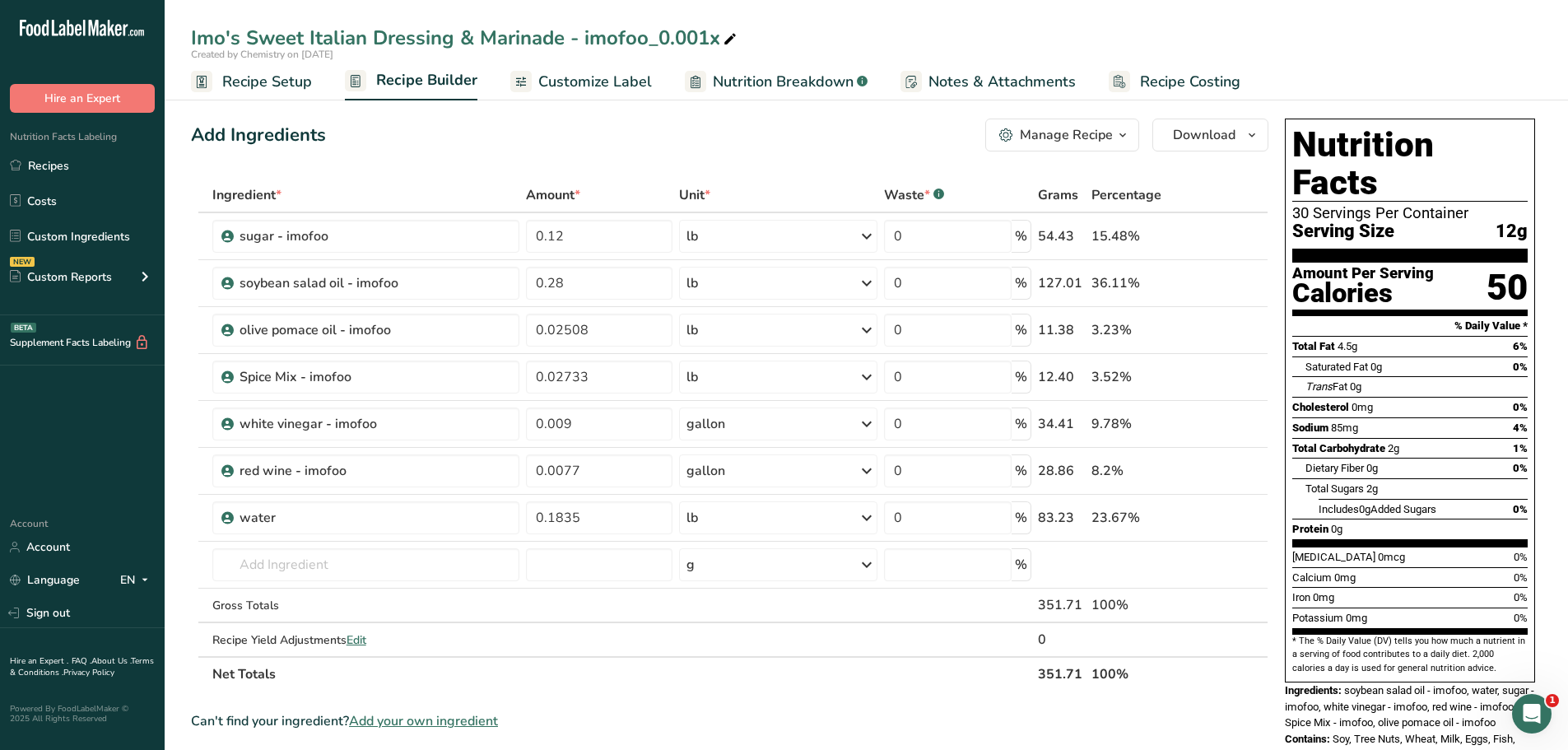
click at [297, 89] on span "Recipe Setup" at bounding box center [267, 82] width 90 height 22
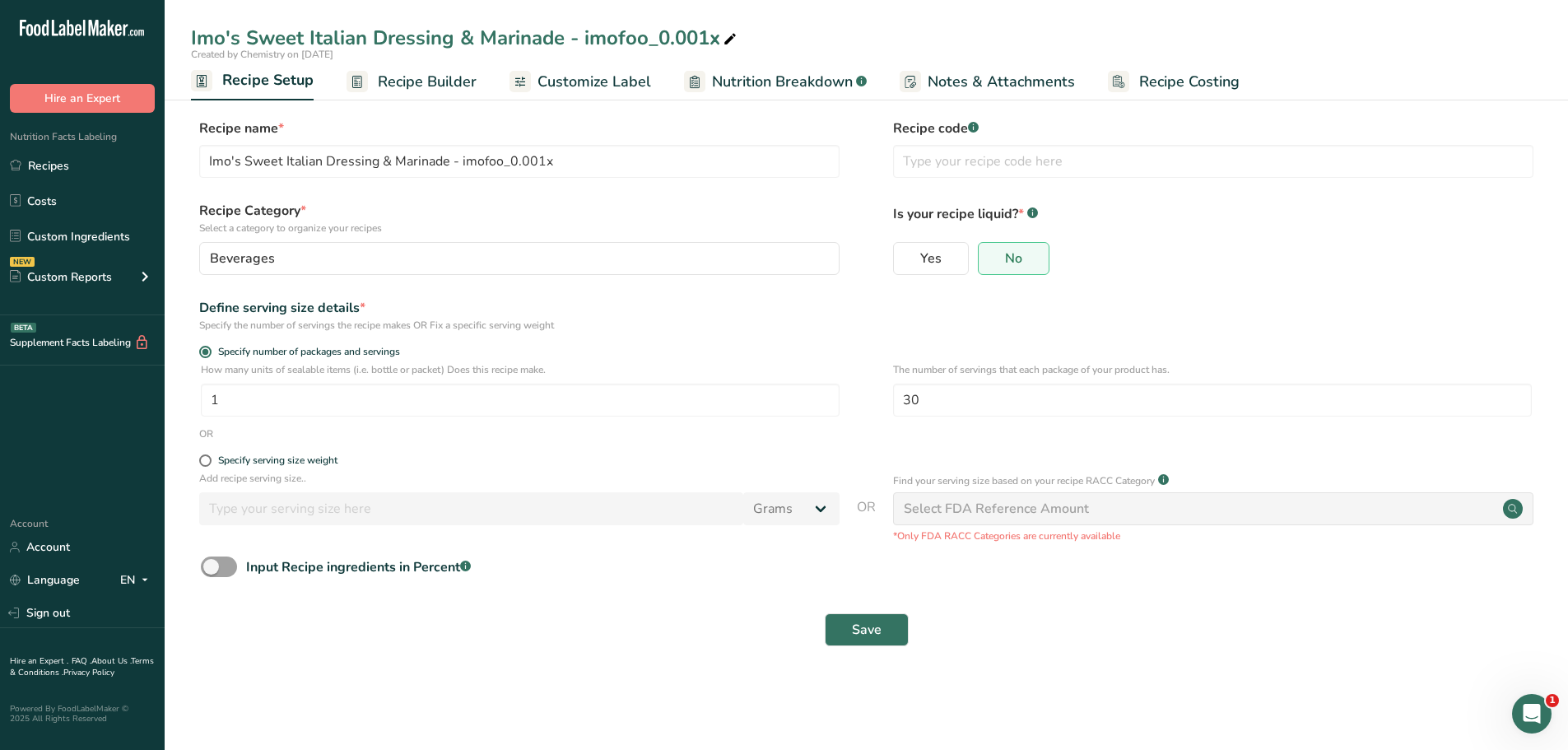
drag, startPoint x: 208, startPoint y: 465, endPoint x: 220, endPoint y: 475, distance: 15.6
click at [211, 465] on label "Specify serving size weight" at bounding box center [519, 460] width 640 height 12
click at [210, 465] on input "Specify serving size weight" at bounding box center [204, 460] width 11 height 11
radio input "true"
radio input "false"
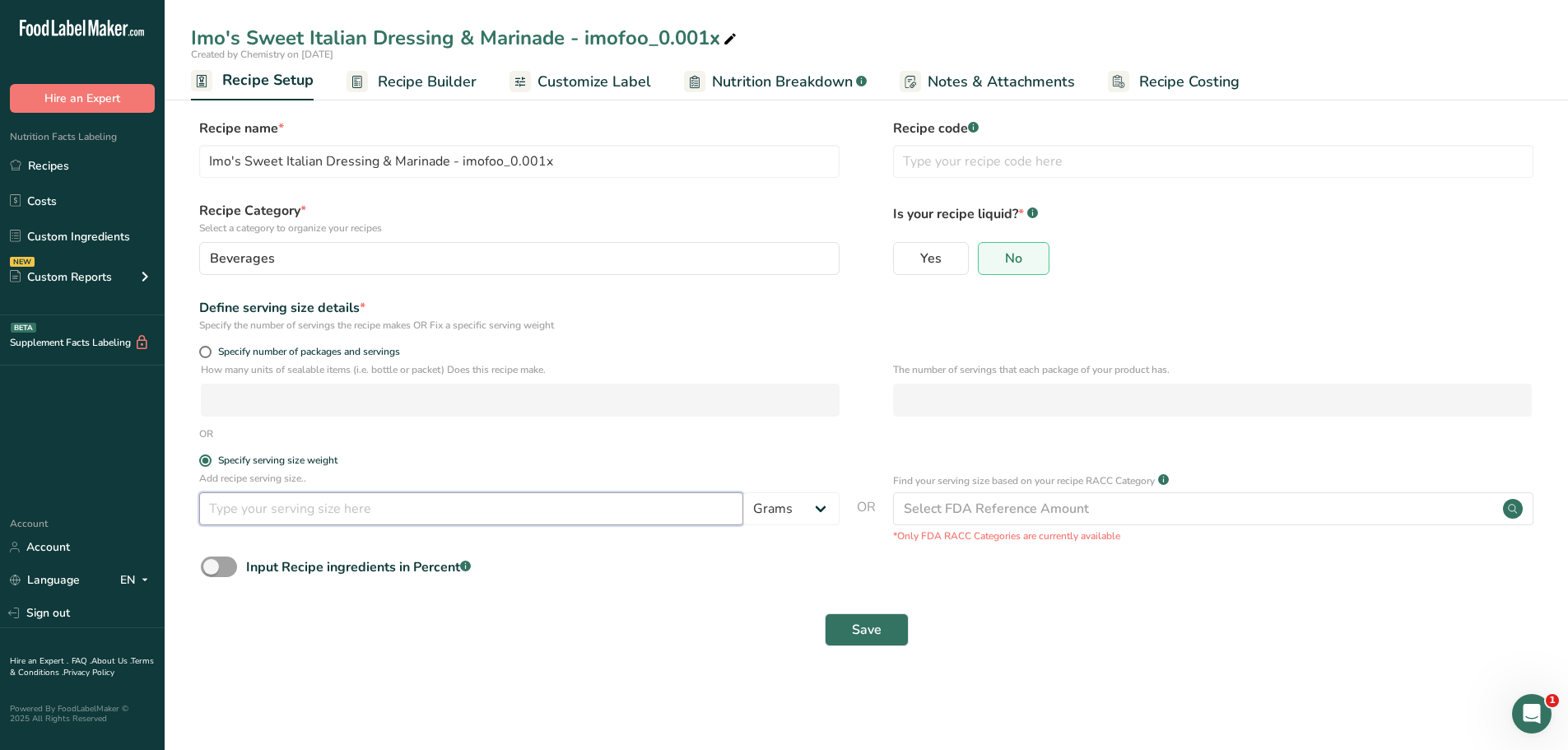
click at [249, 516] on input "number" at bounding box center [471, 509] width 544 height 33
type input "30"
click at [852, 629] on span "Save" at bounding box center [867, 629] width 30 height 20
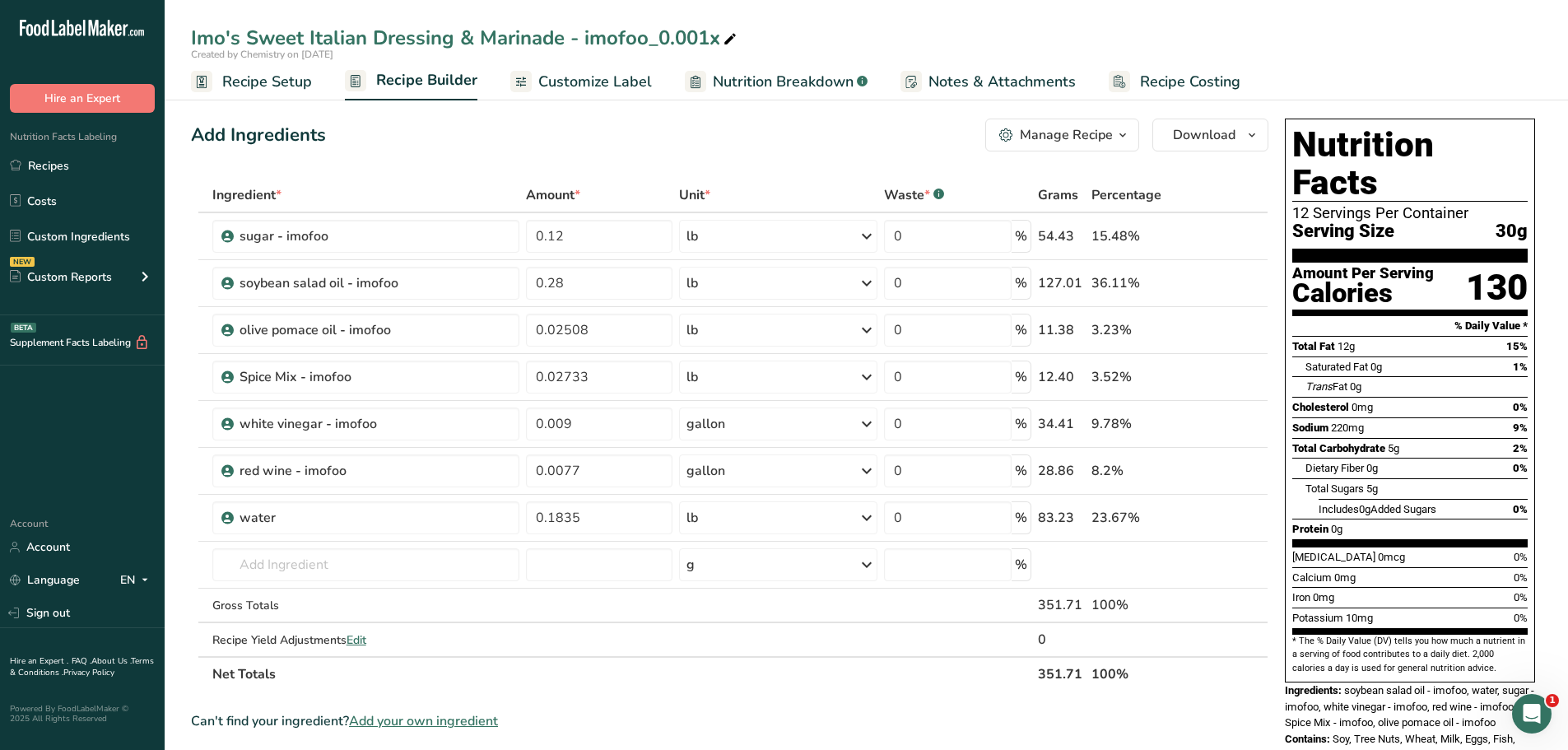
click at [598, 78] on span "Customize Label" at bounding box center [596, 82] width 114 height 22
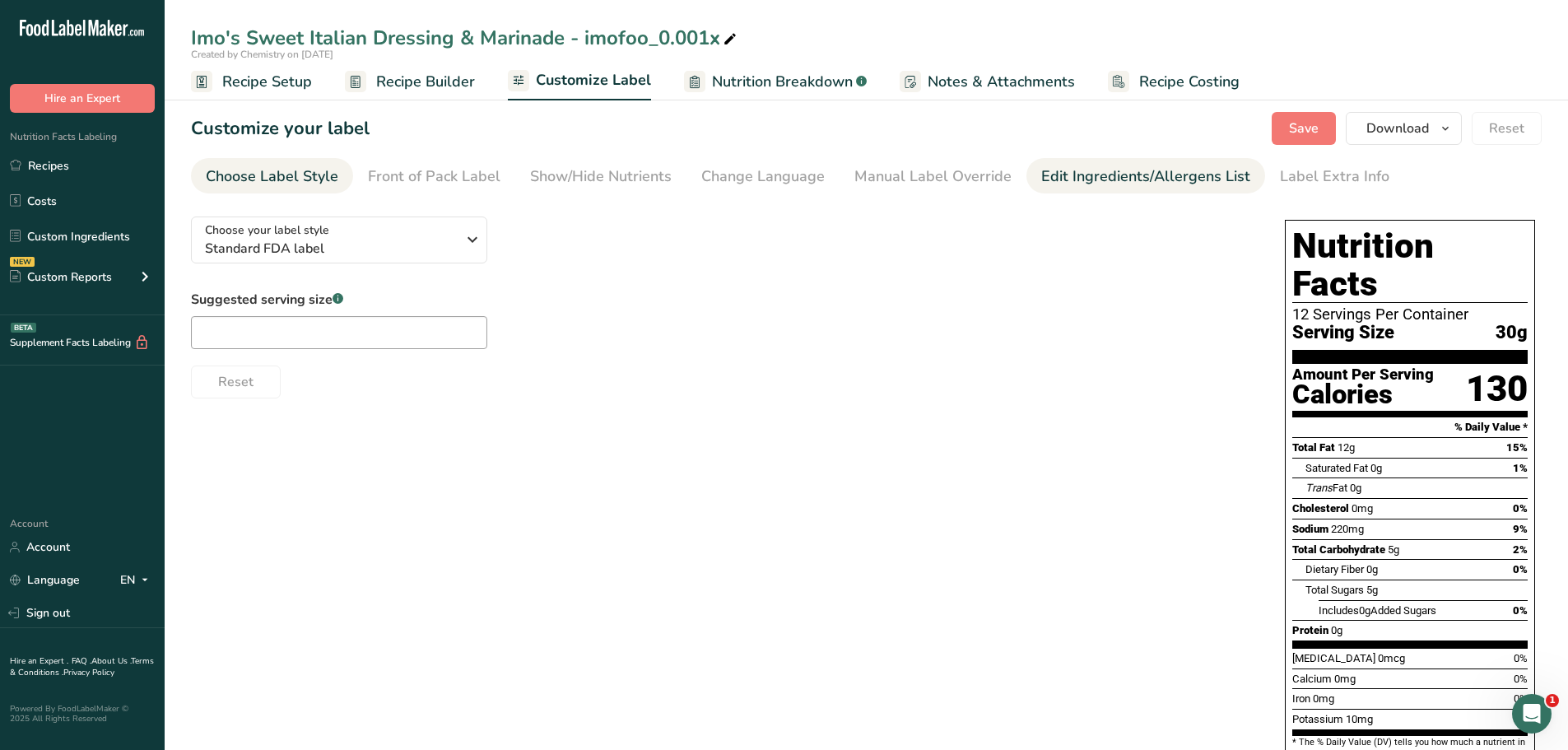
click at [1096, 172] on div "Edit Ingredients/Allergens List" at bounding box center [1146, 176] width 209 height 22
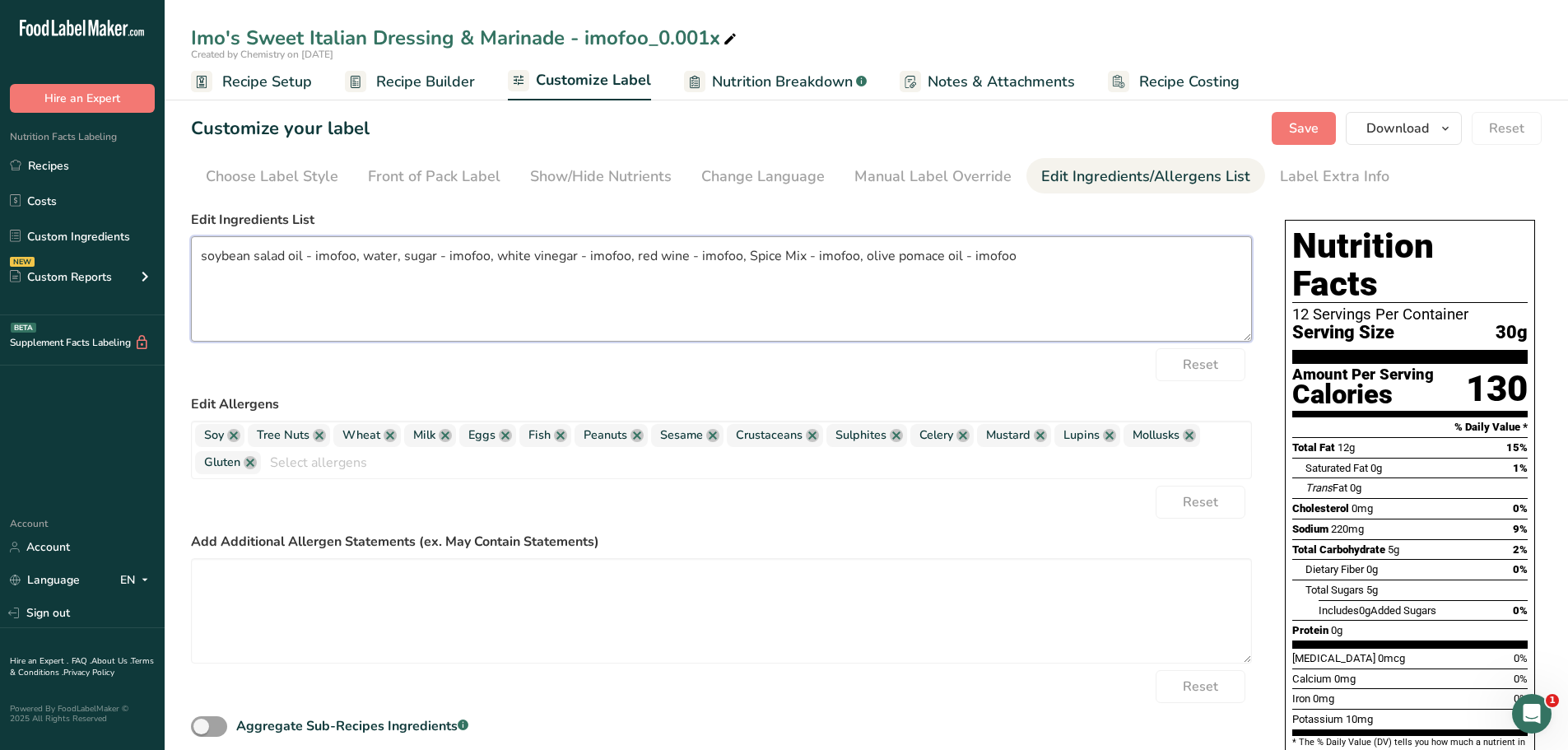
drag, startPoint x: 1048, startPoint y: 259, endPoint x: 202, endPoint y: 300, distance: 847.0
click at [202, 300] on textarea "soybean salad oil - imofoo, water, sugar - imofoo, white vinegar - imofoo, red …" at bounding box center [721, 289] width 1061 height 106
click at [235, 439] on link at bounding box center [234, 435] width 13 height 13
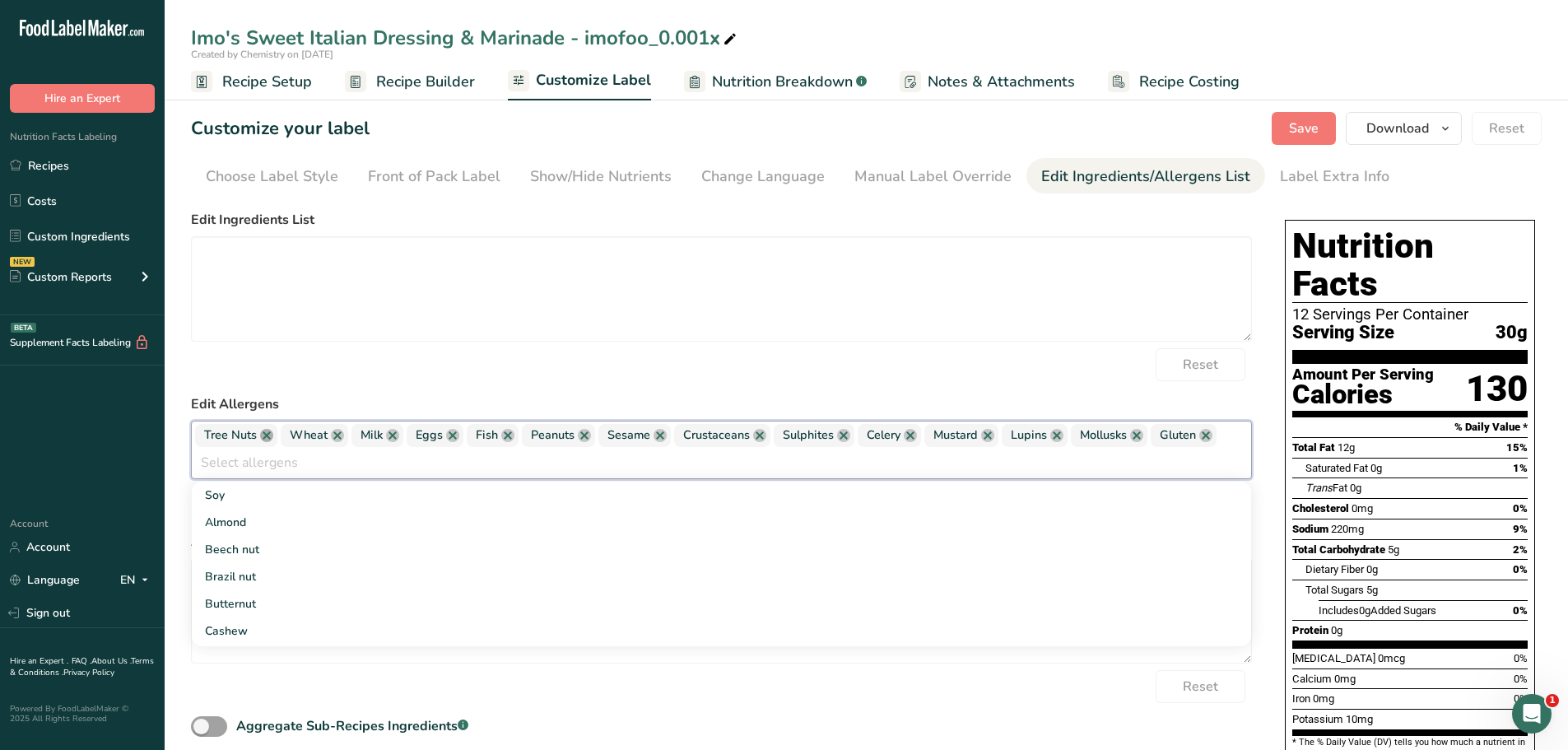
click at [268, 434] on link at bounding box center [267, 435] width 13 height 13
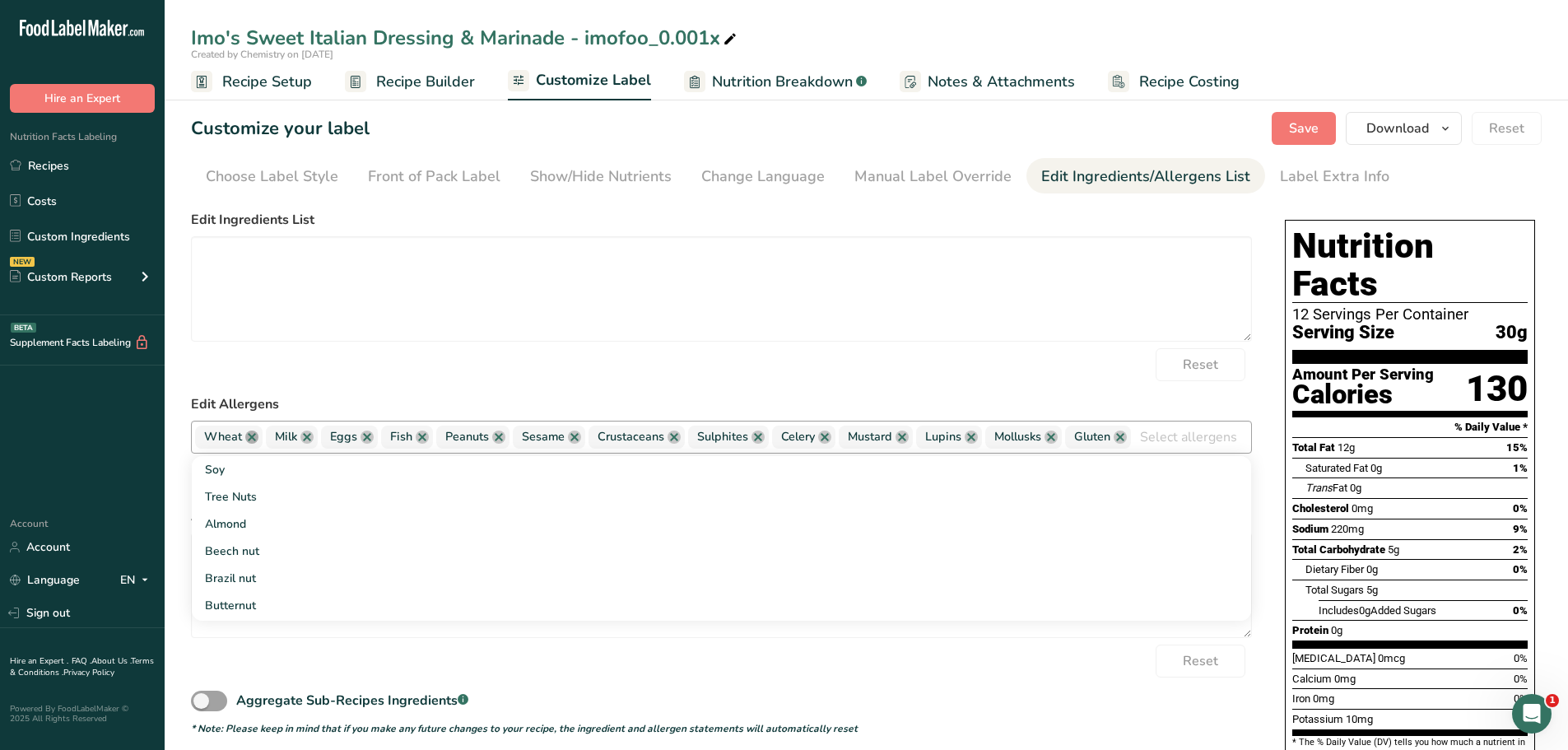
click at [254, 434] on link at bounding box center [252, 437] width 13 height 13
click at [238, 434] on link at bounding box center [236, 437] width 13 height 13
click at [238, 434] on link at bounding box center [241, 437] width 13 height 13
click at [238, 434] on link at bounding box center [236, 437] width 13 height 13
click at [238, 434] on span "Peanuts" at bounding box center [226, 437] width 44 height 18
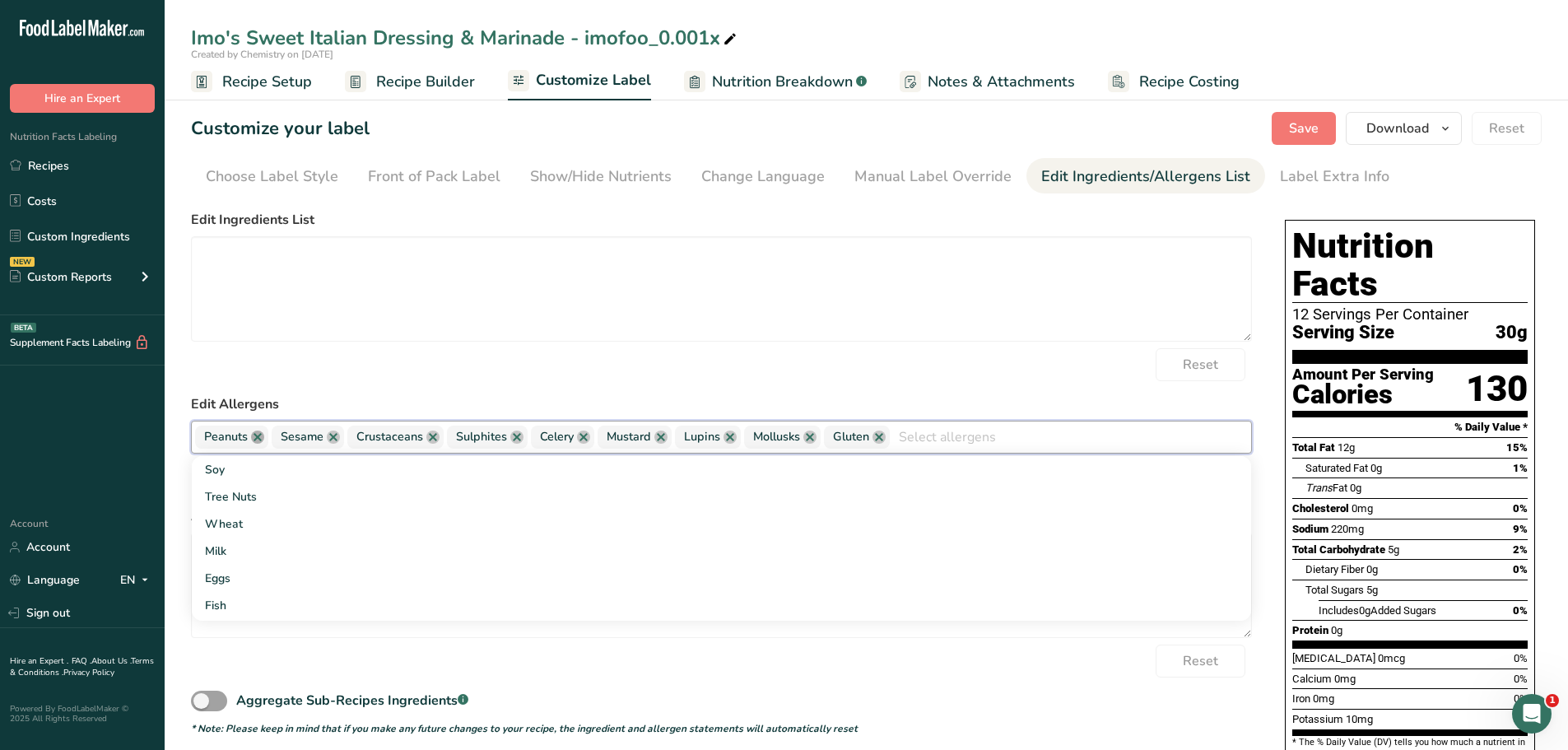
click at [253, 439] on link at bounding box center [258, 437] width 13 height 13
click at [253, 439] on link at bounding box center [257, 437] width 13 height 13
click at [278, 436] on link at bounding box center [281, 437] width 13 height 13
click at [262, 434] on link at bounding box center [265, 437] width 13 height 13
click at [244, 435] on link at bounding box center [248, 437] width 13 height 13
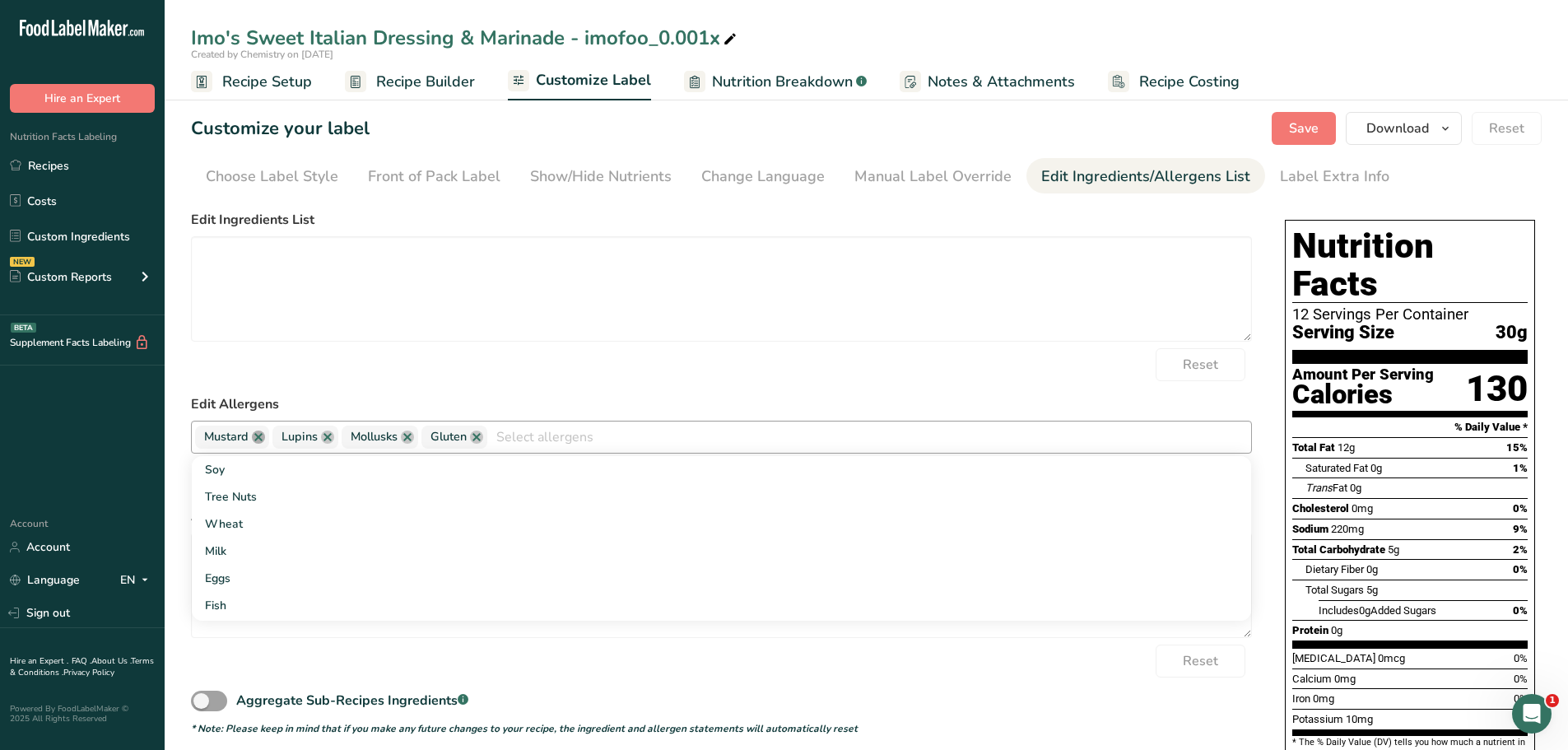
click at [254, 438] on link at bounding box center [259, 437] width 13 height 13
click at [249, 439] on link at bounding box center [250, 437] width 13 height 13
click at [249, 439] on span "Mollusks" at bounding box center [227, 437] width 47 height 18
click at [261, 439] on link at bounding box center [261, 437] width 13 height 13
click at [250, 438] on link at bounding box center [250, 437] width 13 height 13
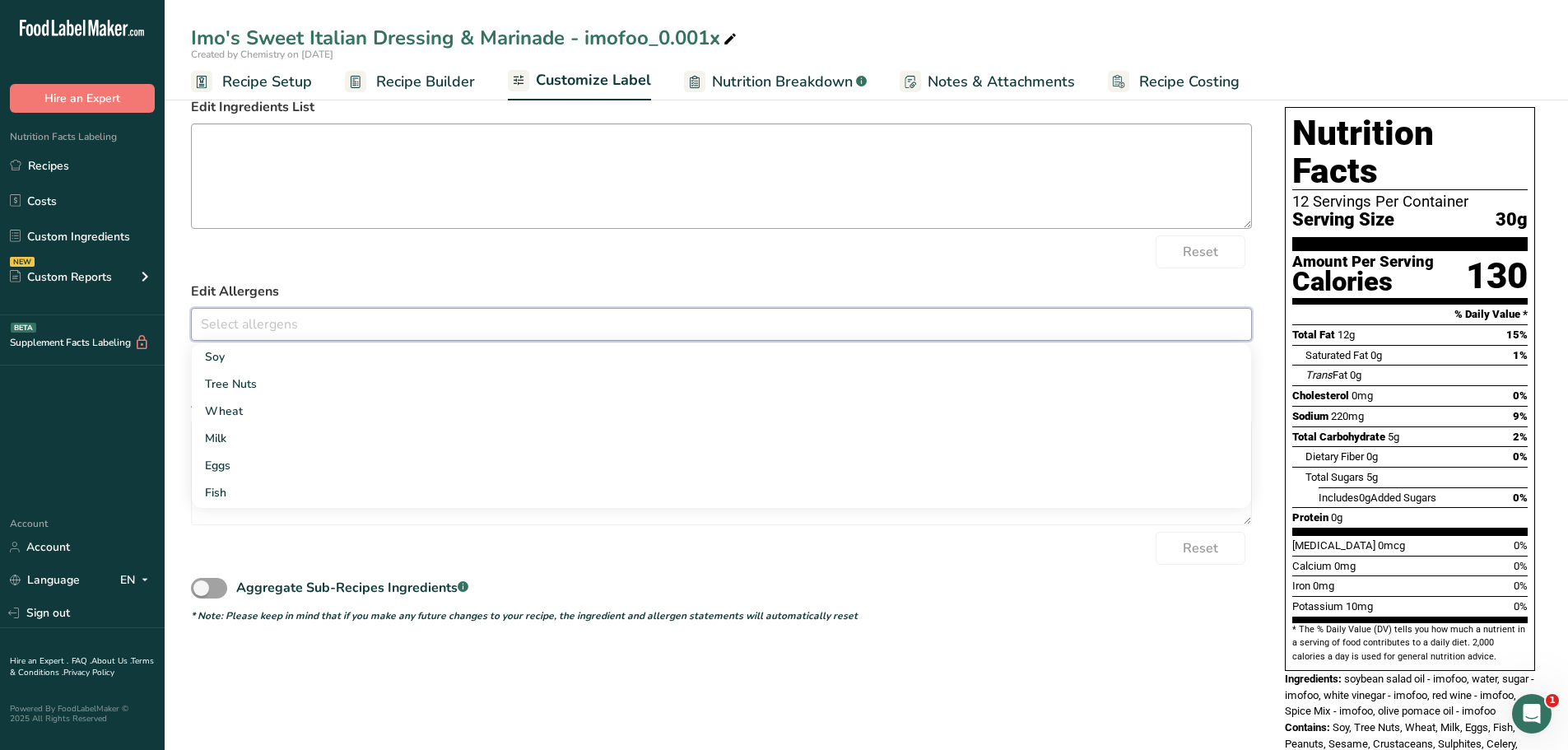
scroll to position [135, 0]
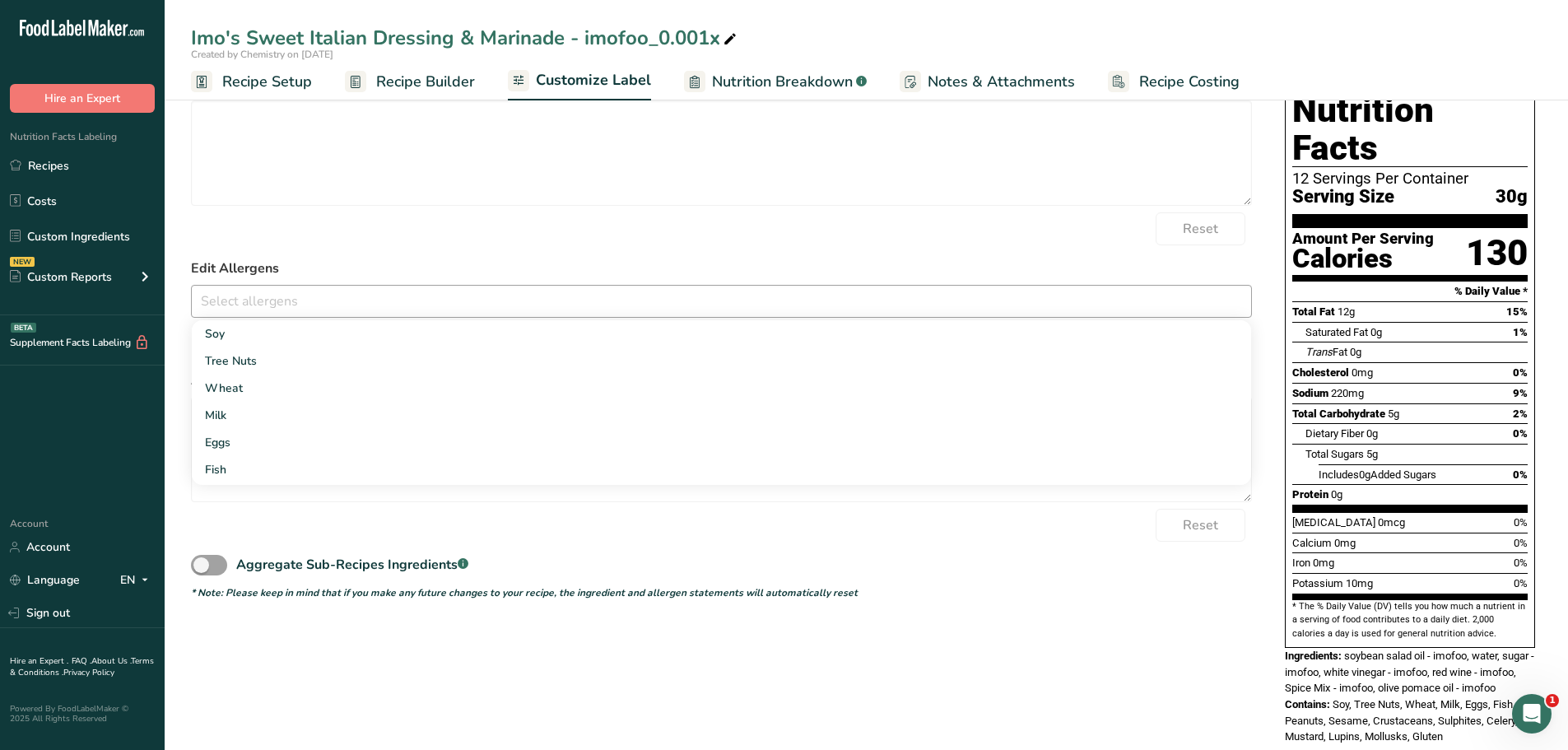
click at [914, 245] on form "Edit Ingredients List Reset Edit Allergens Soy Tree Nuts Wheat Milk Eggs Fish P…" at bounding box center [721, 337] width 1061 height 526
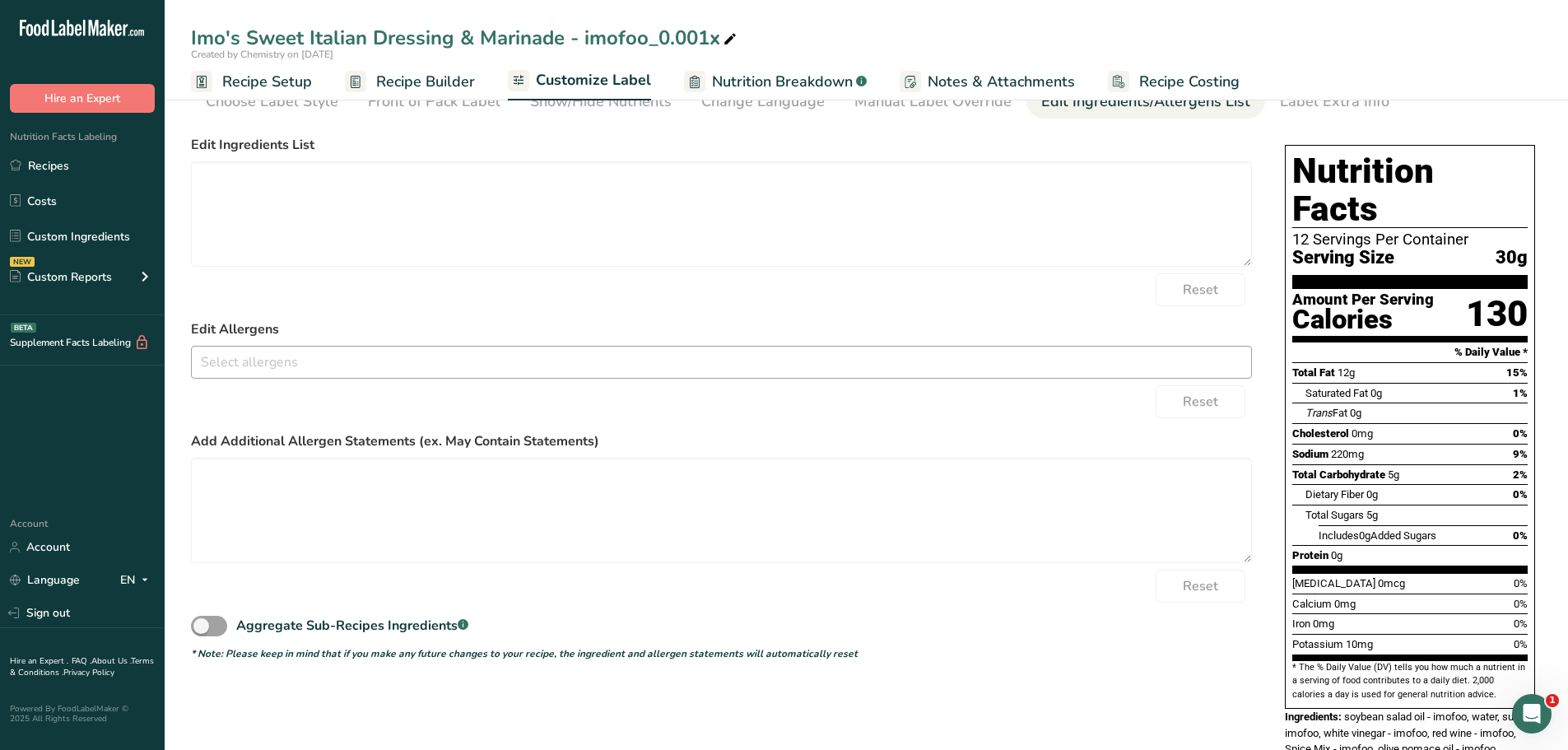
scroll to position [0, 0]
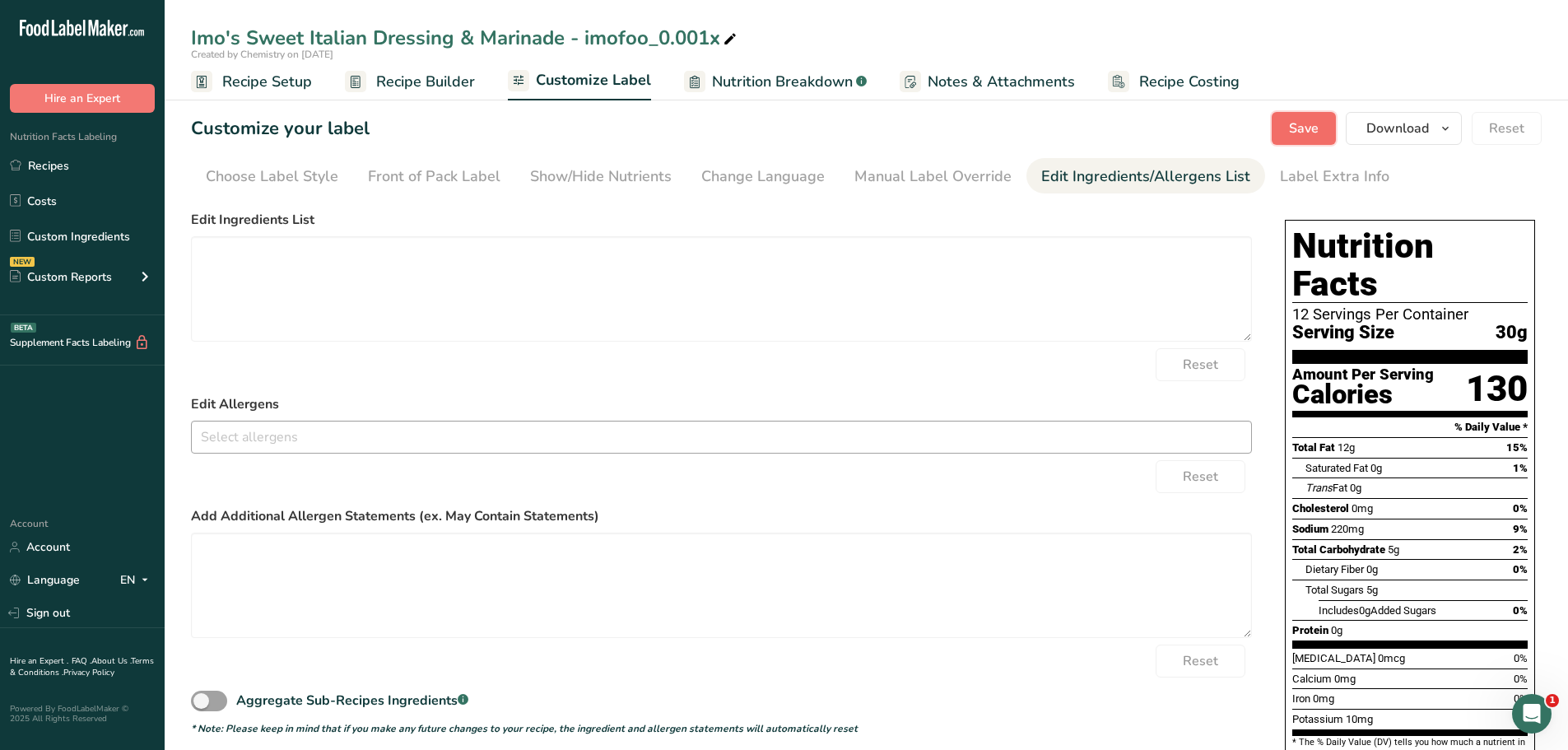
click at [1290, 119] on span "Save" at bounding box center [1304, 128] width 30 height 20
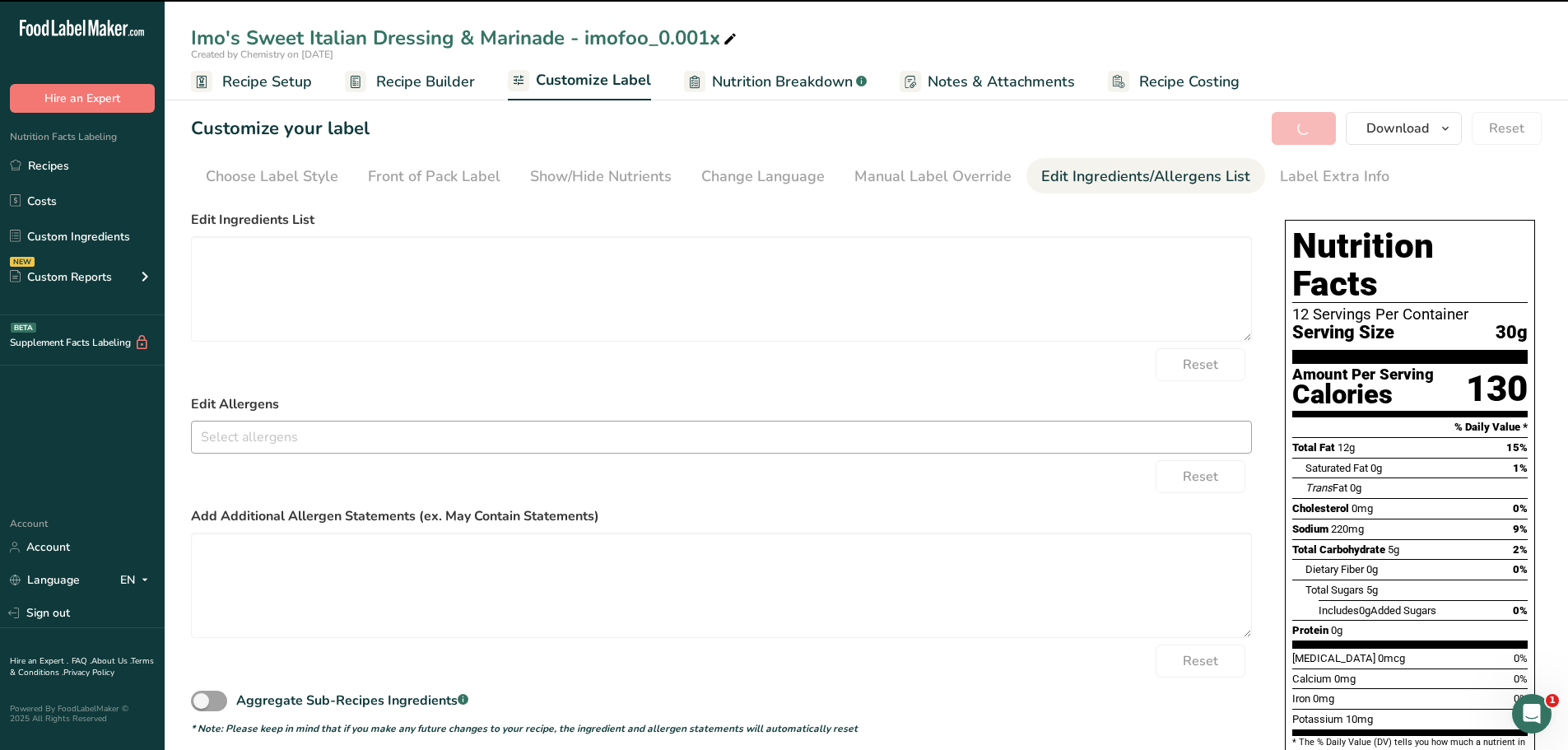
type textarea "soybean salad oil - imofoo, water, sugar - imofoo, white vinegar - imofoo, red …"
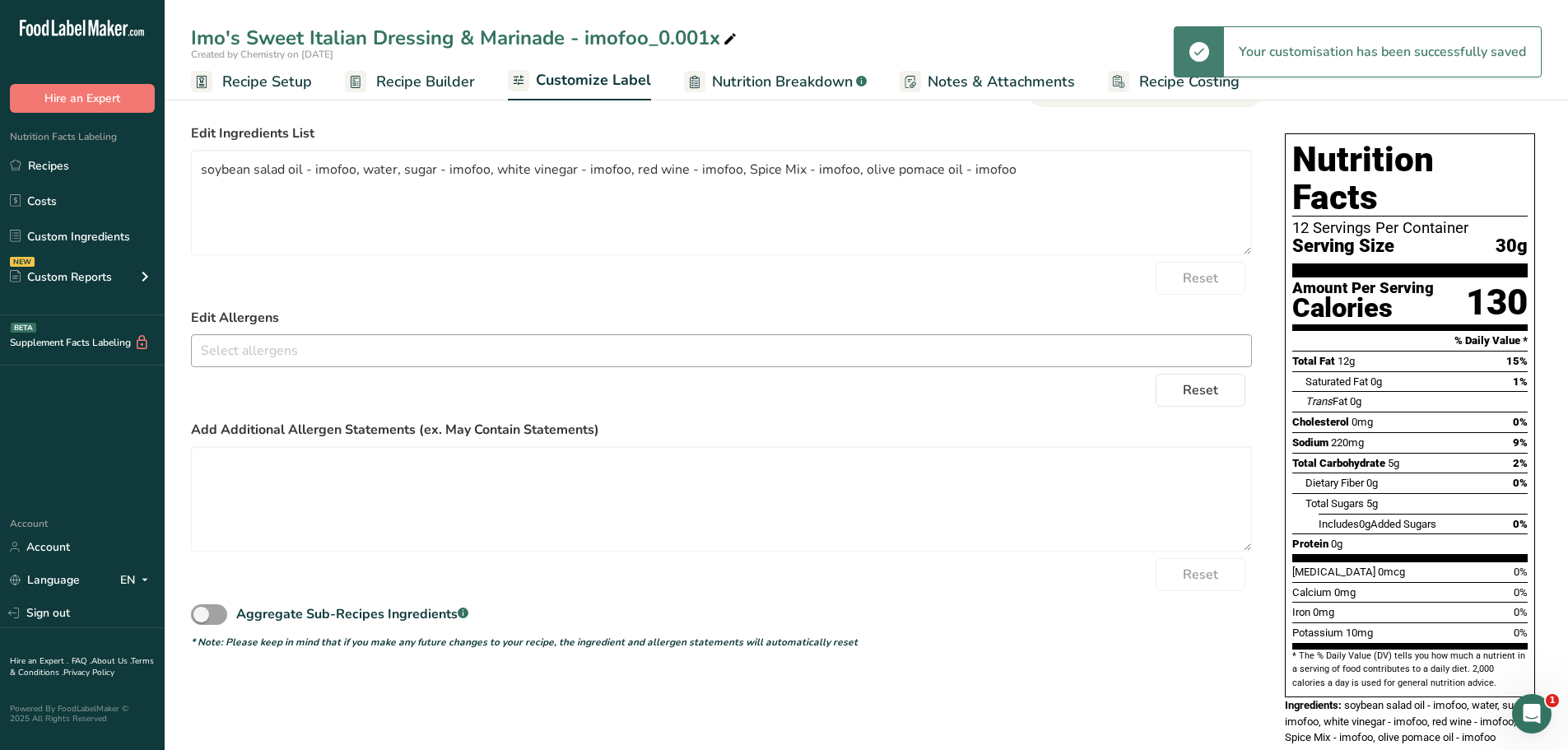
scroll to position [88, 0]
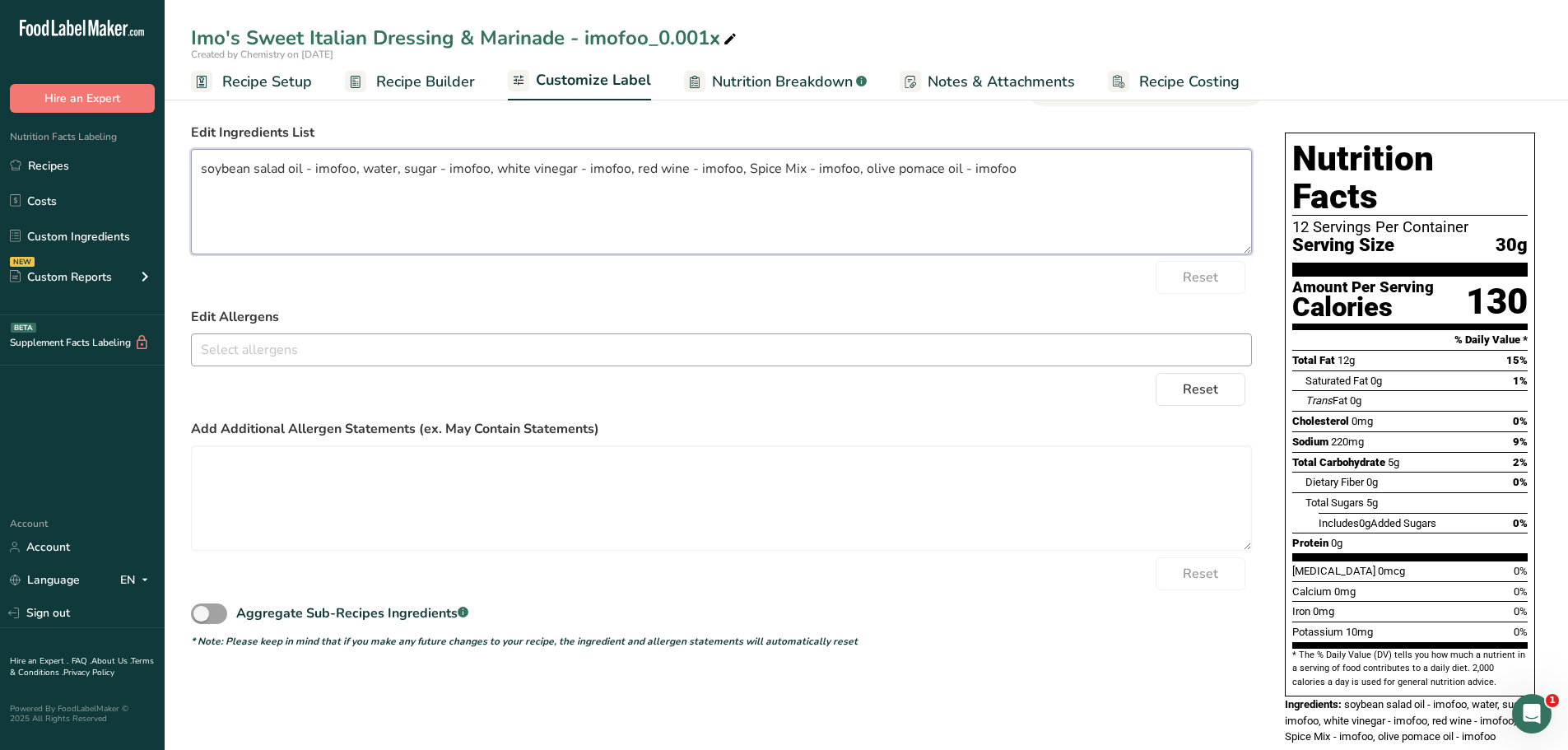
drag, startPoint x: 1048, startPoint y: 171, endPoint x: 203, endPoint y: 228, distance: 846.9
click at [203, 228] on textarea "soybean salad oil - imofoo, water, sugar - imofoo, white vinegar - imofoo, red …" at bounding box center [721, 202] width 1061 height 106
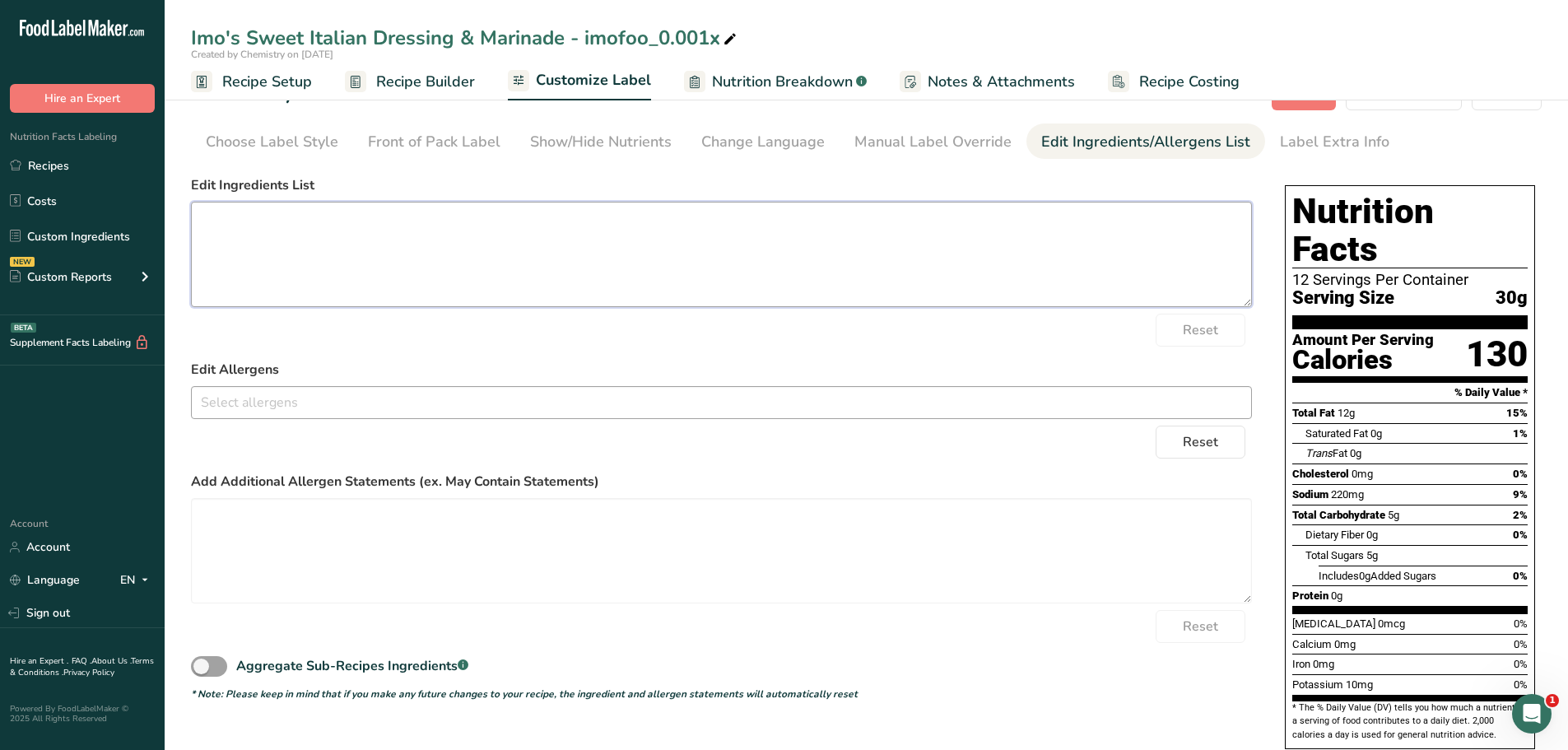
scroll to position [5, 0]
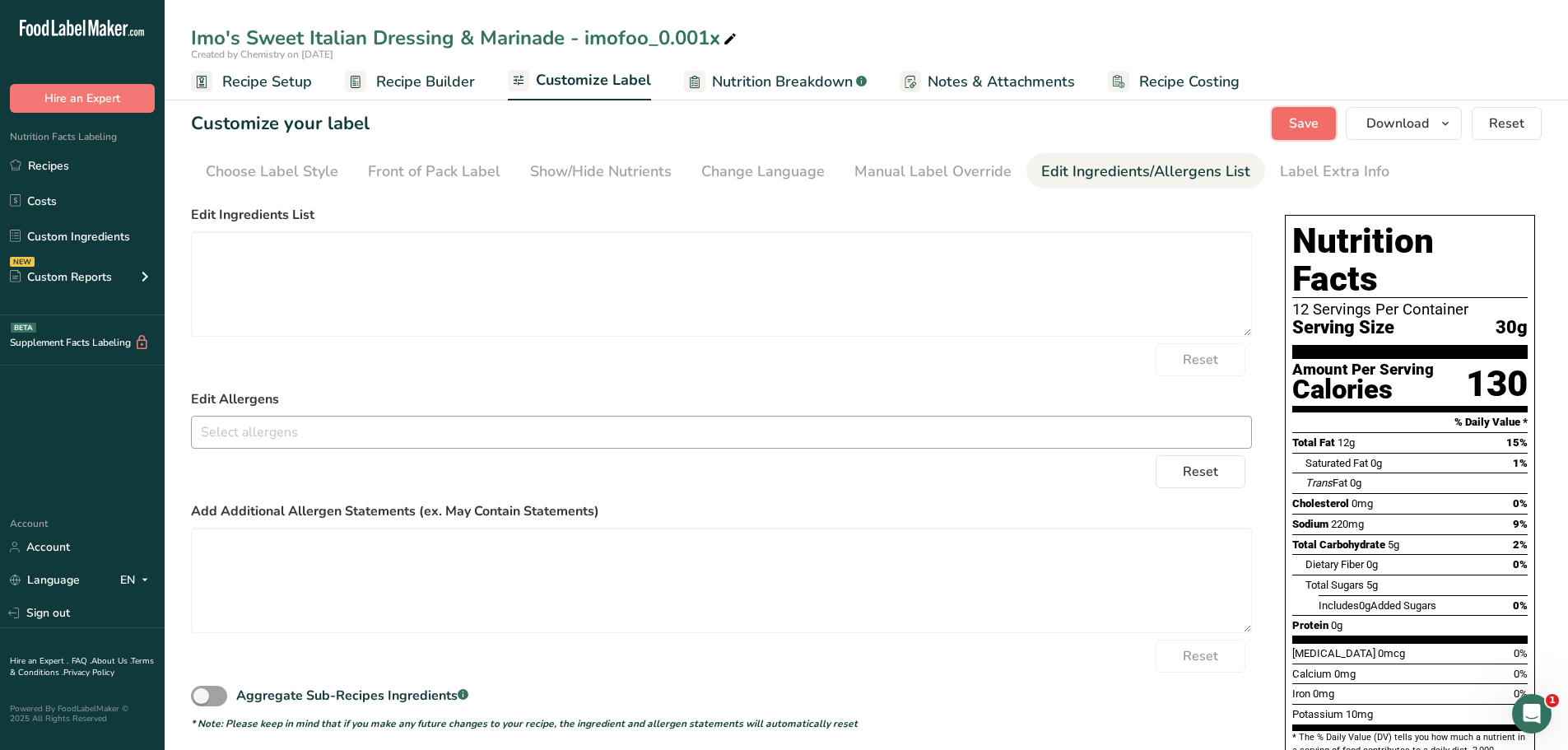
click at [1284, 128] on button "Save" at bounding box center [1304, 124] width 64 height 33
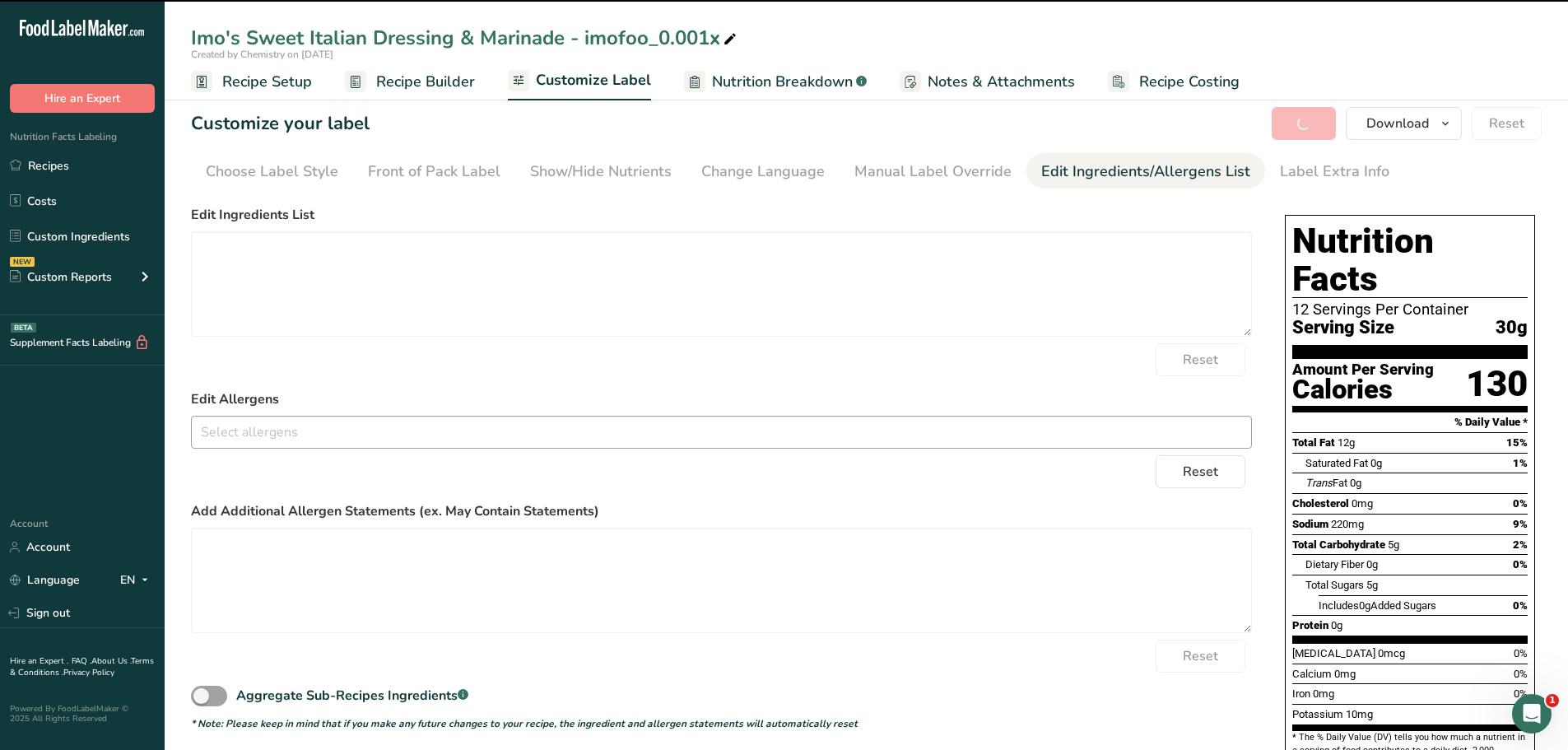
type textarea "soybean salad oil - imofoo, water, sugar - imofoo, white vinegar - imofoo, red …"
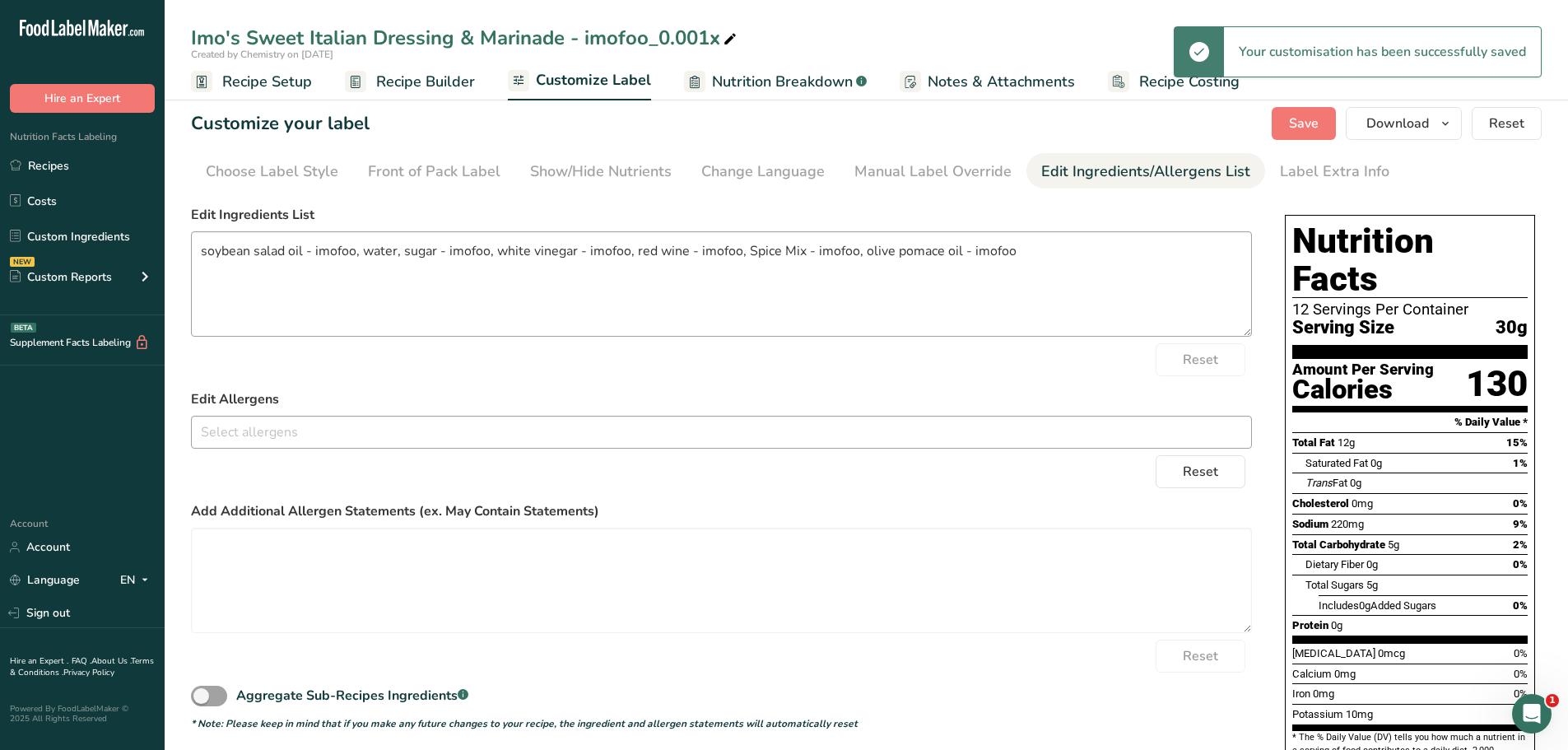
scroll to position [88, 0]
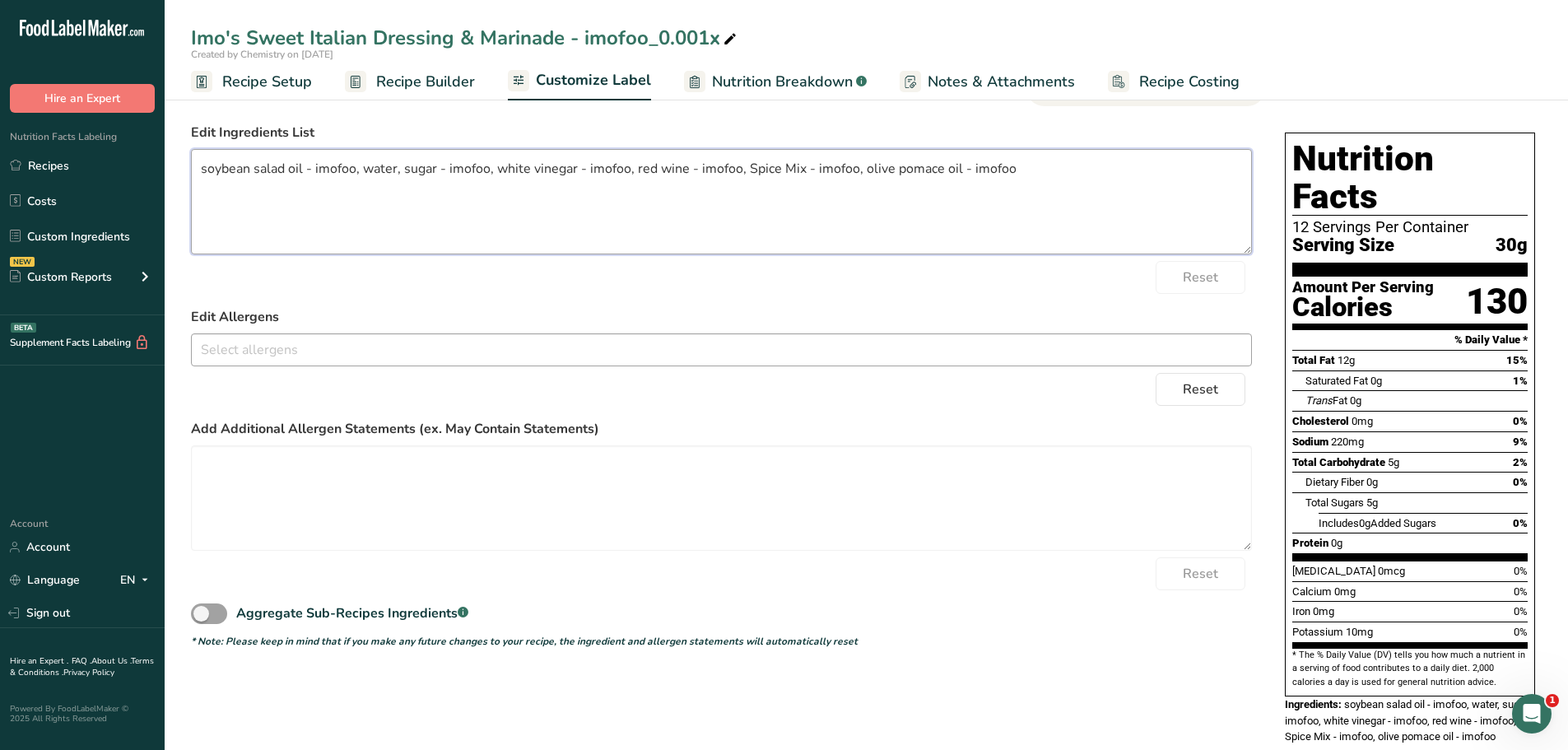
drag, startPoint x: 998, startPoint y: 172, endPoint x: 195, endPoint y: 211, distance: 803.9
click at [195, 211] on textarea "soybean salad oil - imofoo, water, sugar - imofoo, white vinegar - imofoo, red …" at bounding box center [721, 202] width 1061 height 106
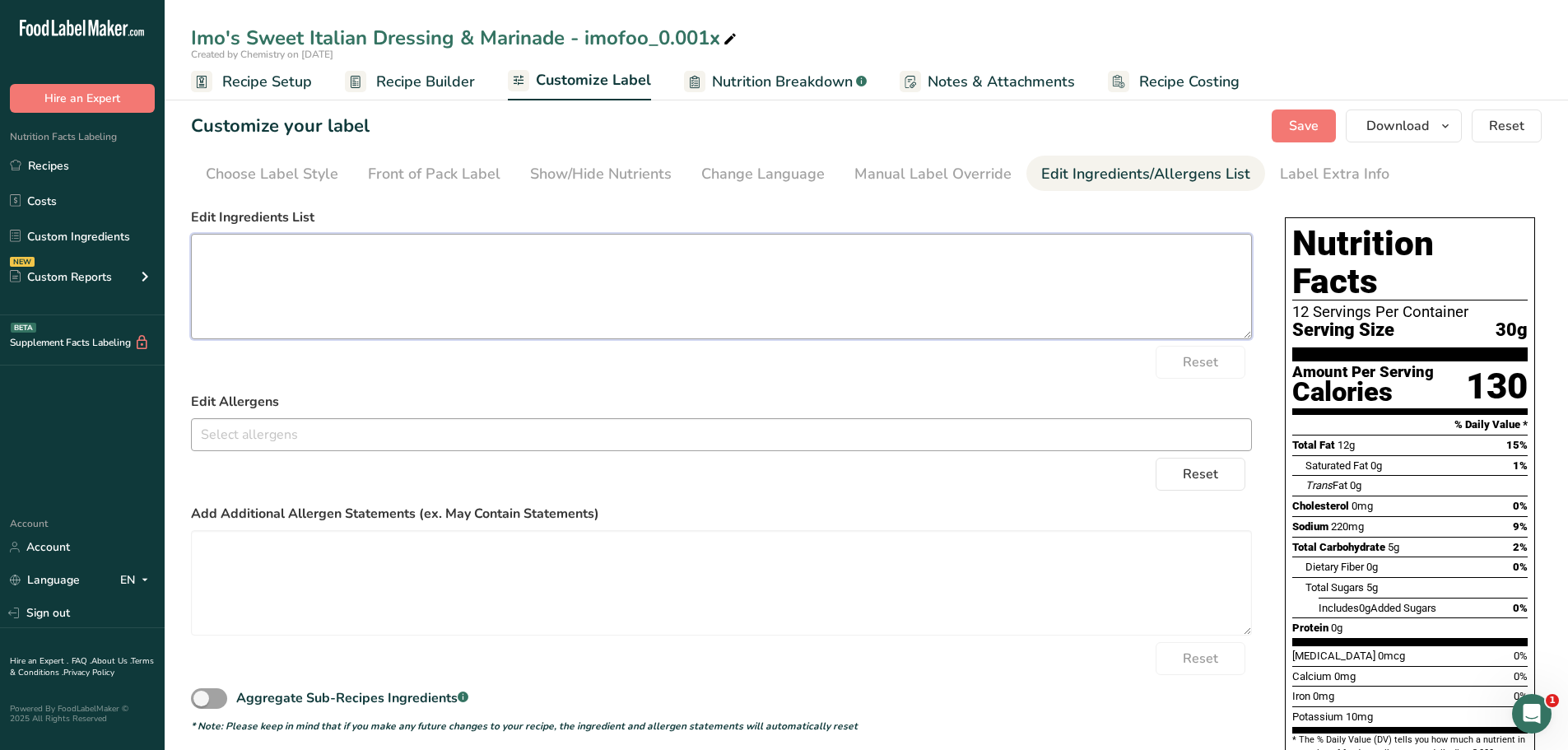
scroll to position [0, 0]
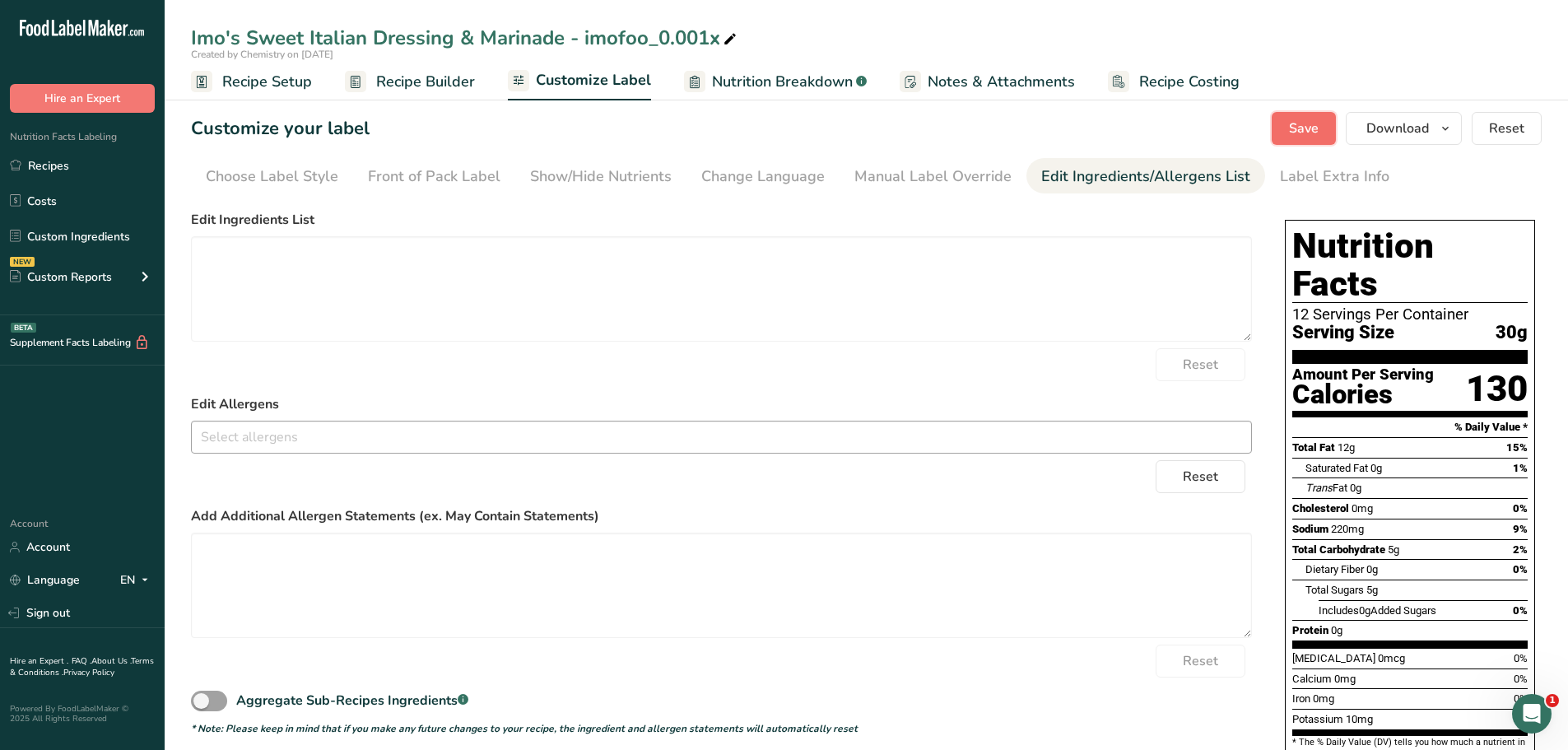
click at [1290, 127] on span "Save" at bounding box center [1304, 128] width 30 height 20
click at [1451, 132] on icon "button" at bounding box center [1446, 128] width 13 height 21
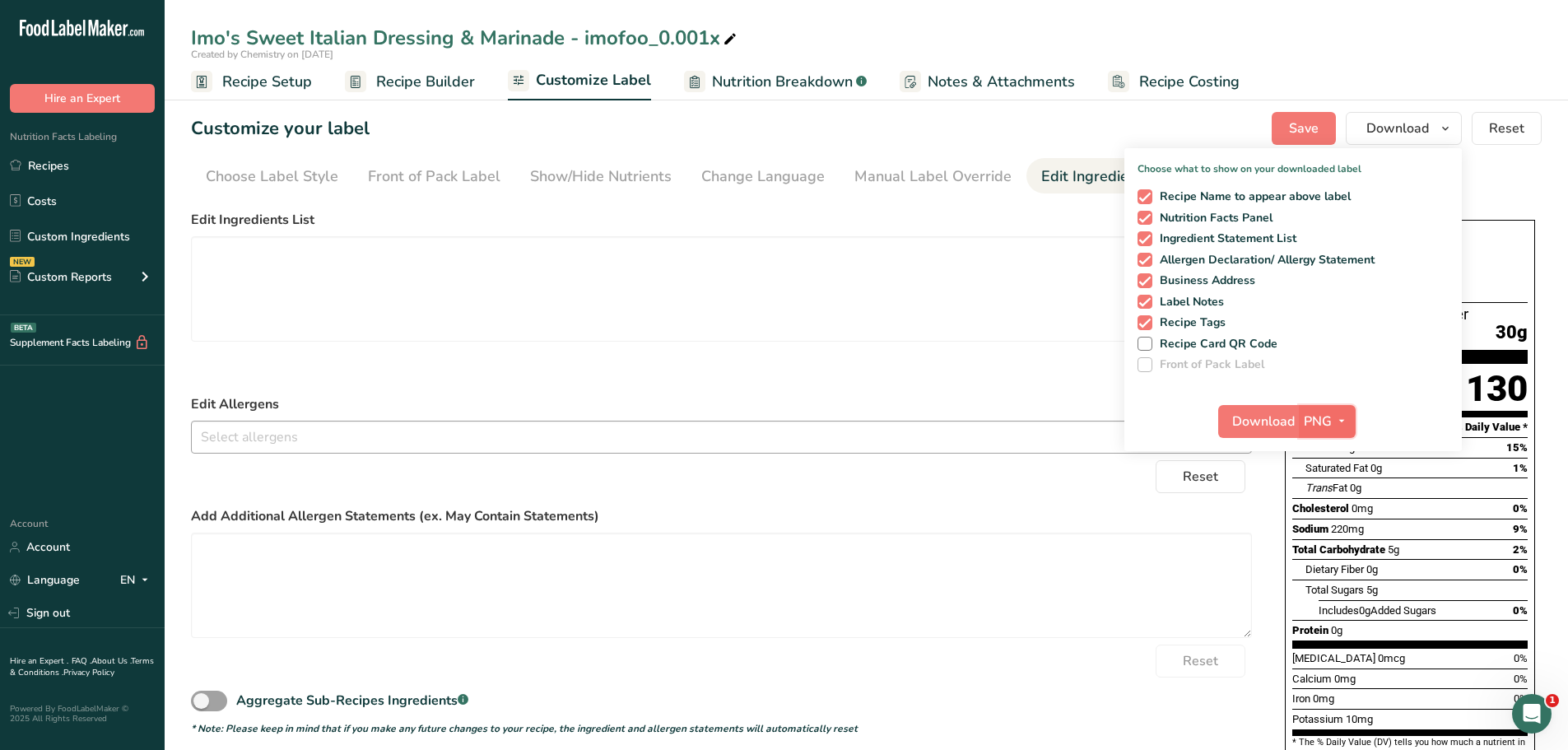
click at [1342, 412] on icon "button" at bounding box center [1342, 420] width 13 height 21
click at [1323, 536] on link "PDF" at bounding box center [1329, 536] width 53 height 27
click at [1258, 416] on span "Download" at bounding box center [1265, 421] width 63 height 20
click at [729, 35] on icon at bounding box center [730, 40] width 15 height 23
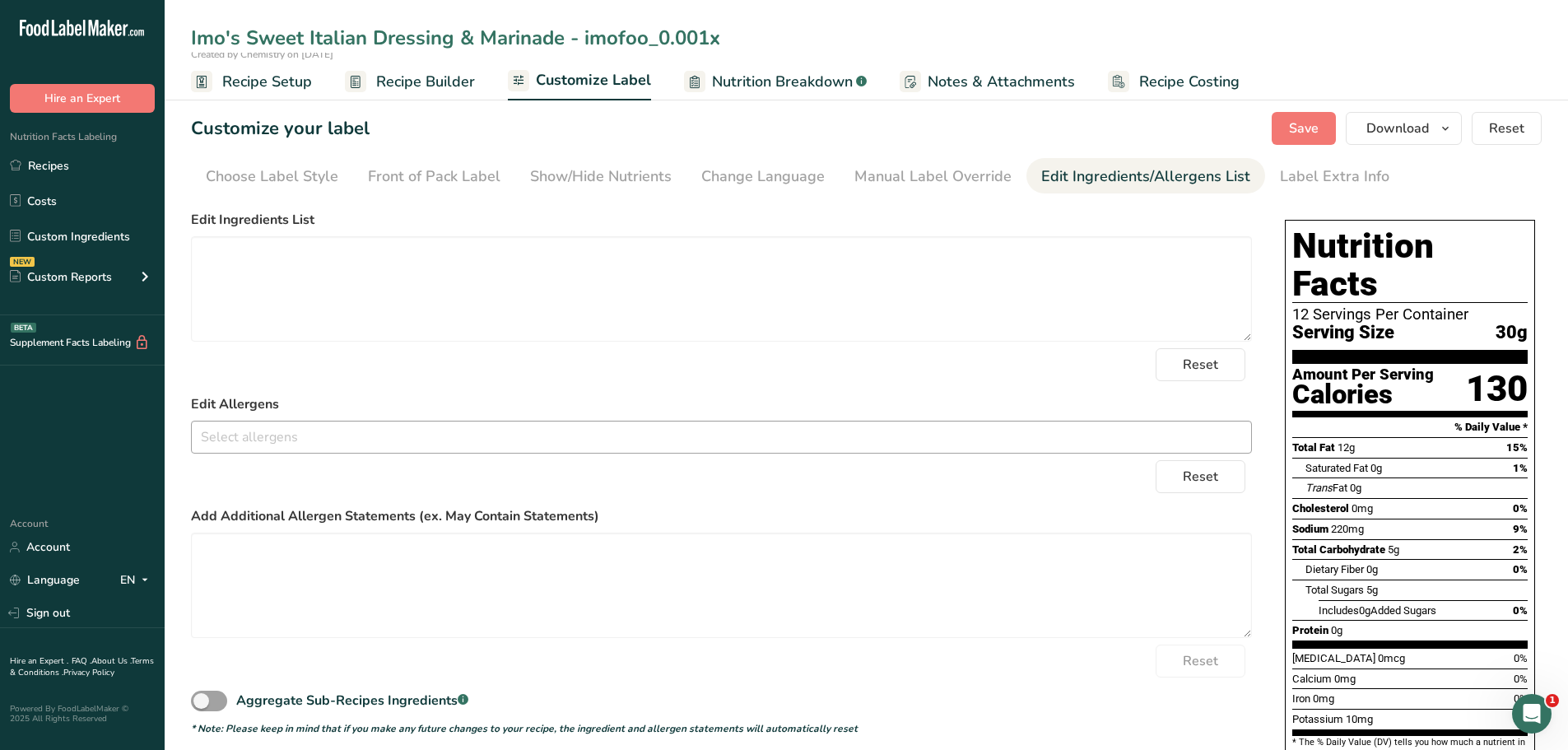
click at [719, 40] on input "Imo's Sweet Italian Dressing & Marinade - imofoo_0.001x" at bounding box center [866, 38] width 1351 height 30
type input "Imo's Sweet Italian Dressing & Marinade"
click at [1297, 128] on span "Save" at bounding box center [1304, 128] width 30 height 20
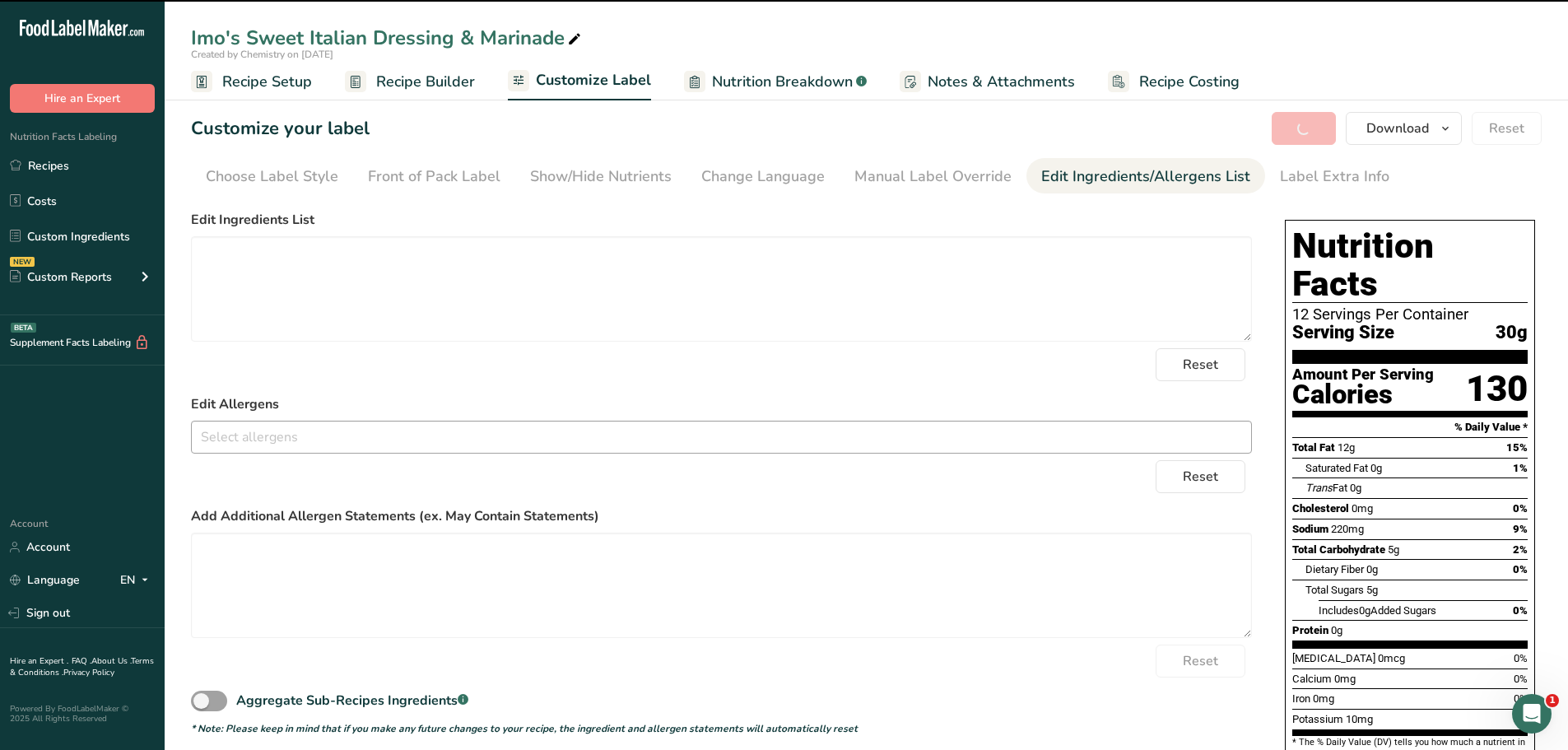
type textarea "soybean salad oil - imofoo, water, sugar - imofoo, white vinegar - imofoo, red …"
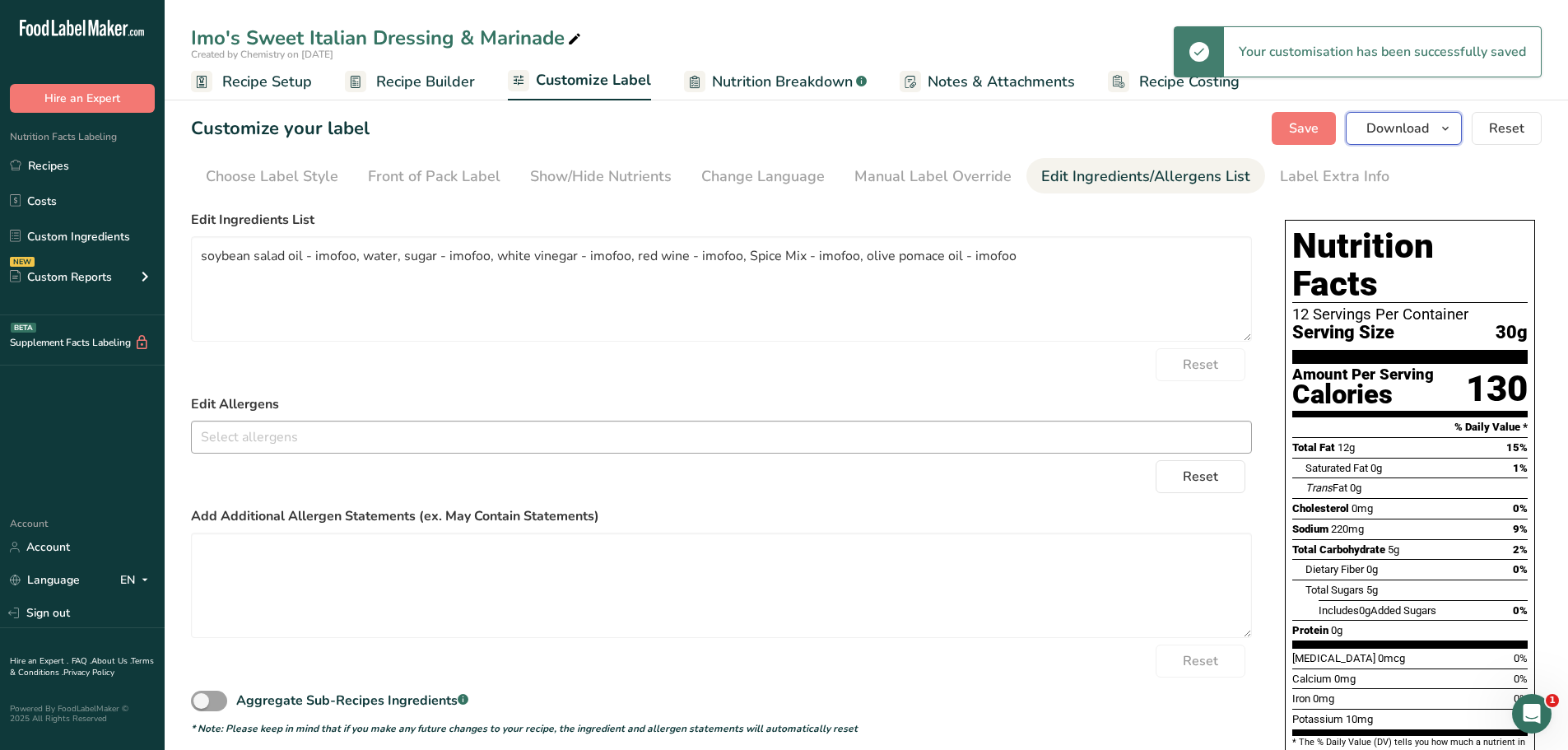
click at [1395, 127] on span "Download" at bounding box center [1398, 128] width 63 height 20
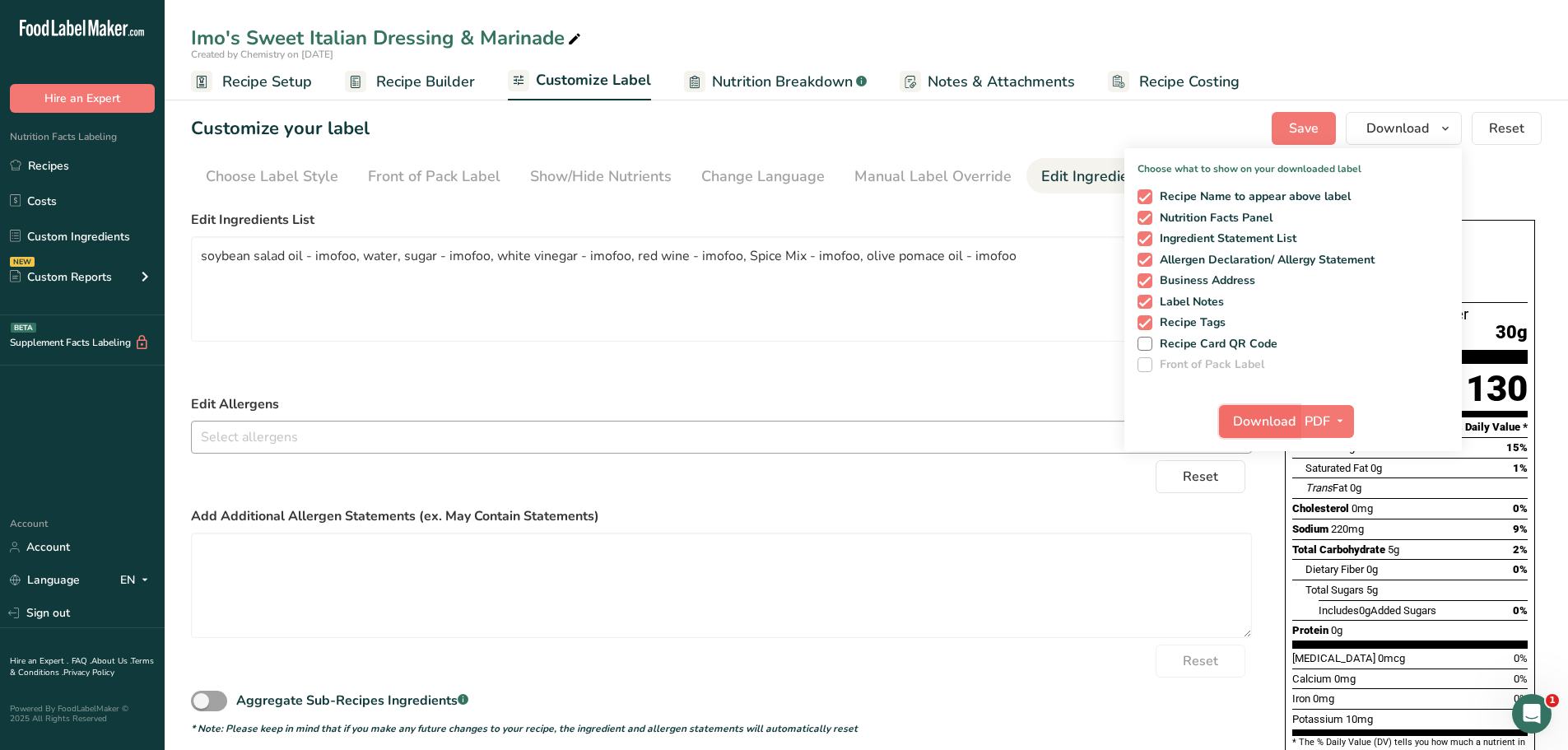
click at [1256, 421] on span "Download" at bounding box center [1265, 421] width 63 height 20
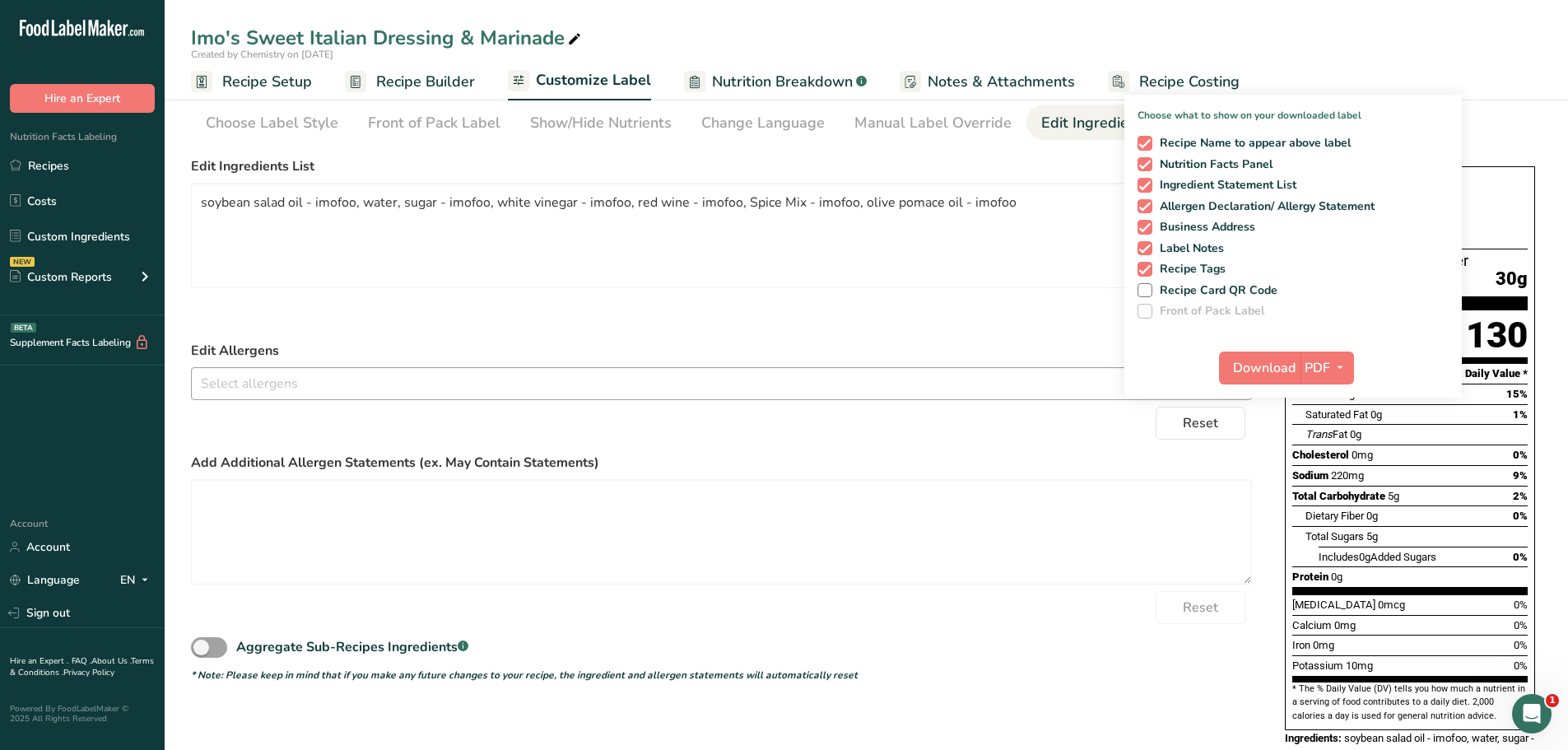
scroll to position [88, 0]
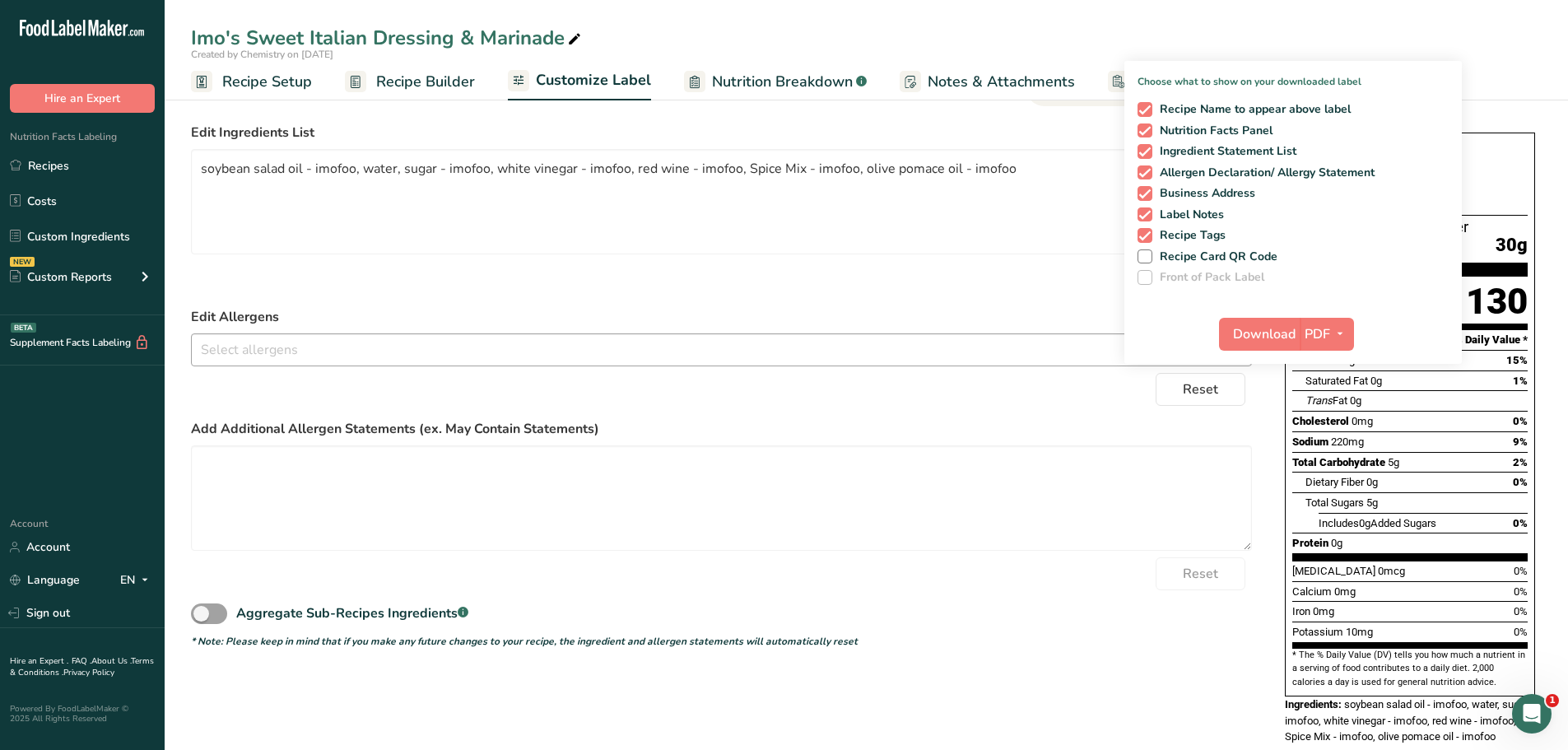
click at [778, 306] on form "Edit Ingredients List soybean salad oil - imofoo, water, sugar - imofoo, white …" at bounding box center [721, 385] width 1061 height 526
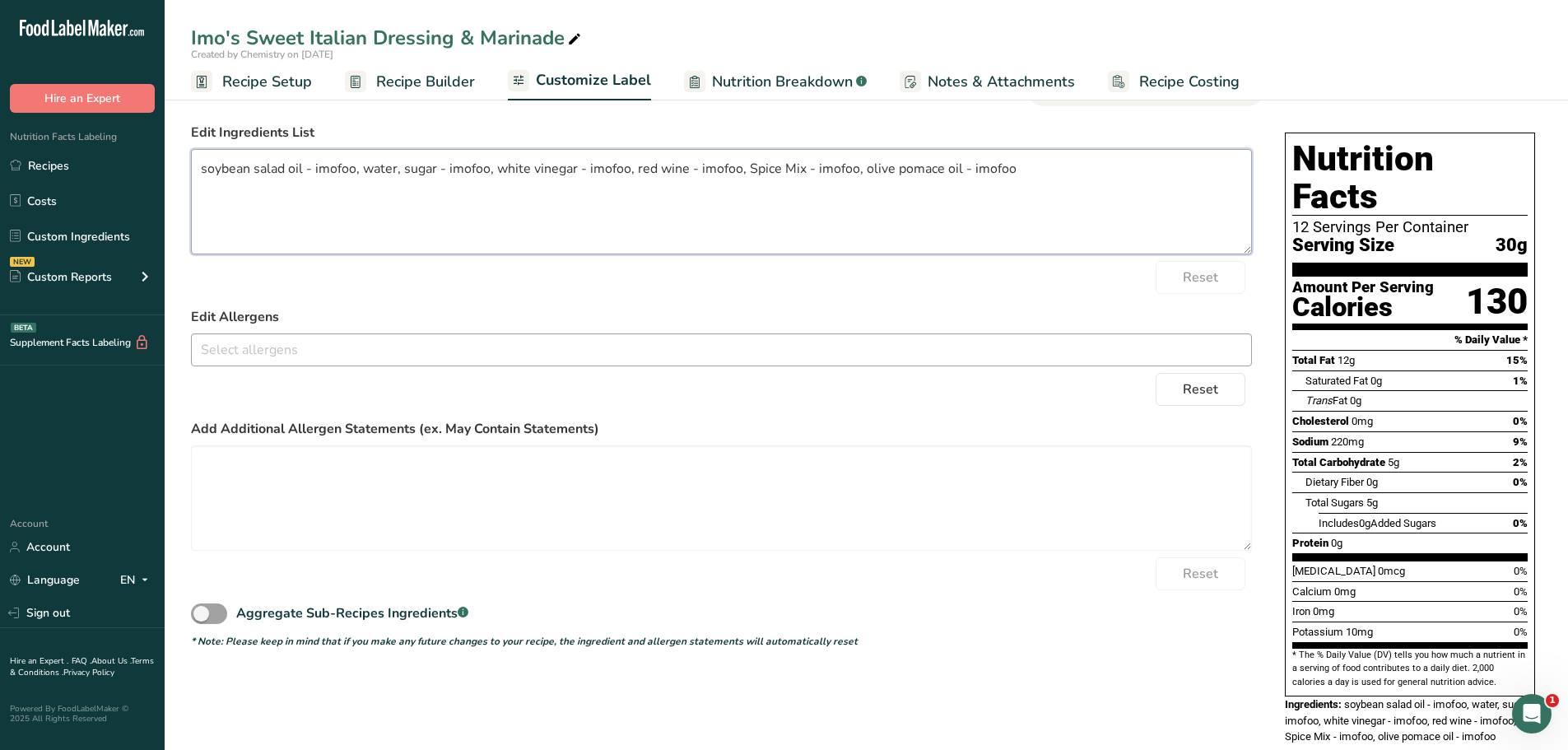
drag, startPoint x: 859, startPoint y: 157, endPoint x: 176, endPoint y: 178, distance: 683.3
click at [176, 178] on section "Customize your label Save Download Choose what to show on your downloaded label…" at bounding box center [866, 393] width 1404 height 790
click at [1083, 202] on textarea "soybean salad oil - imofoo, water, sugar - imofoo, white vinegar - imofoo, red …" at bounding box center [721, 202] width 1061 height 106
drag, startPoint x: 1065, startPoint y: 176, endPoint x: 186, endPoint y: 174, distance: 879.0
click at [186, 174] on section "Customize your label Save Download Choose what to show on your downloaded label…" at bounding box center [866, 393] width 1404 height 790
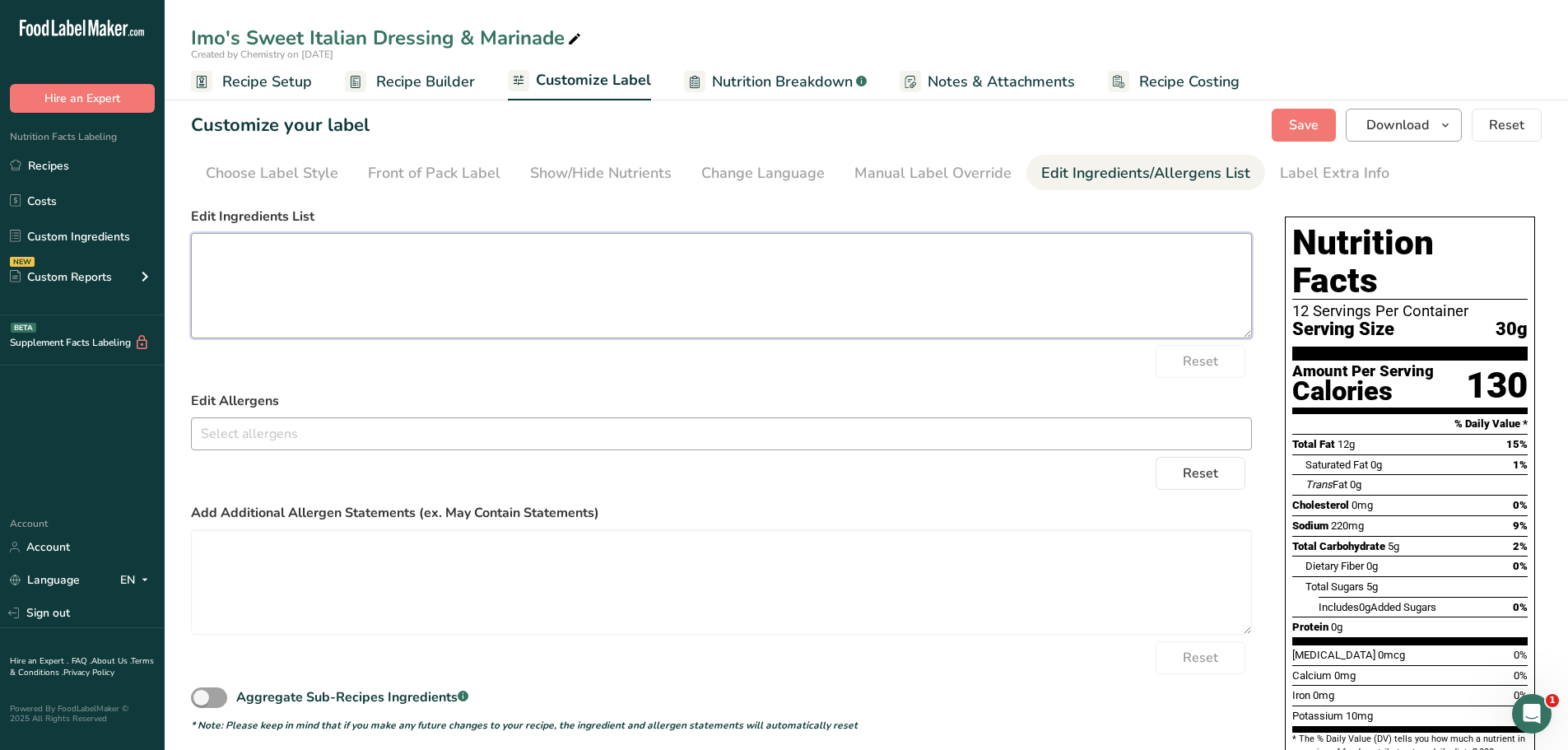
scroll to position [0, 0]
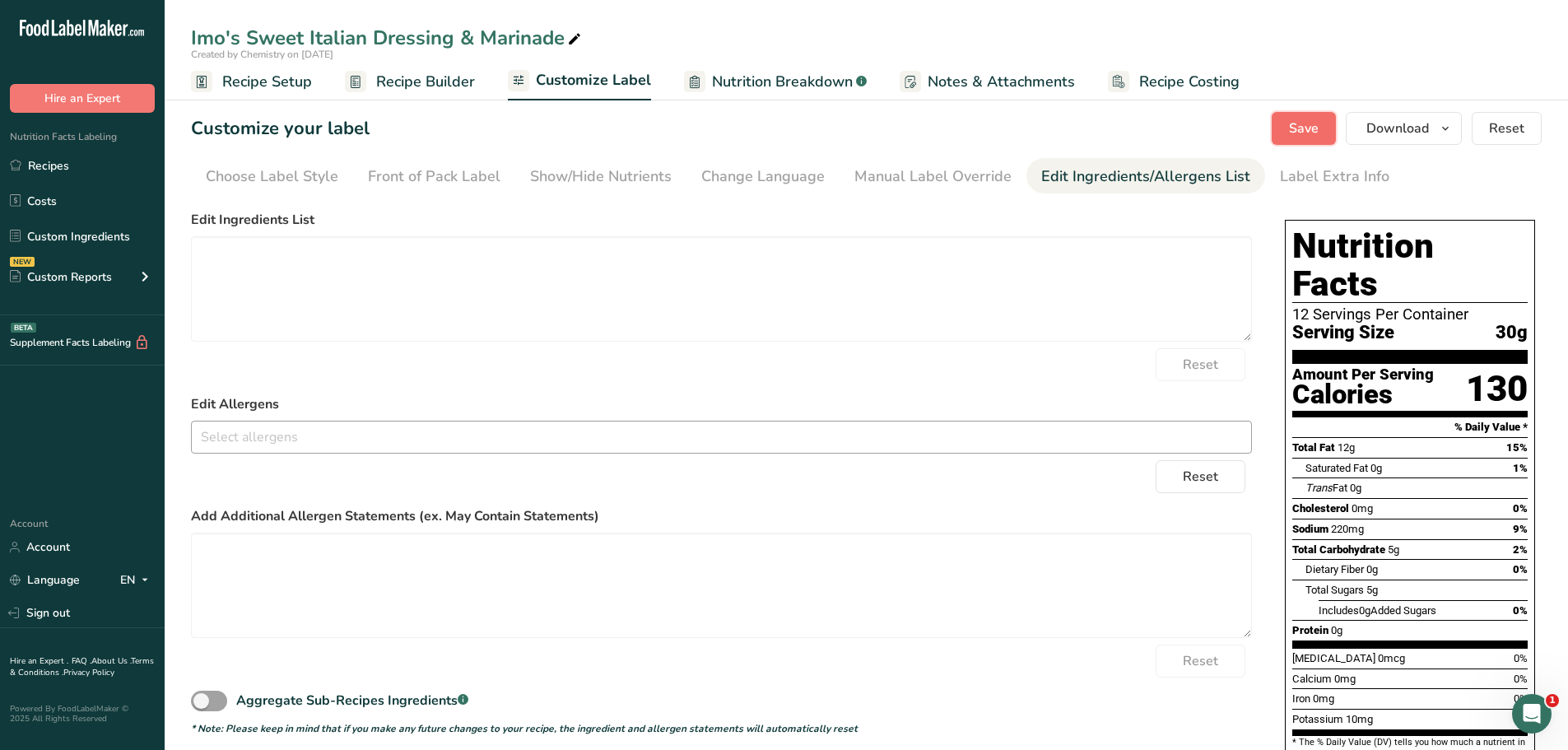
click at [1314, 122] on span "Save" at bounding box center [1304, 128] width 30 height 20
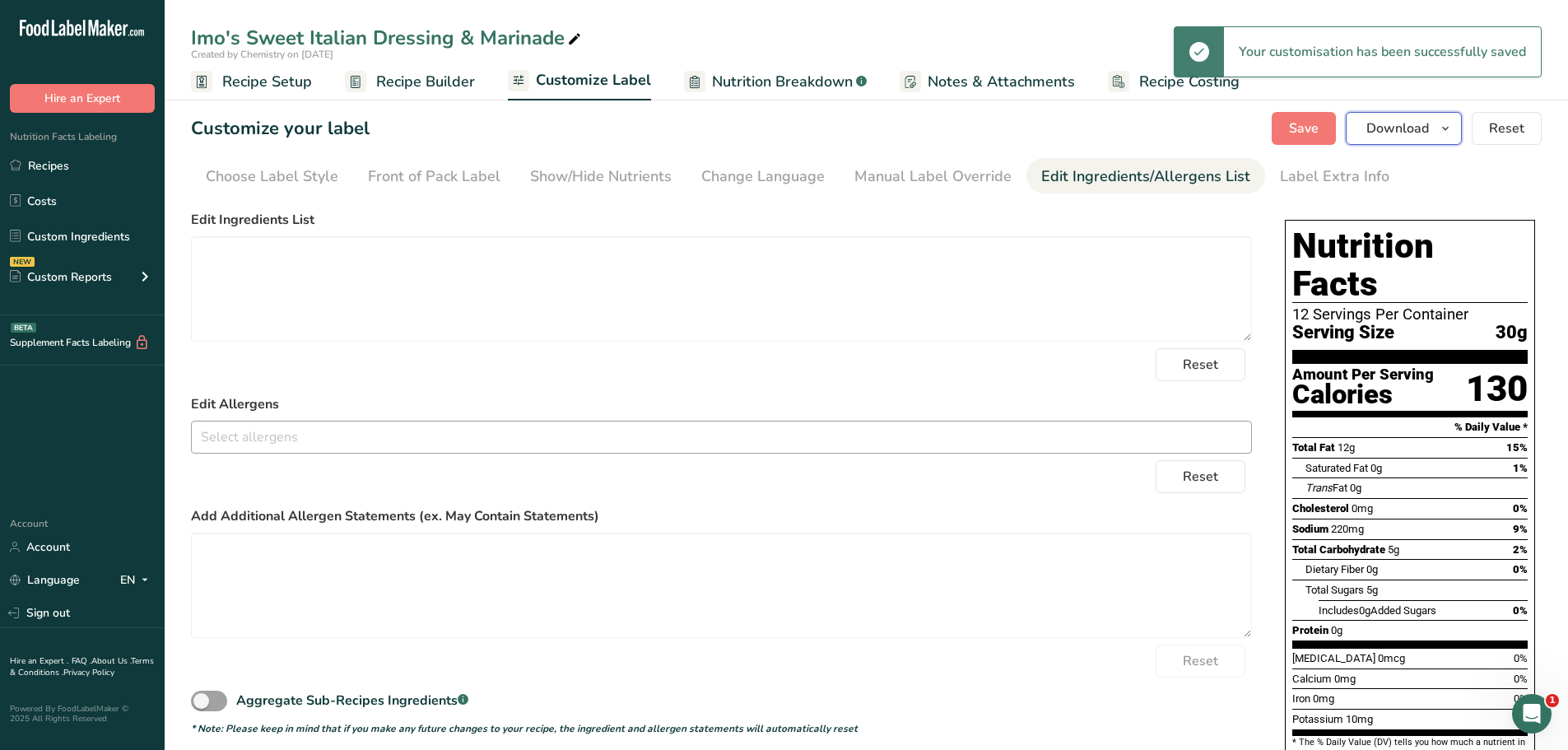
click at [1447, 131] on icon "button" at bounding box center [1446, 128] width 13 height 21
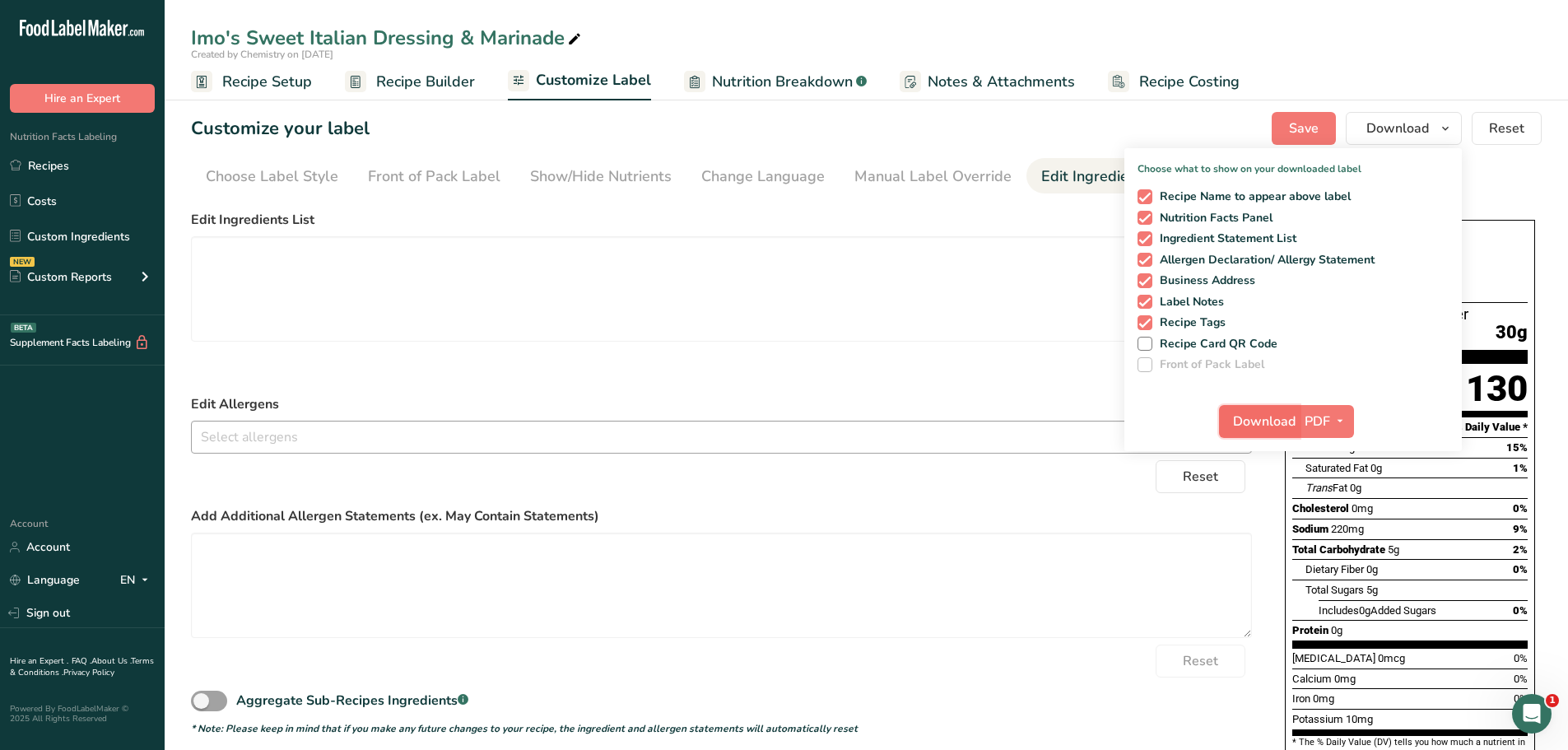
click at [1265, 426] on span "Download" at bounding box center [1265, 421] width 63 height 20
